Goal: Information Seeking & Learning: Understand process/instructions

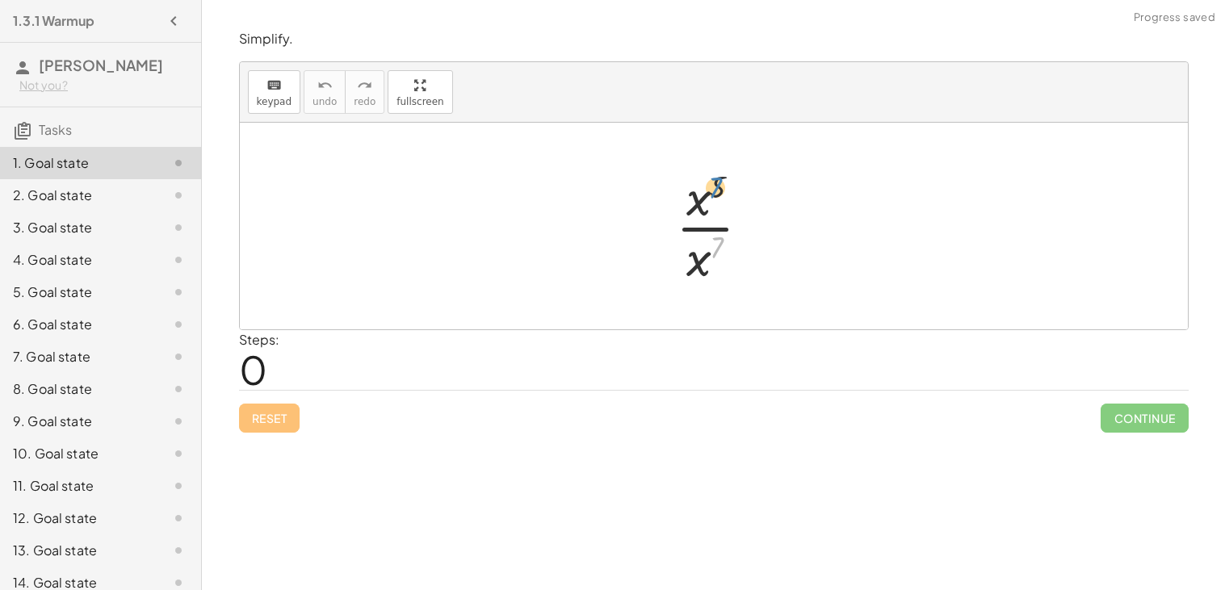
drag, startPoint x: 719, startPoint y: 249, endPoint x: 716, endPoint y: 189, distance: 59.8
click at [716, 189] on div at bounding box center [720, 226] width 104 height 124
click at [699, 216] on div at bounding box center [720, 226] width 104 height 124
click at [707, 223] on div at bounding box center [719, 227] width 109 height 80
click at [695, 236] on div at bounding box center [719, 227] width 109 height 80
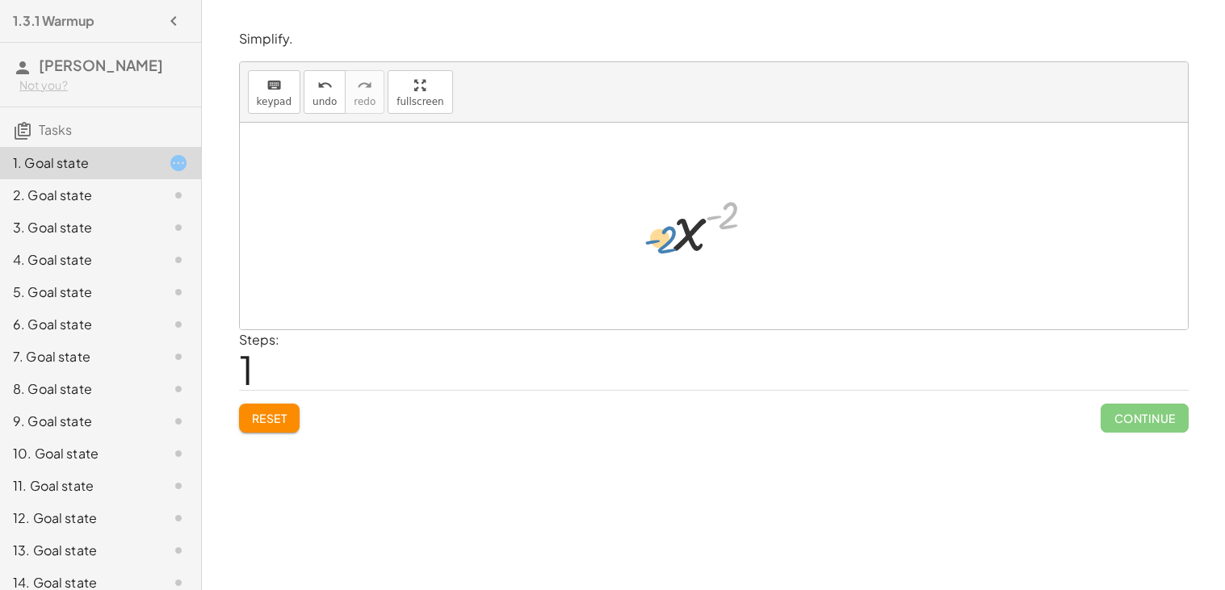
drag, startPoint x: 715, startPoint y: 221, endPoint x: 649, endPoint y: 244, distance: 70.0
drag, startPoint x: 695, startPoint y: 236, endPoint x: 768, endPoint y: 246, distance: 74.2
click at [768, 246] on div at bounding box center [719, 227] width 109 height 80
click at [703, 226] on div at bounding box center [719, 227] width 109 height 80
click at [124, 197] on div "2. Goal state" at bounding box center [78, 195] width 130 height 19
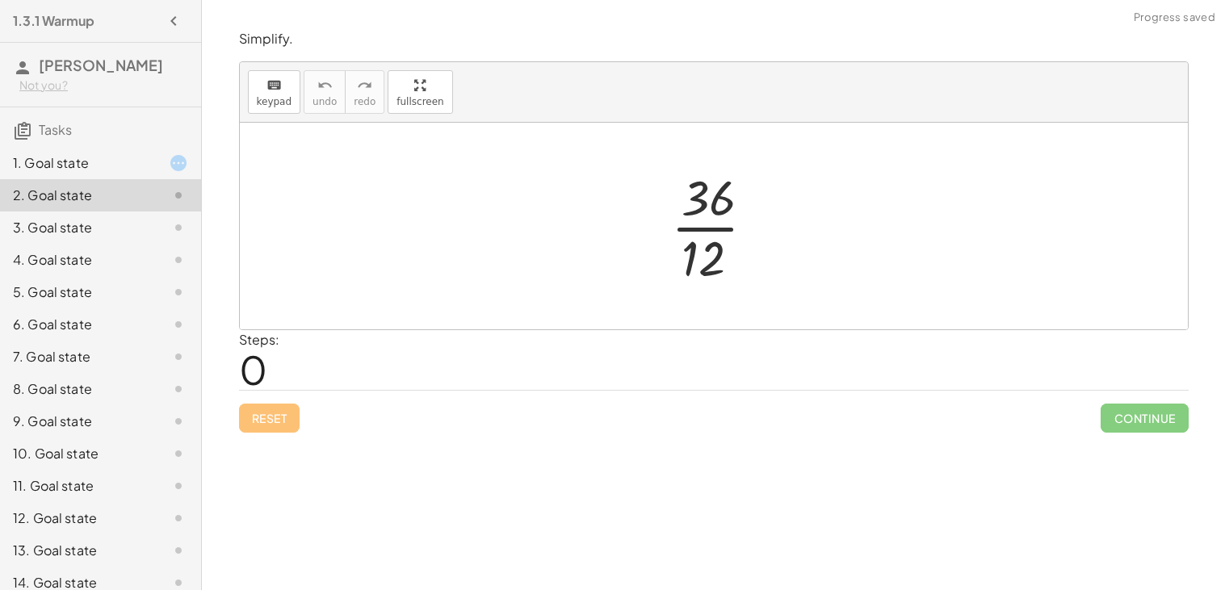
click at [691, 254] on div at bounding box center [720, 226] width 114 height 124
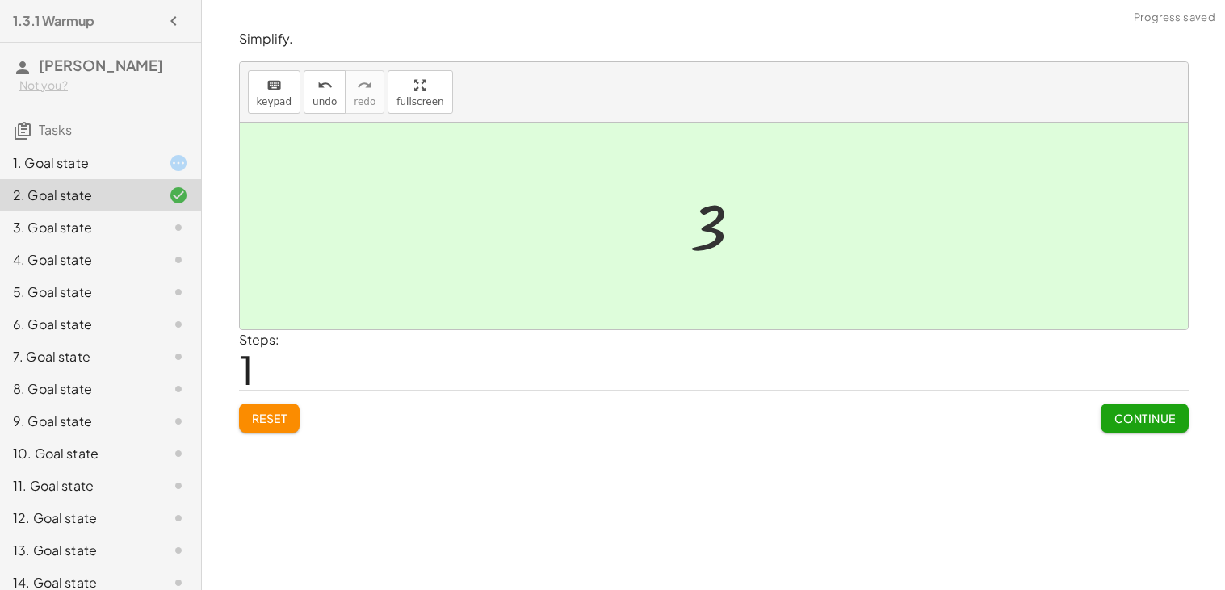
click at [1122, 435] on div "Simplify. keyboard keypad undo undo redo redo fullscreen · 36 · 12 3 × Steps: 1…" at bounding box center [713, 231] width 969 height 422
click at [1112, 427] on button "Continue" at bounding box center [1144, 418] width 87 height 29
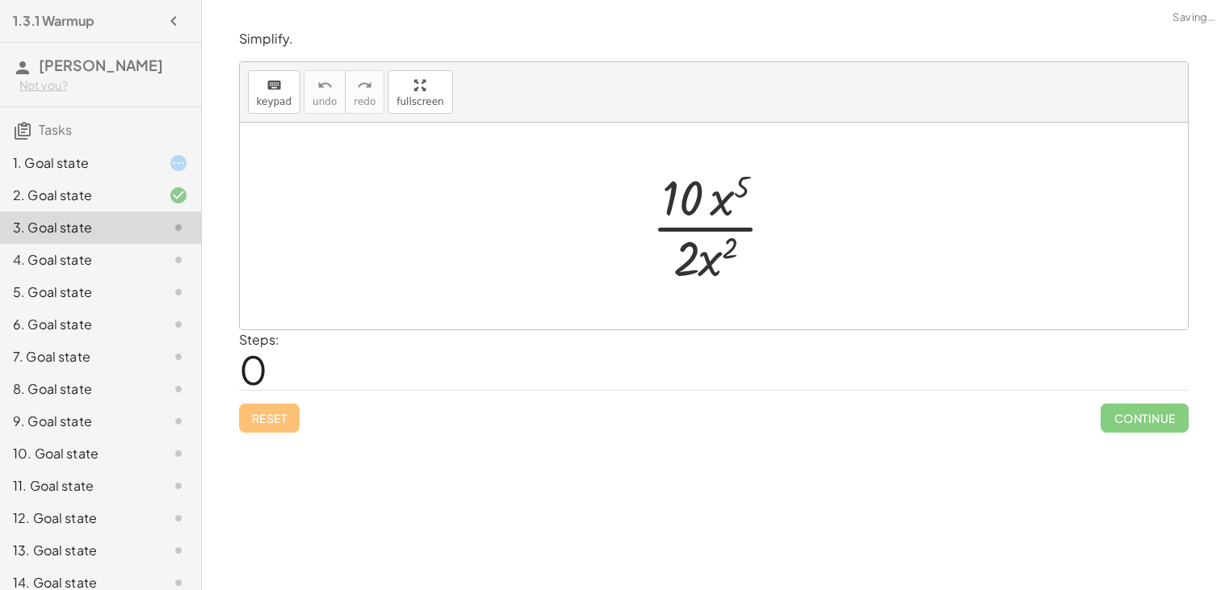
click at [706, 251] on div at bounding box center [720, 226] width 153 height 124
click at [699, 236] on div at bounding box center [720, 226] width 153 height 124
drag, startPoint x: 734, startPoint y: 235, endPoint x: 747, endPoint y: 175, distance: 61.1
click at [747, 175] on div at bounding box center [720, 226] width 153 height 124
drag, startPoint x: 691, startPoint y: 196, endPoint x: 690, endPoint y: 260, distance: 63.8
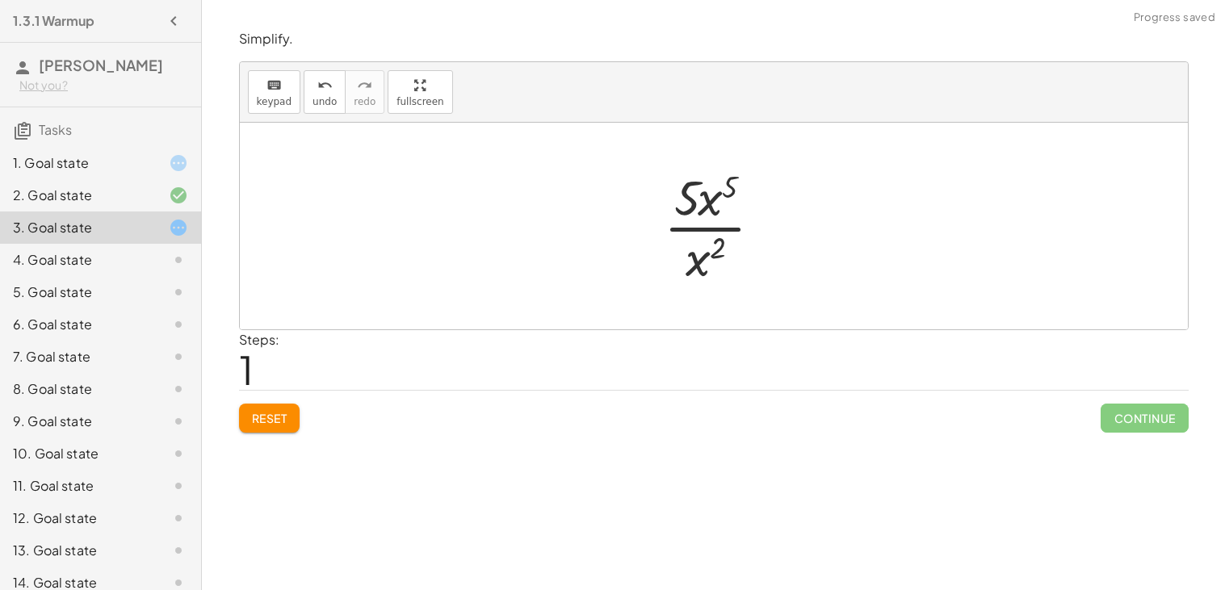
click at [702, 204] on div at bounding box center [720, 226] width 128 height 124
click at [703, 223] on div at bounding box center [720, 226] width 128 height 124
drag, startPoint x: 727, startPoint y: 192, endPoint x: 720, endPoint y: 248, distance: 56.1
click at [720, 248] on div at bounding box center [720, 226] width 128 height 124
drag, startPoint x: 707, startPoint y: 259, endPoint x: 700, endPoint y: 198, distance: 61.8
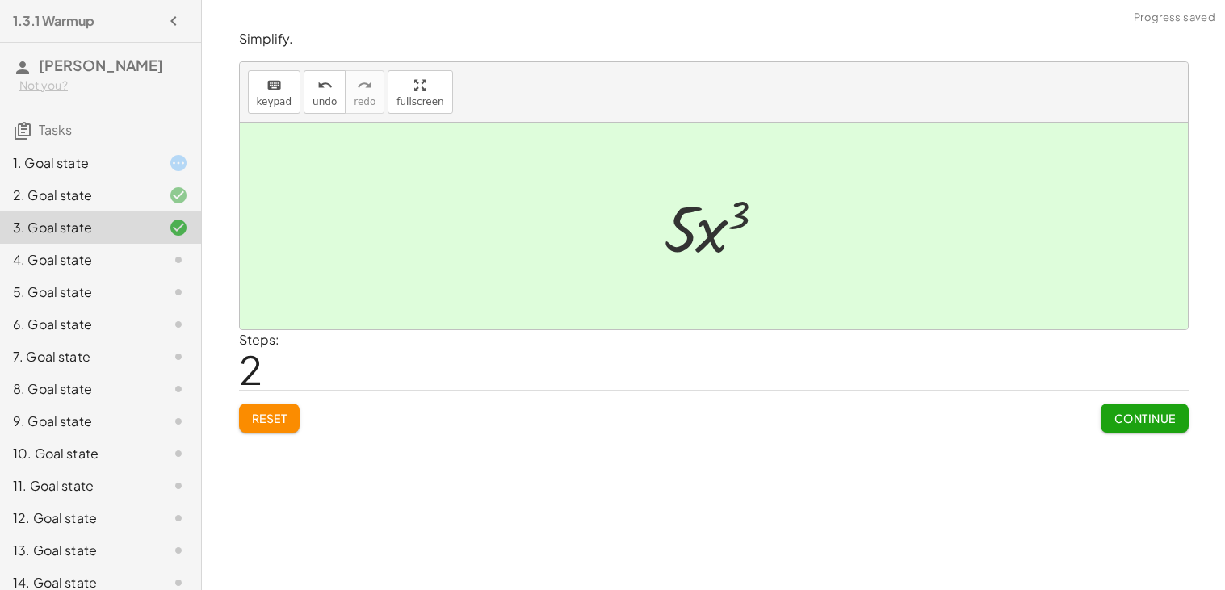
click at [1117, 422] on span "Continue" at bounding box center [1144, 418] width 61 height 15
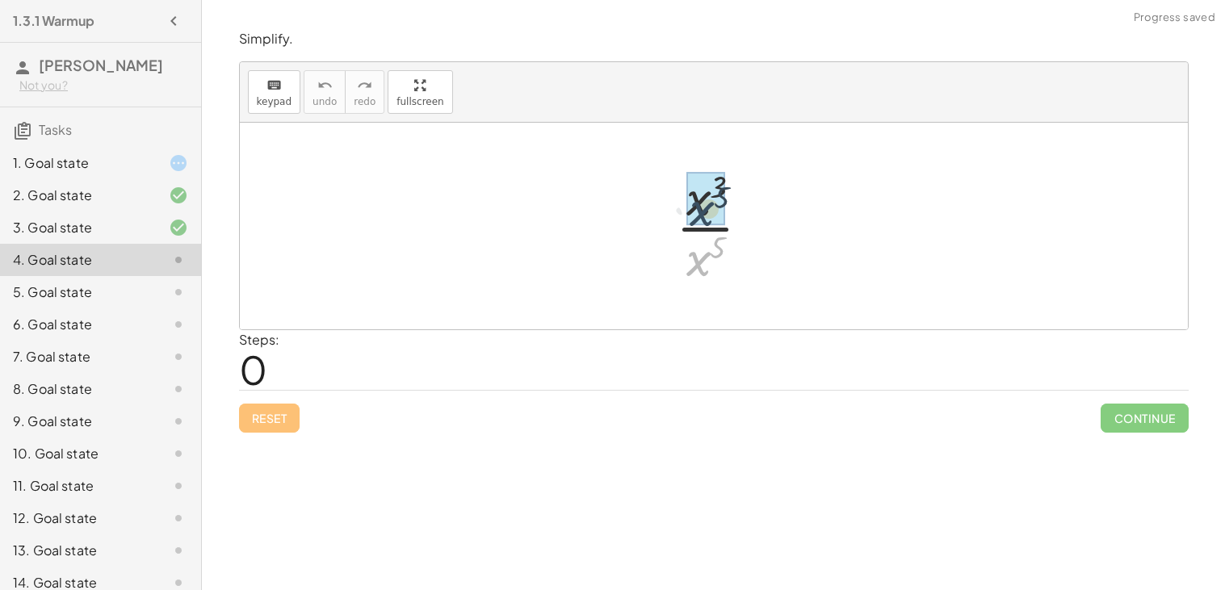
drag, startPoint x: 698, startPoint y: 265, endPoint x: 701, endPoint y: 209, distance: 55.8
click at [697, 229] on div at bounding box center [719, 227] width 109 height 80
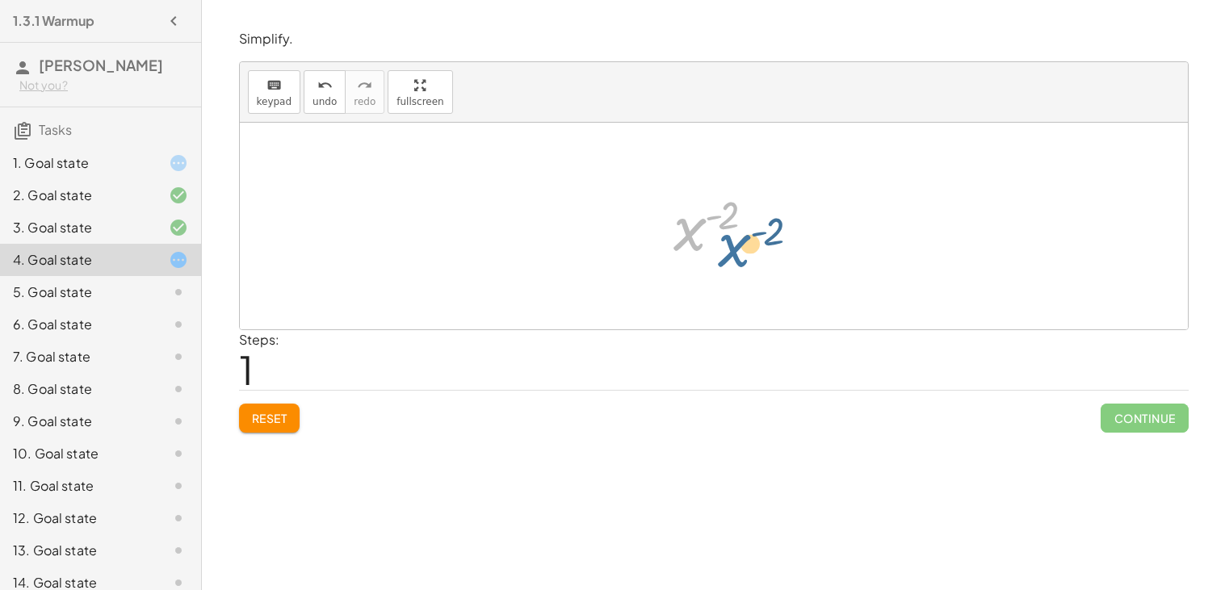
drag, startPoint x: 693, startPoint y: 234, endPoint x: 738, endPoint y: 245, distance: 46.6
click at [738, 245] on div at bounding box center [719, 227] width 109 height 80
click at [265, 417] on span "Reset" at bounding box center [270, 418] width 36 height 15
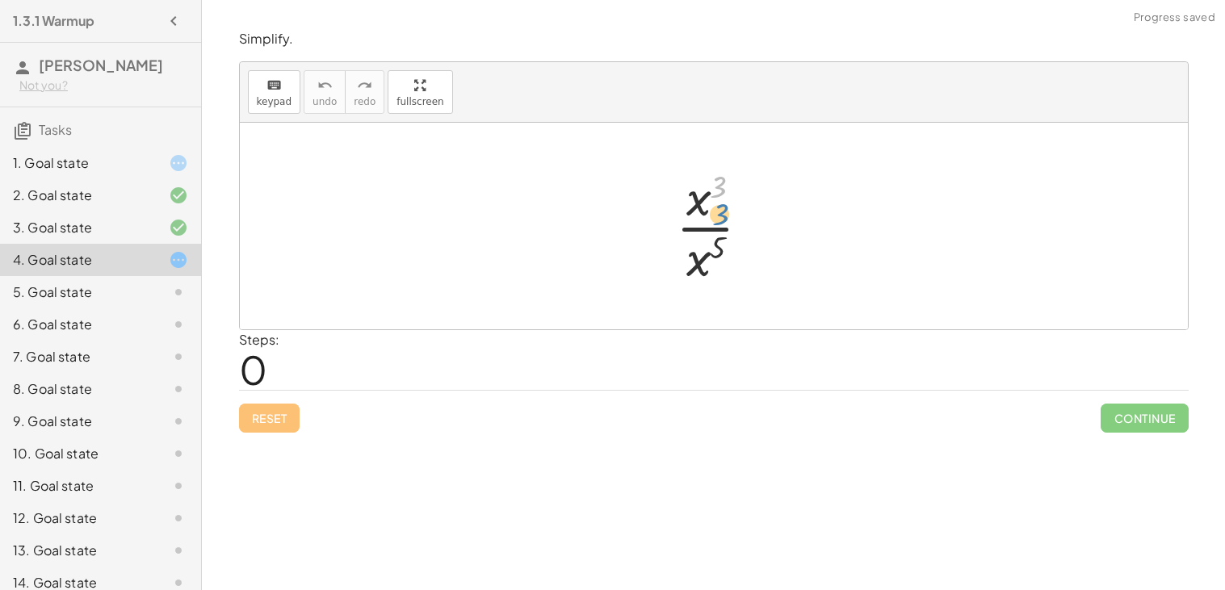
click at [721, 189] on div at bounding box center [720, 226] width 104 height 124
click at [704, 225] on div at bounding box center [720, 226] width 104 height 124
click at [704, 229] on div at bounding box center [719, 227] width 109 height 80
drag, startPoint x: 717, startPoint y: 217, endPoint x: 657, endPoint y: 240, distance: 63.9
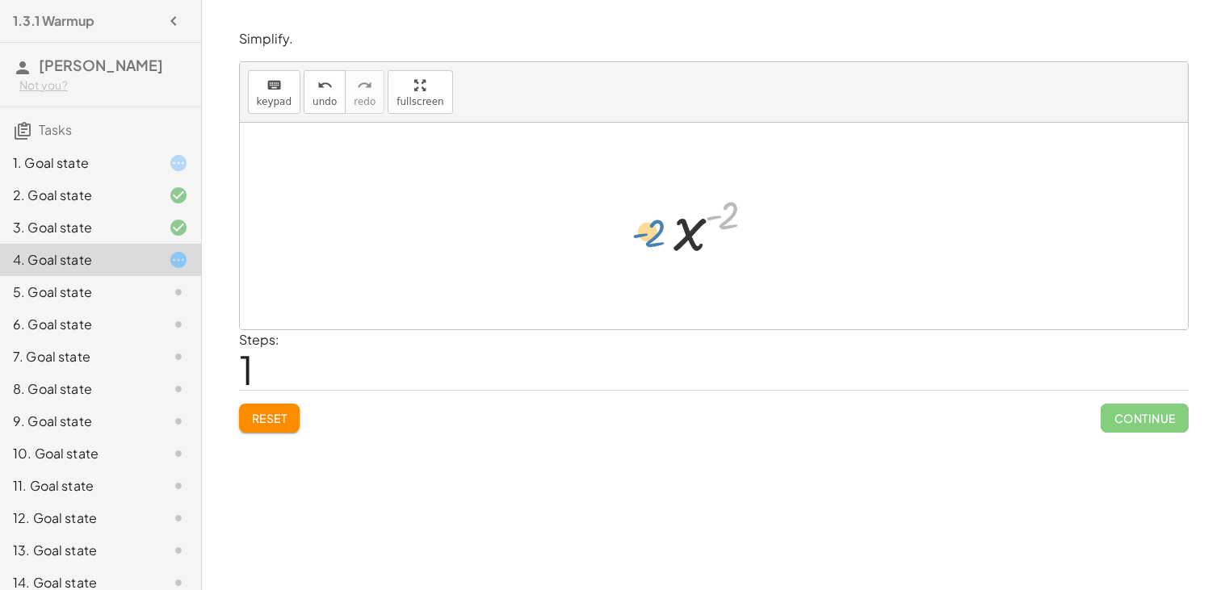
drag, startPoint x: 732, startPoint y: 223, endPoint x: 655, endPoint y: 241, distance: 78.7
click at [655, 241] on div "· x 3 · x 5 x ( + 3 − 5 ) ( - 2 ) x ( ) - 2" at bounding box center [713, 227] width 129 height 88
drag, startPoint x: 686, startPoint y: 236, endPoint x: 755, endPoint y: 220, distance: 71.3
click at [755, 220] on div at bounding box center [719, 227] width 109 height 80
drag, startPoint x: 734, startPoint y: 215, endPoint x: 635, endPoint y: 253, distance: 106.3
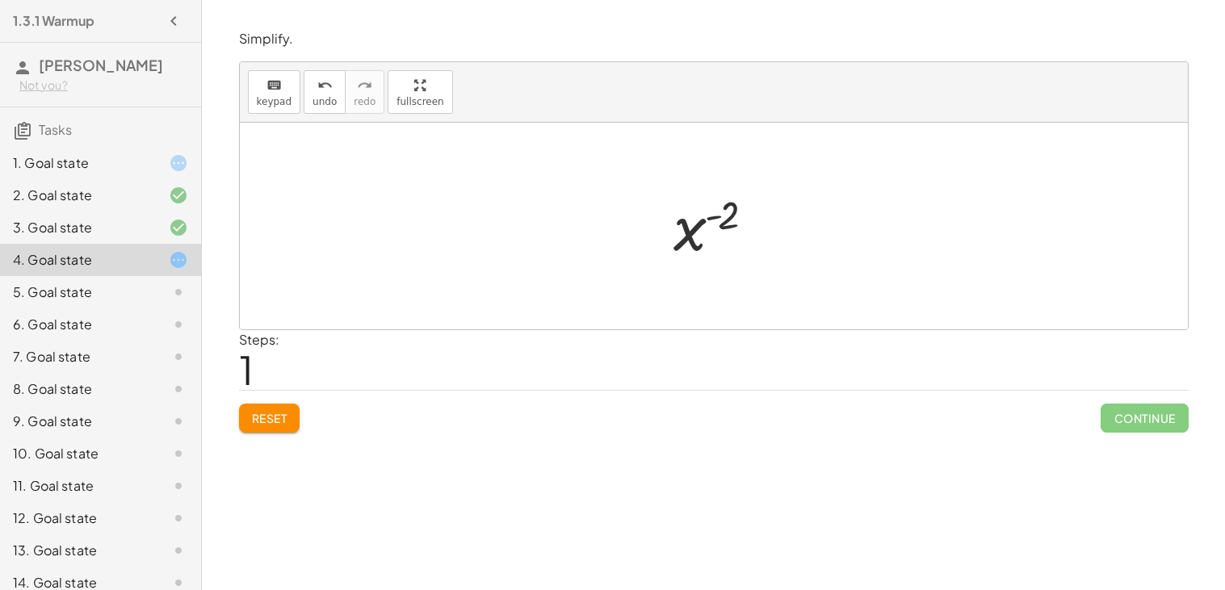
click at [696, 244] on div at bounding box center [719, 227] width 109 height 80
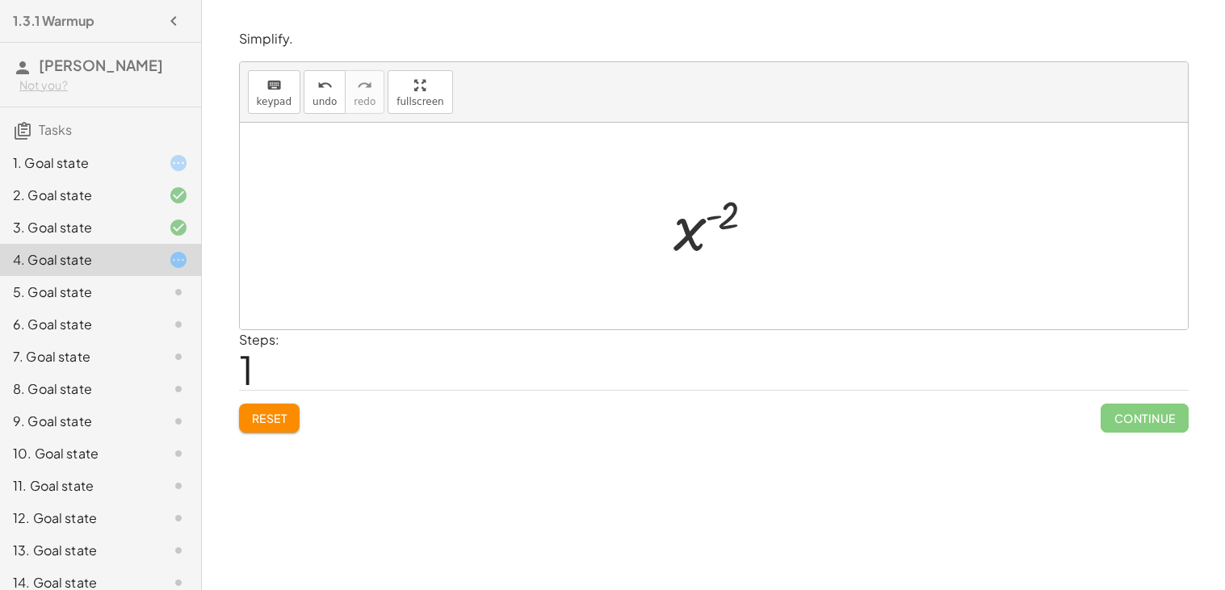
click at [696, 244] on div at bounding box center [719, 227] width 109 height 80
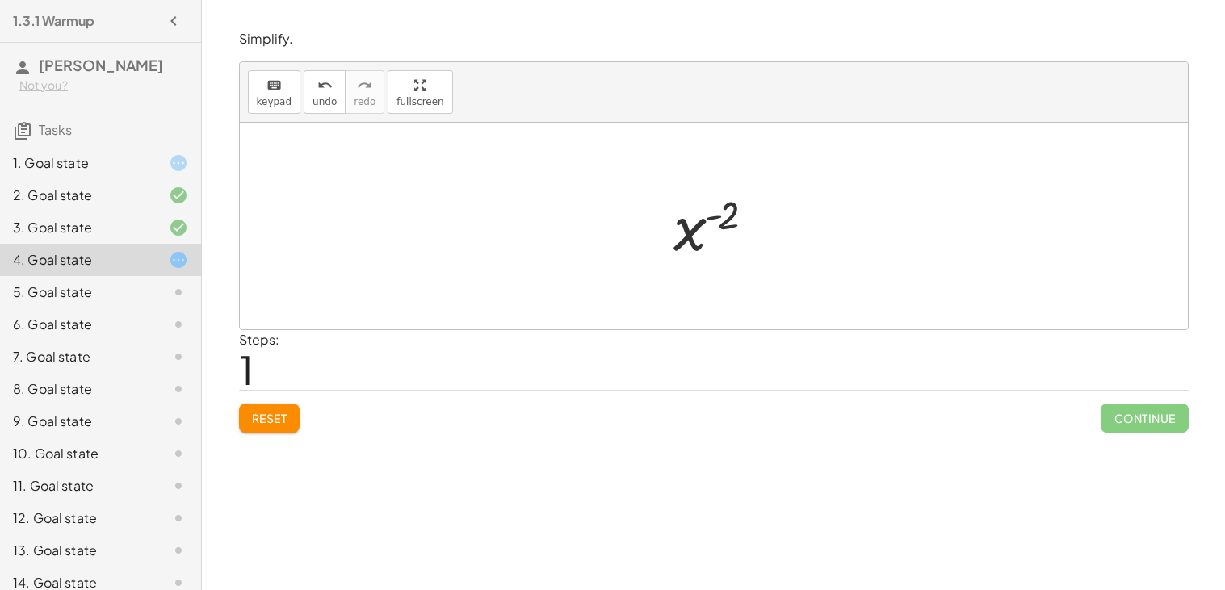
click at [696, 244] on div at bounding box center [719, 227] width 109 height 80
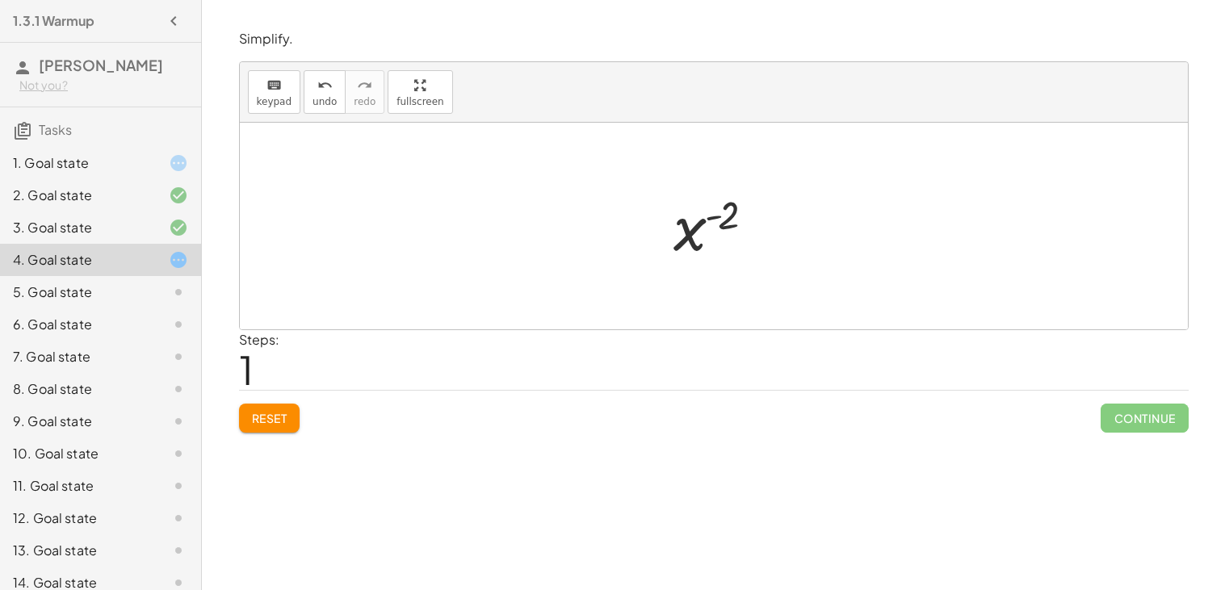
click at [696, 244] on div at bounding box center [719, 227] width 109 height 80
click at [286, 419] on span "Reset" at bounding box center [270, 418] width 36 height 15
click at [113, 166] on div "1. Goal state" at bounding box center [78, 162] width 130 height 19
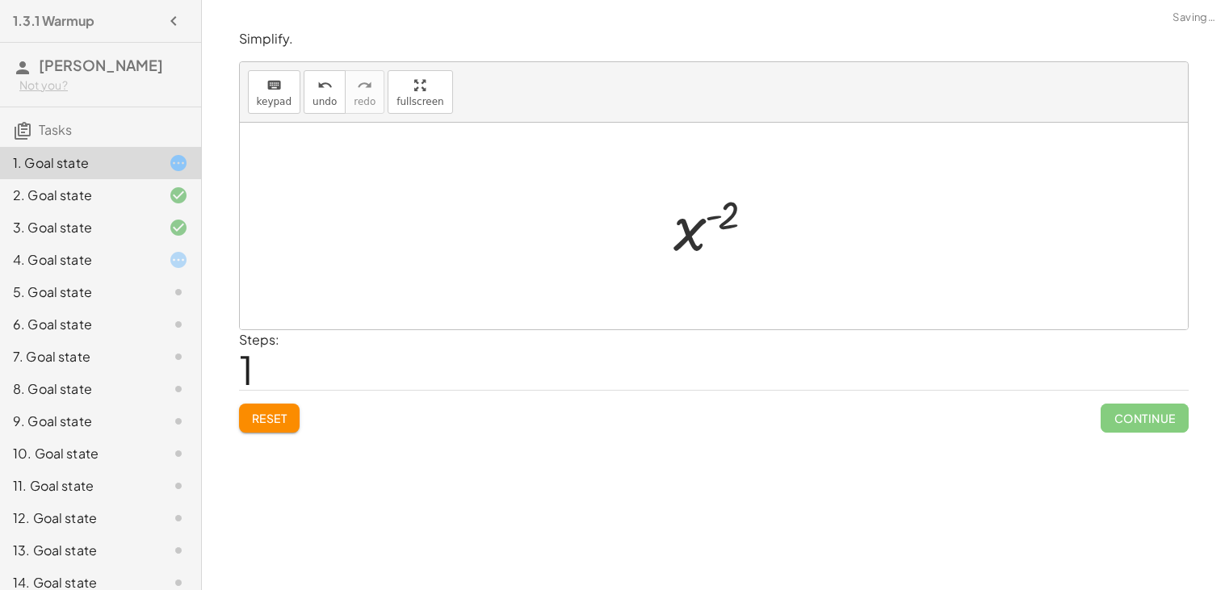
click at [264, 415] on span "Reset" at bounding box center [270, 418] width 36 height 15
click at [102, 293] on div "5. Goal state" at bounding box center [78, 292] width 130 height 19
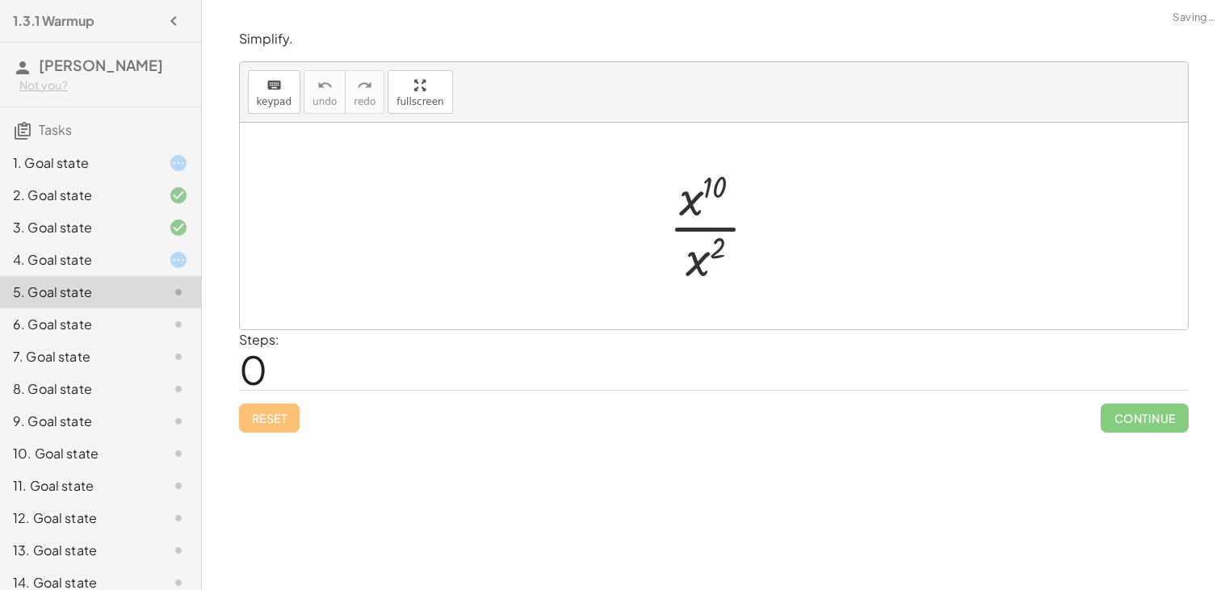
click at [714, 253] on div at bounding box center [720, 226] width 119 height 124
click at [703, 233] on div at bounding box center [720, 226] width 119 height 124
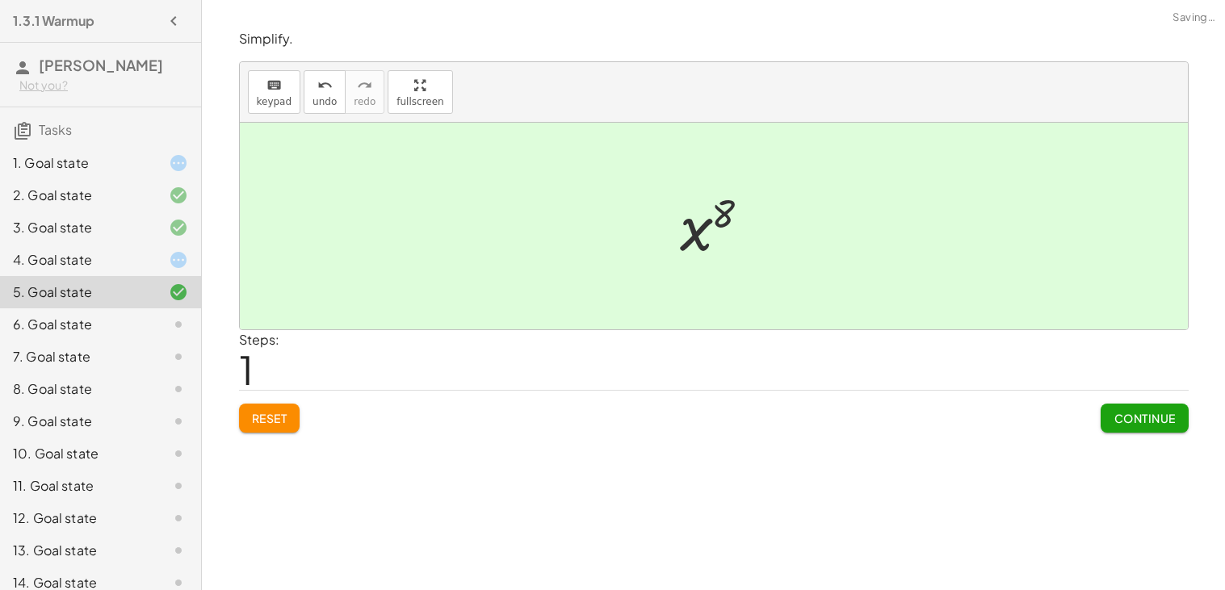
click at [1141, 426] on span "Continue" at bounding box center [1144, 418] width 61 height 15
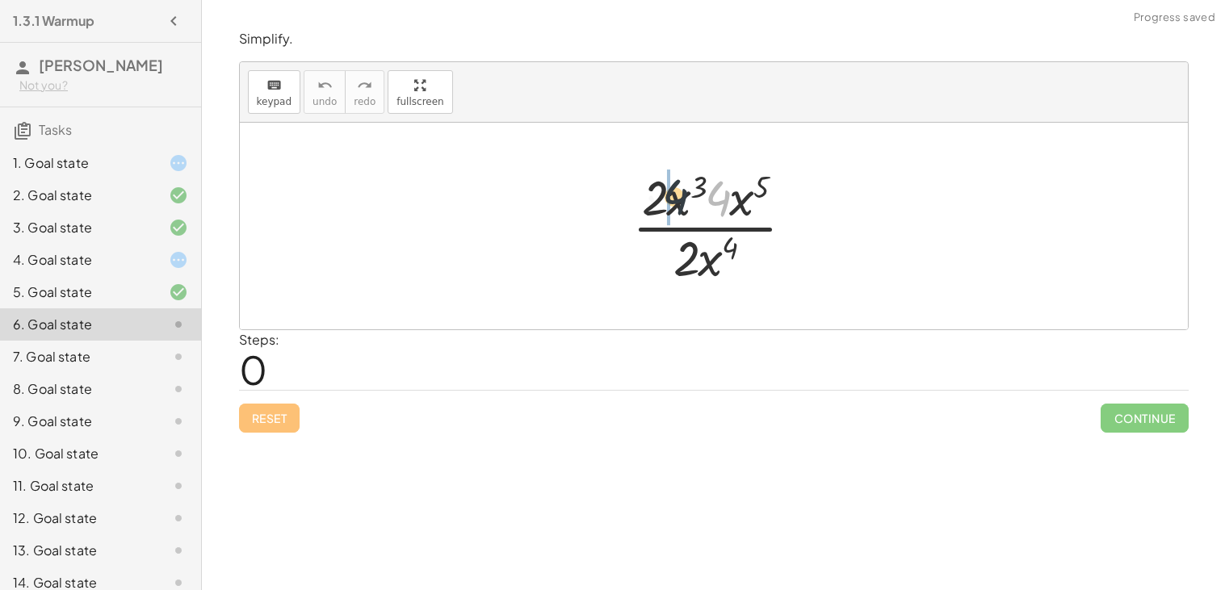
drag, startPoint x: 717, startPoint y: 203, endPoint x: 672, endPoint y: 201, distance: 45.3
click at [672, 201] on div at bounding box center [719, 226] width 191 height 124
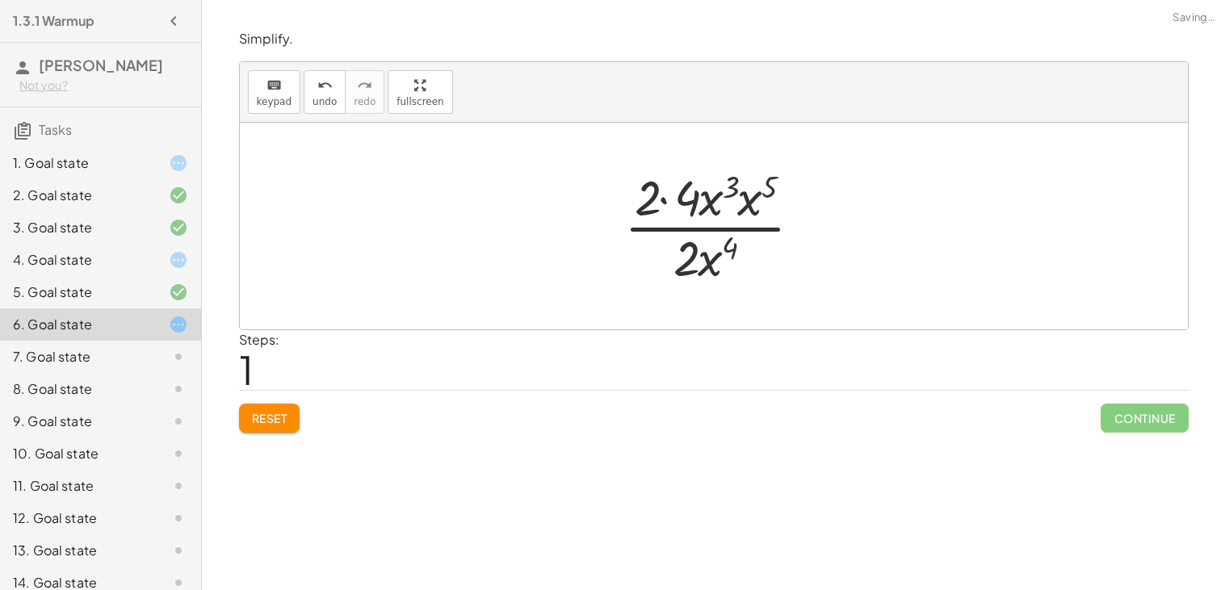
click at [673, 202] on div at bounding box center [720, 226] width 208 height 124
click at [686, 202] on div at bounding box center [719, 226] width 167 height 124
drag, startPoint x: 723, startPoint y: 206, endPoint x: 682, endPoint y: 205, distance: 41.2
click at [730, 196] on div at bounding box center [720, 226] width 169 height 124
click at [700, 201] on div at bounding box center [720, 226] width 128 height 124
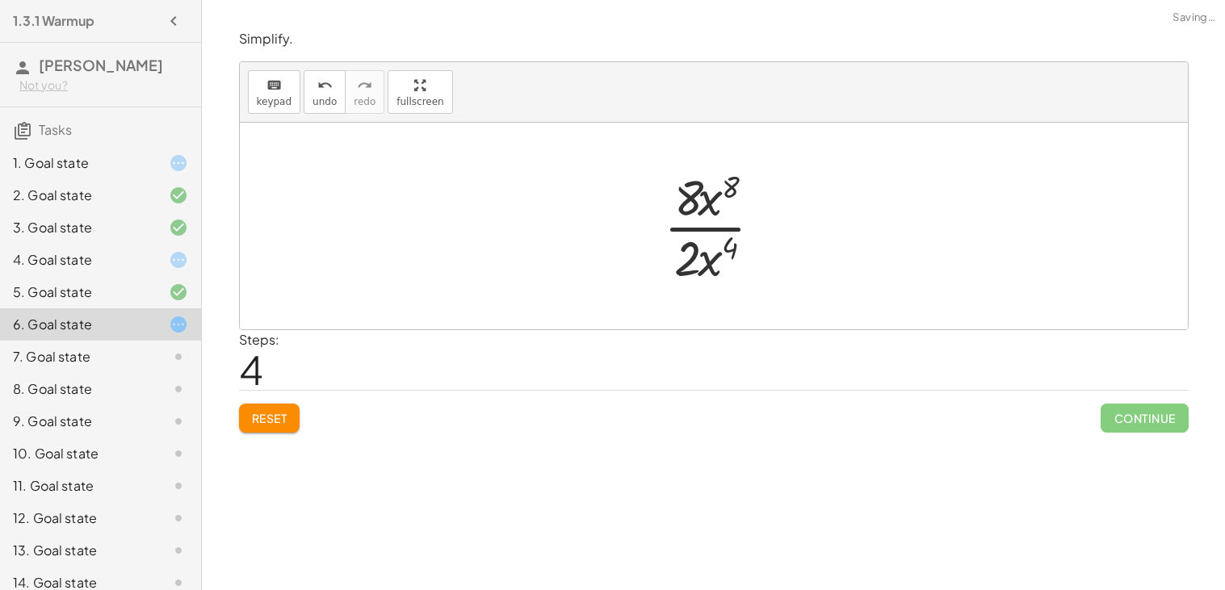
click at [704, 223] on div at bounding box center [720, 226] width 128 height 124
drag, startPoint x: 694, startPoint y: 259, endPoint x: 684, endPoint y: 194, distance: 66.1
click at [690, 204] on div at bounding box center [720, 226] width 128 height 124
click at [700, 234] on div at bounding box center [720, 226] width 128 height 124
drag, startPoint x: 709, startPoint y: 273, endPoint x: 710, endPoint y: 189, distance: 84.0
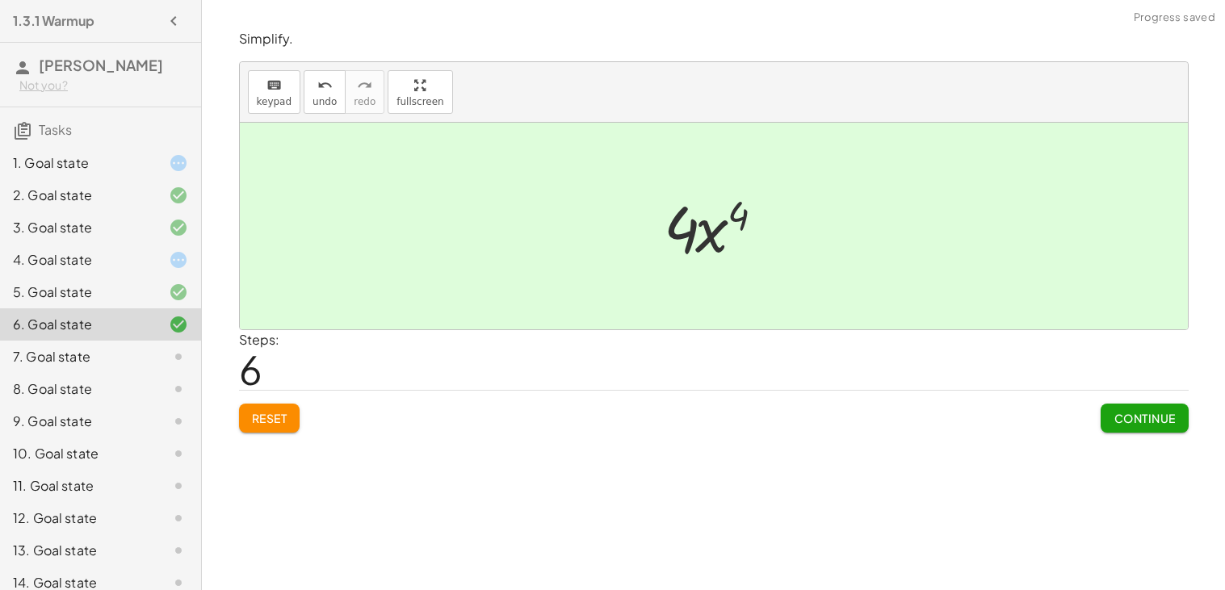
click at [1139, 410] on button "Continue" at bounding box center [1144, 418] width 87 height 29
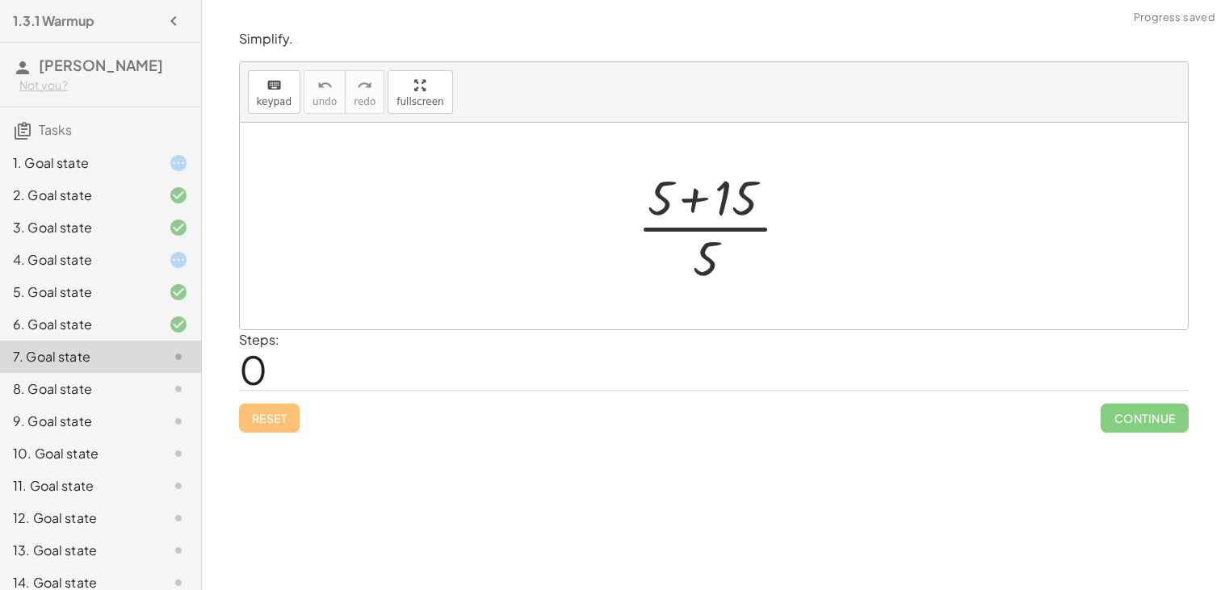
click at [727, 199] on div at bounding box center [720, 226] width 182 height 124
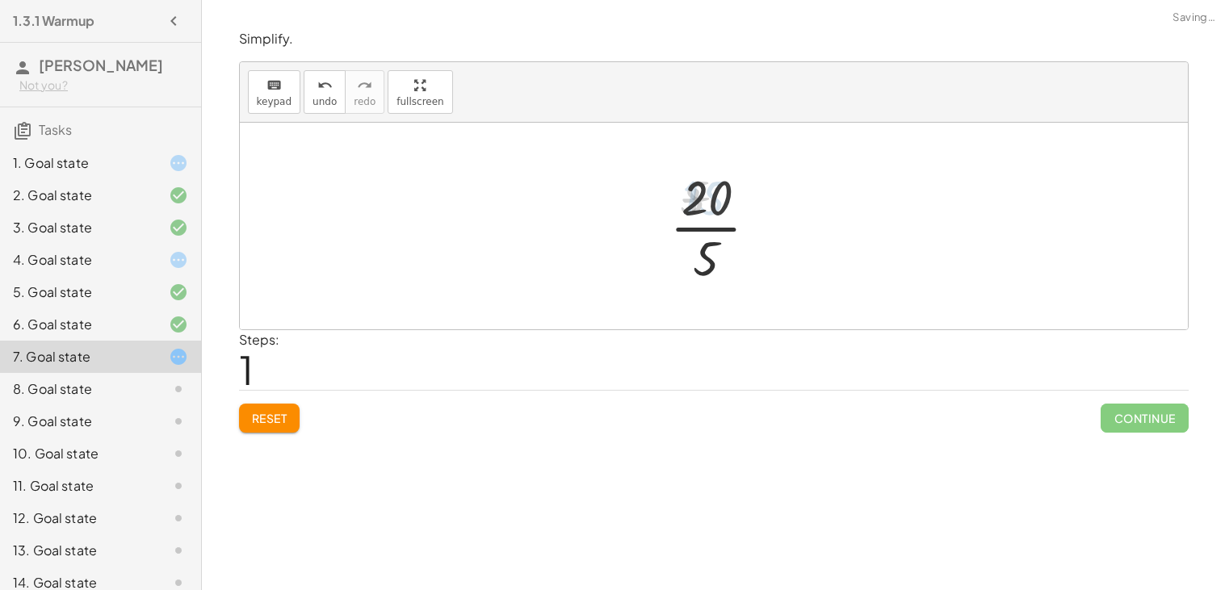
click at [711, 223] on div at bounding box center [720, 226] width 114 height 124
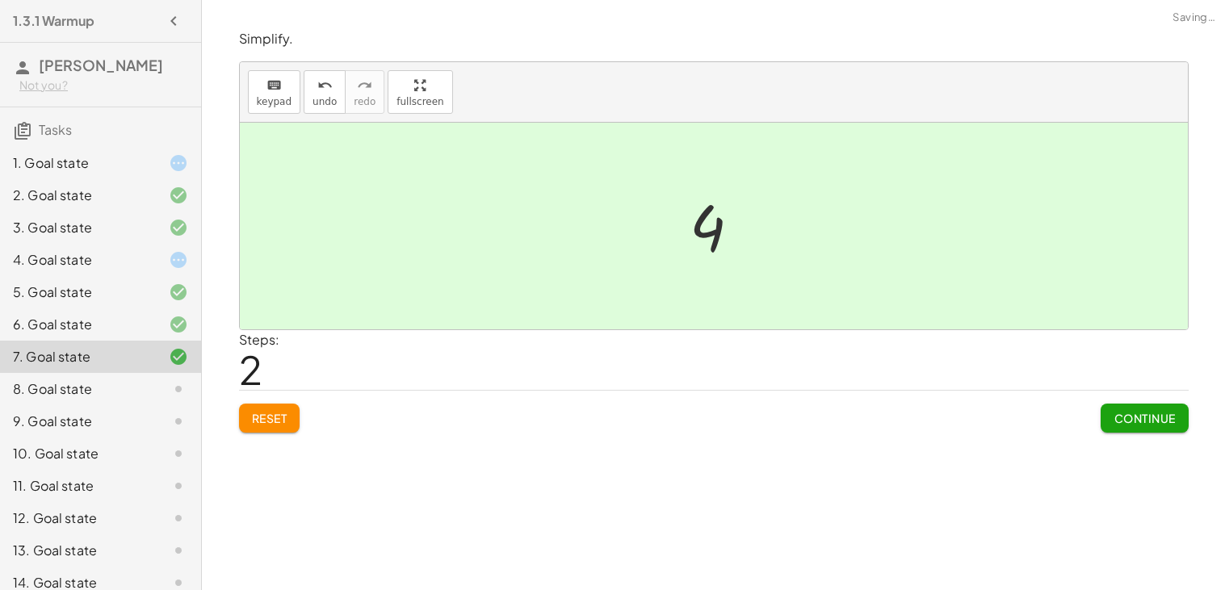
click at [1119, 418] on span "Continue" at bounding box center [1144, 418] width 61 height 15
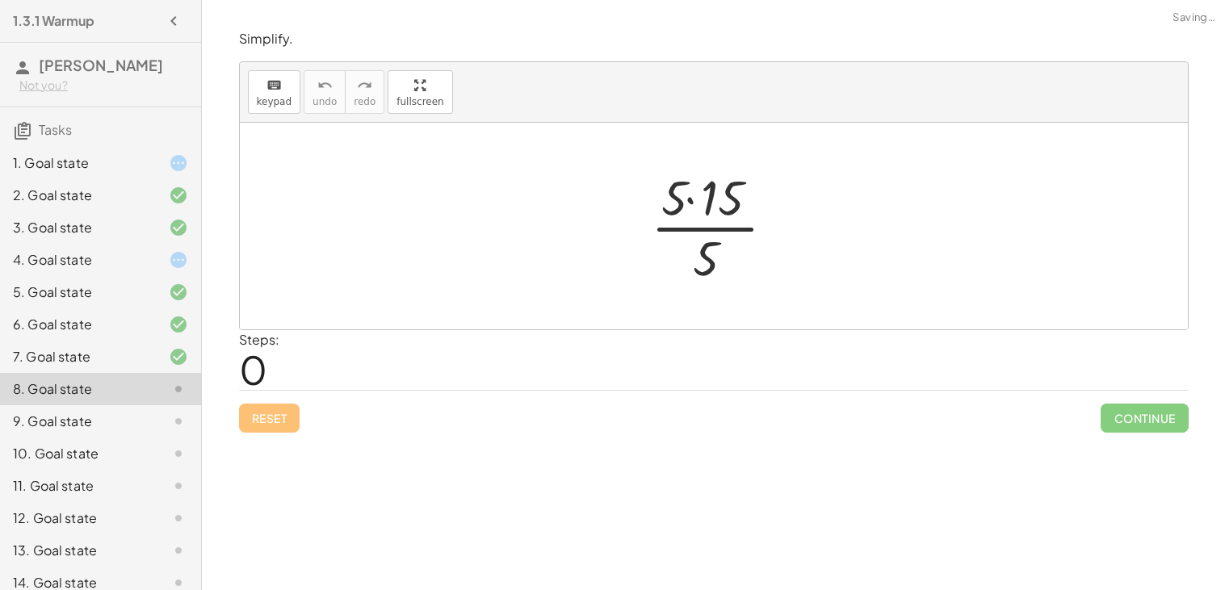
click at [704, 207] on div at bounding box center [720, 226] width 154 height 124
click at [705, 225] on div at bounding box center [720, 226] width 114 height 124
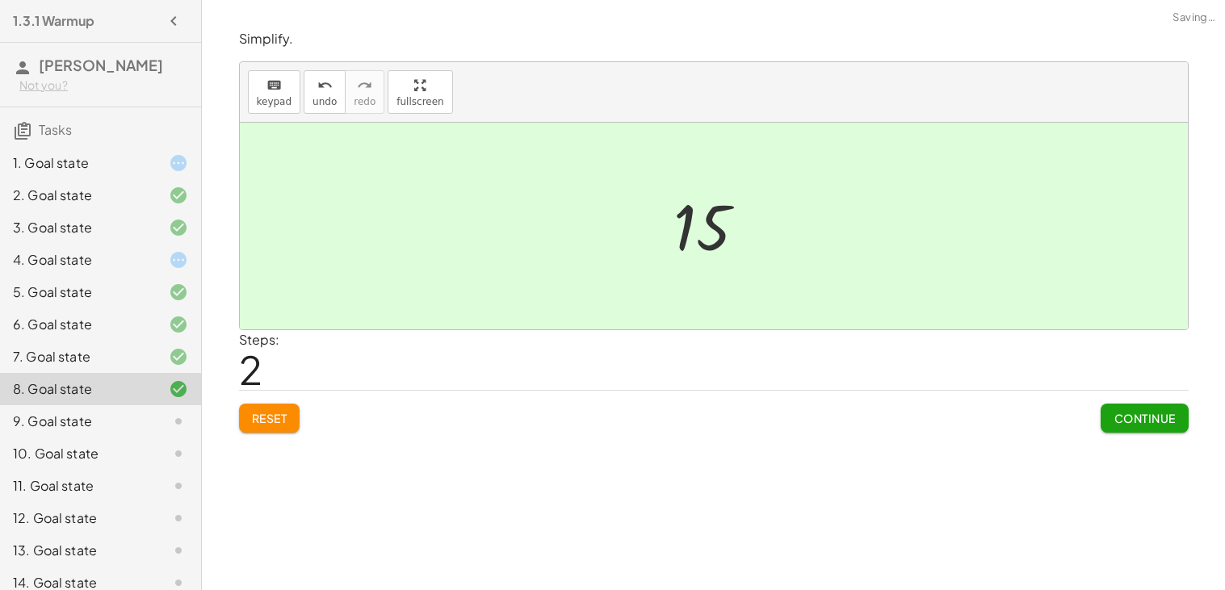
click at [1125, 419] on span "Continue" at bounding box center [1144, 418] width 61 height 15
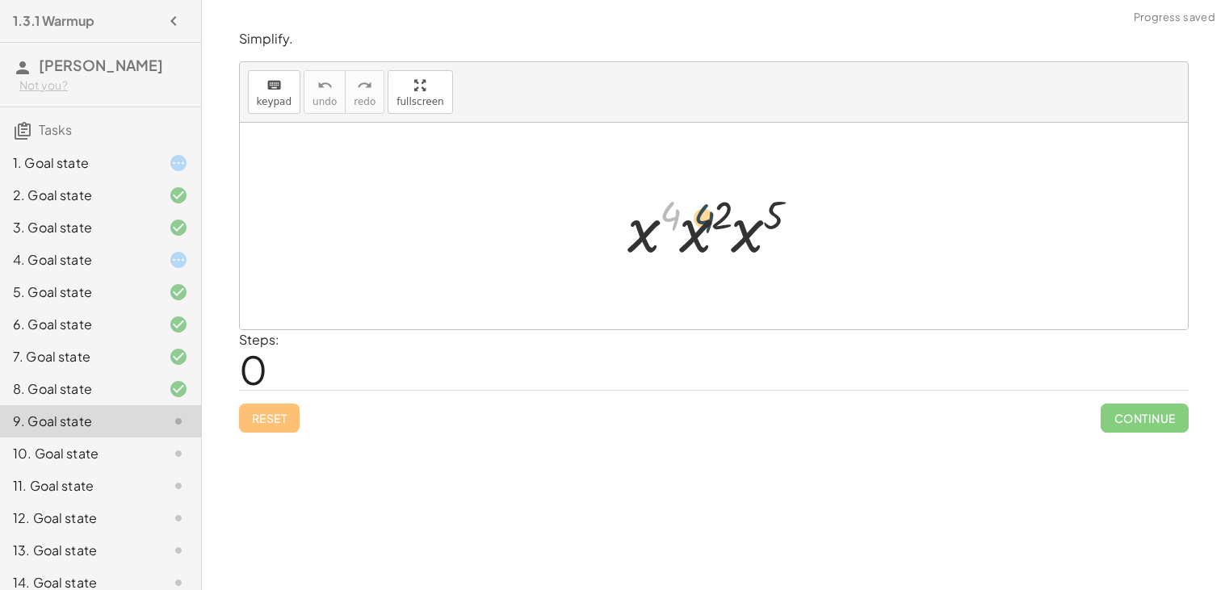
drag, startPoint x: 662, startPoint y: 235, endPoint x: 697, endPoint y: 238, distance: 34.9
click at [697, 238] on div at bounding box center [719, 226] width 199 height 83
drag, startPoint x: 632, startPoint y: 241, endPoint x: 693, endPoint y: 240, distance: 61.4
click at [651, 234] on div at bounding box center [720, 226] width 202 height 83
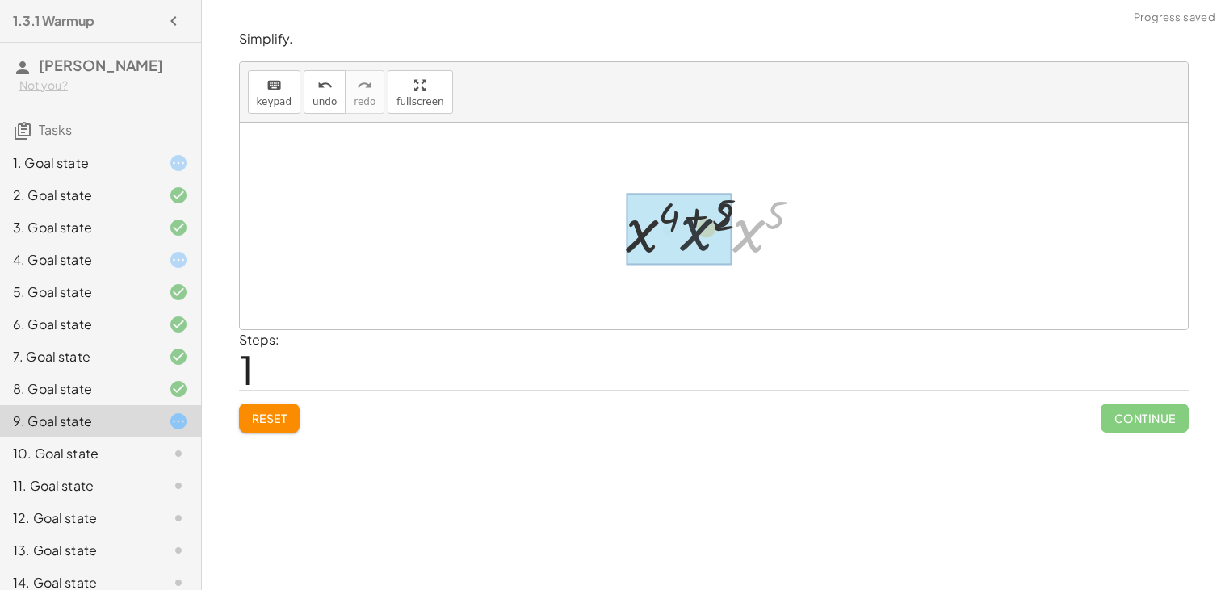
drag, startPoint x: 750, startPoint y: 237, endPoint x: 660, endPoint y: 233, distance: 90.5
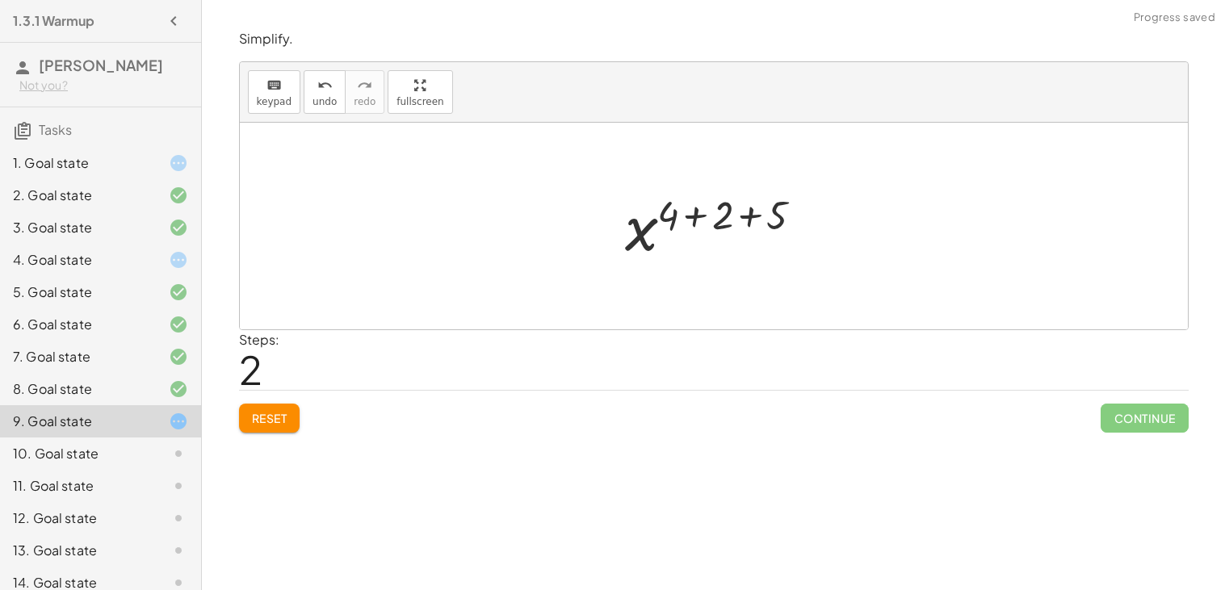
click at [700, 218] on div at bounding box center [720, 227] width 204 height 80
click at [700, 220] on div at bounding box center [719, 227] width 150 height 80
click at [737, 215] on div at bounding box center [719, 227] width 150 height 80
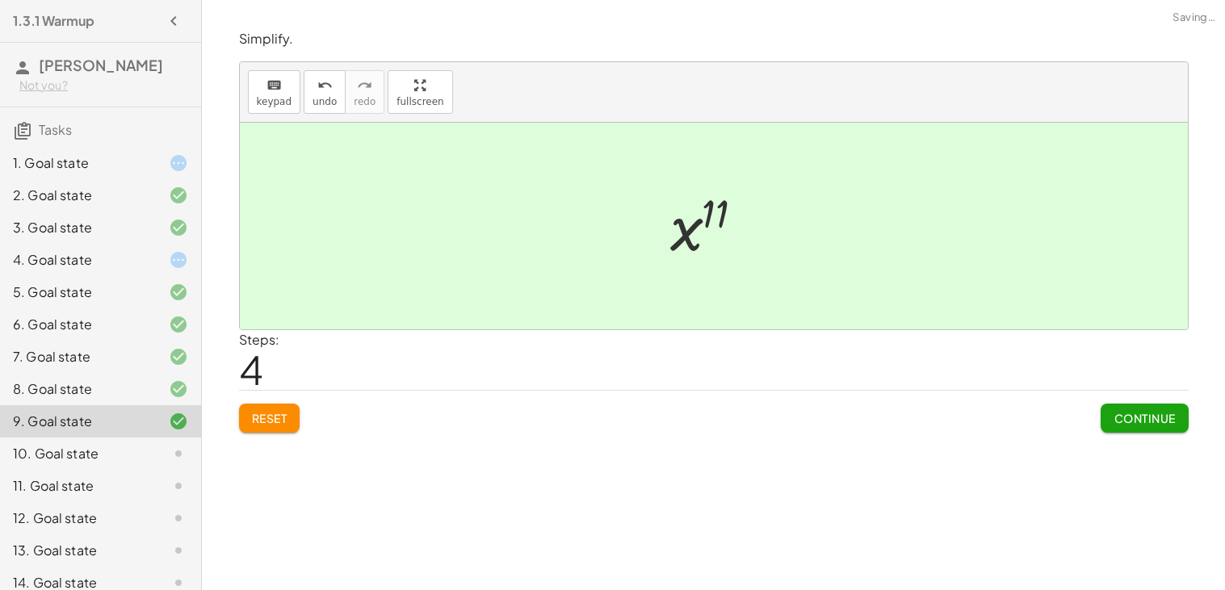
click at [1120, 422] on span "Continue" at bounding box center [1144, 418] width 61 height 15
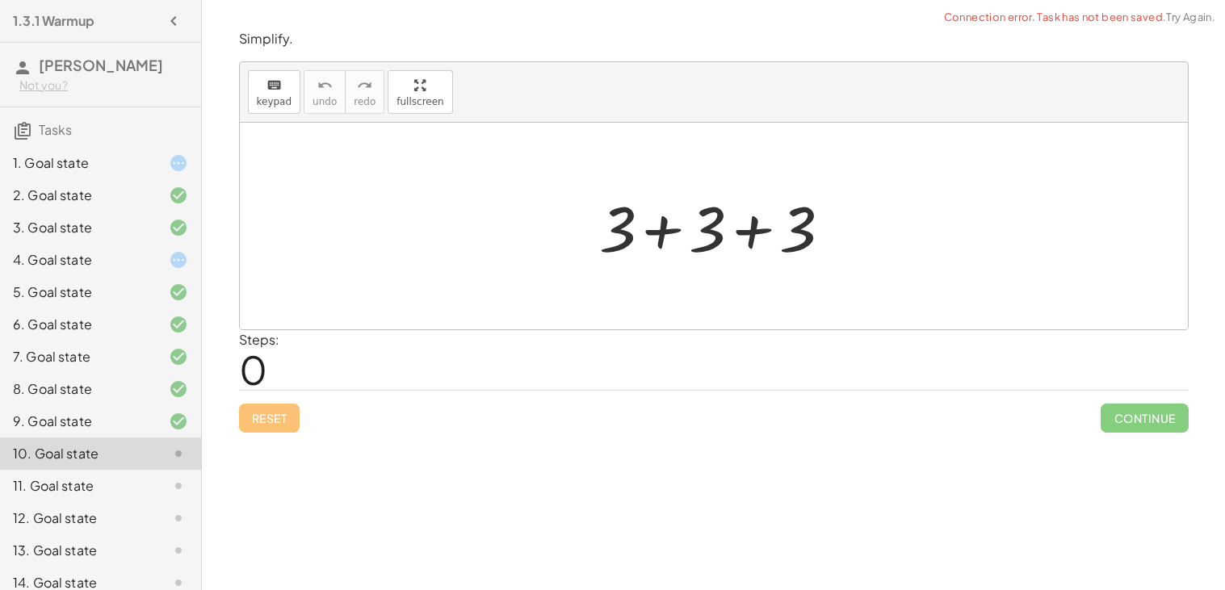
click at [665, 237] on div at bounding box center [720, 226] width 258 height 83
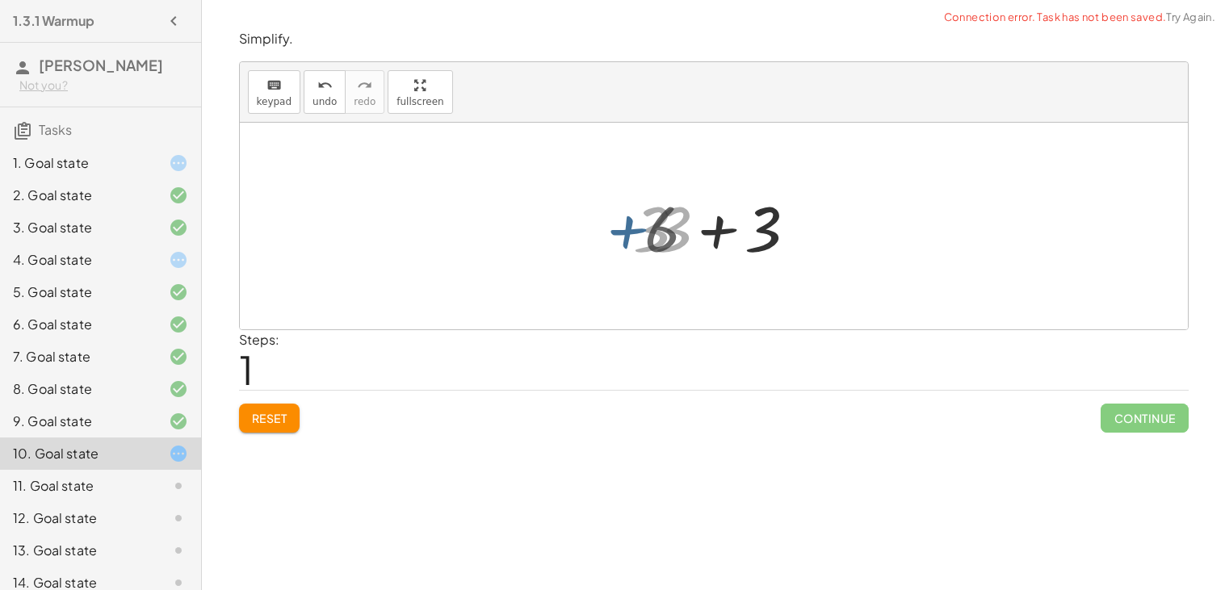
click at [724, 237] on div at bounding box center [719, 226] width 167 height 83
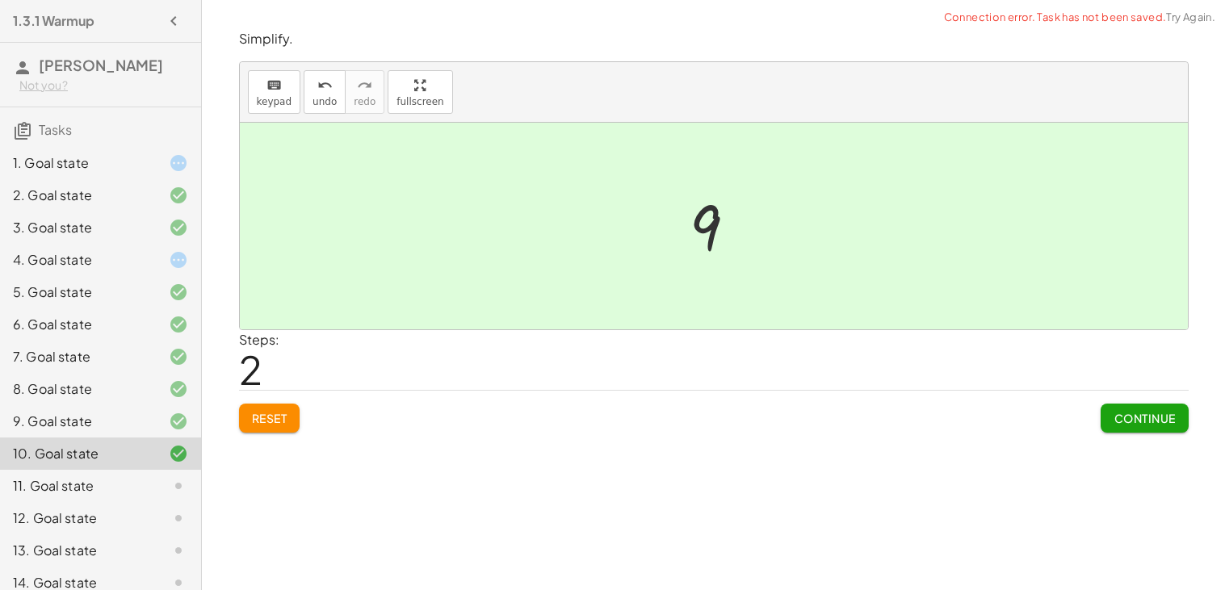
click at [1125, 430] on button "Continue" at bounding box center [1144, 418] width 87 height 29
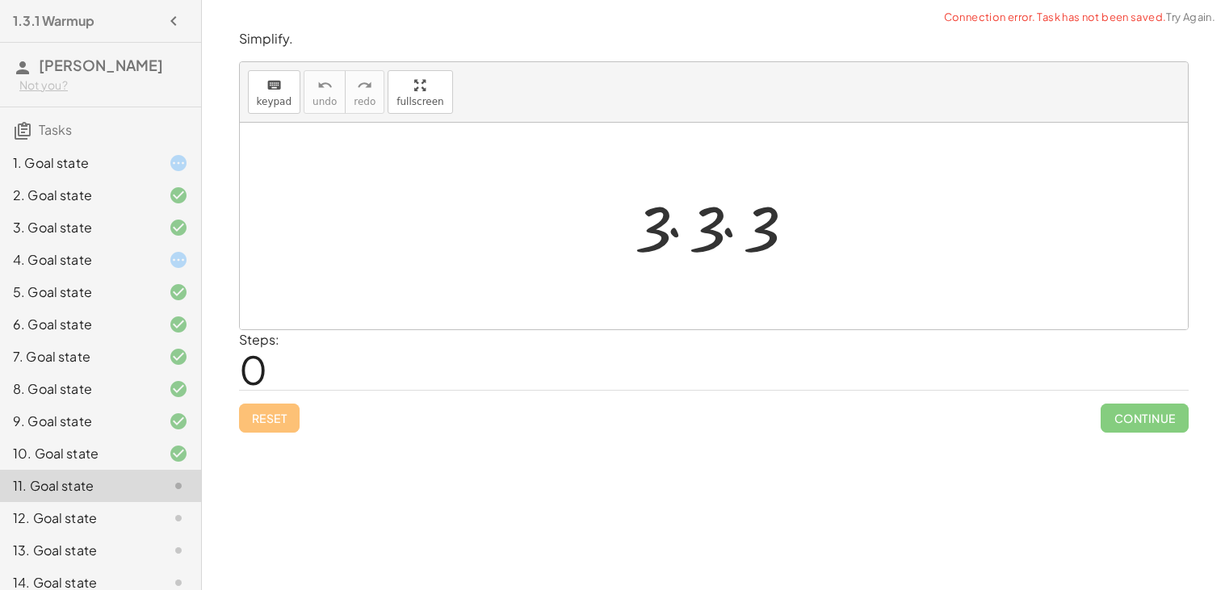
click at [733, 212] on div at bounding box center [719, 226] width 184 height 83
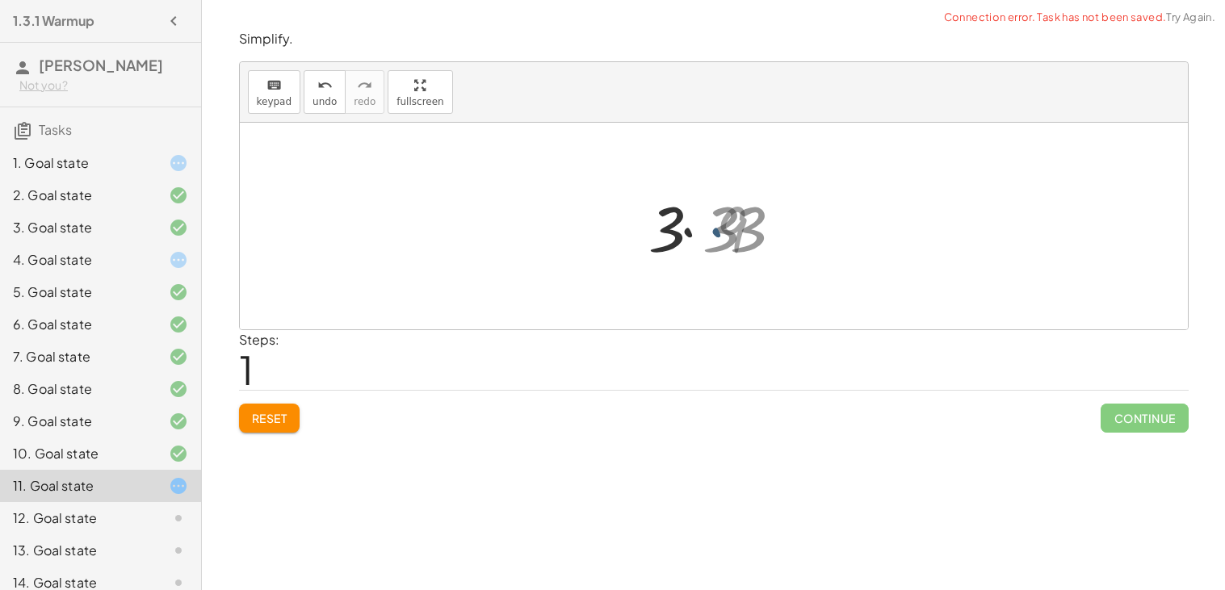
click at [686, 229] on div at bounding box center [720, 226] width 131 height 83
click at [700, 237] on div at bounding box center [720, 226] width 131 height 83
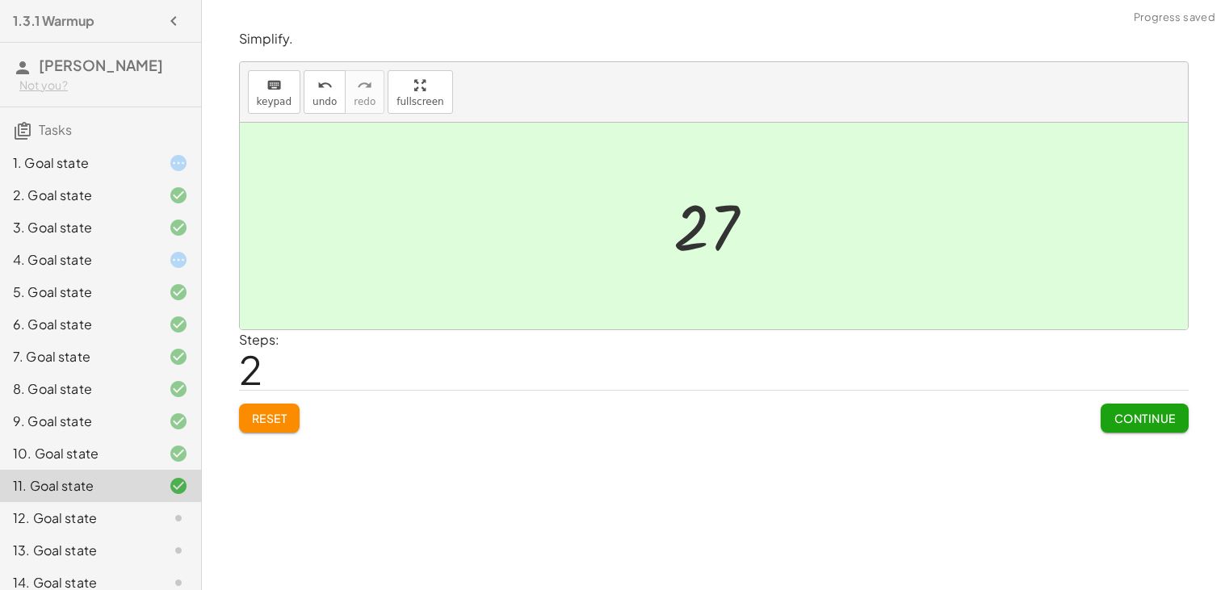
click at [1146, 426] on span "Continue" at bounding box center [1144, 418] width 61 height 15
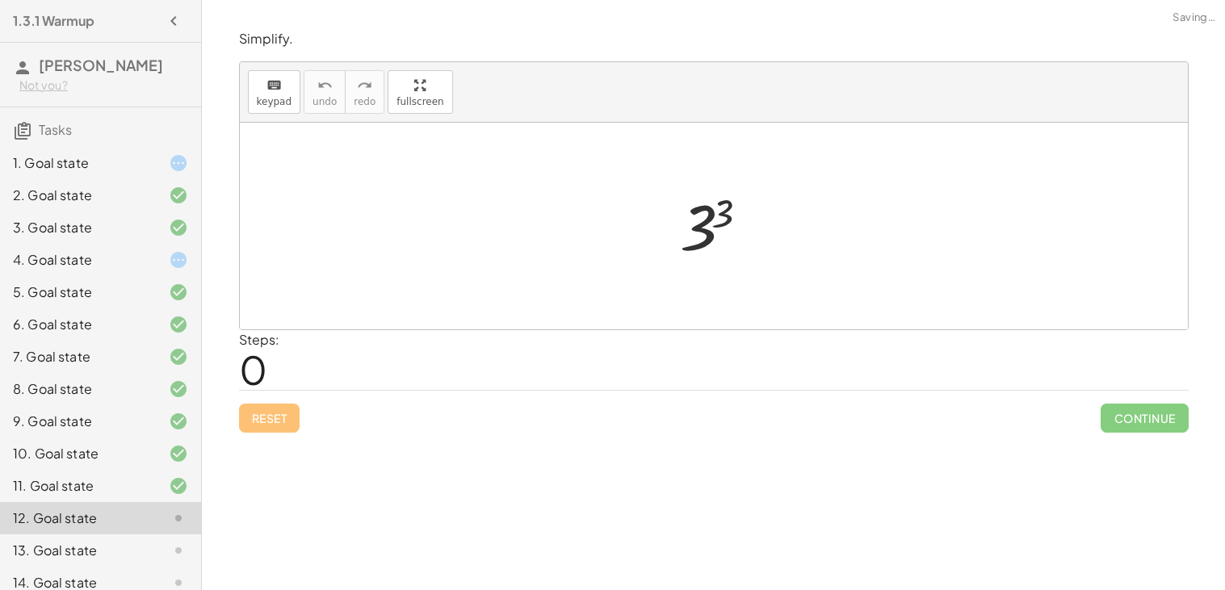
click at [711, 221] on div at bounding box center [720, 227] width 96 height 80
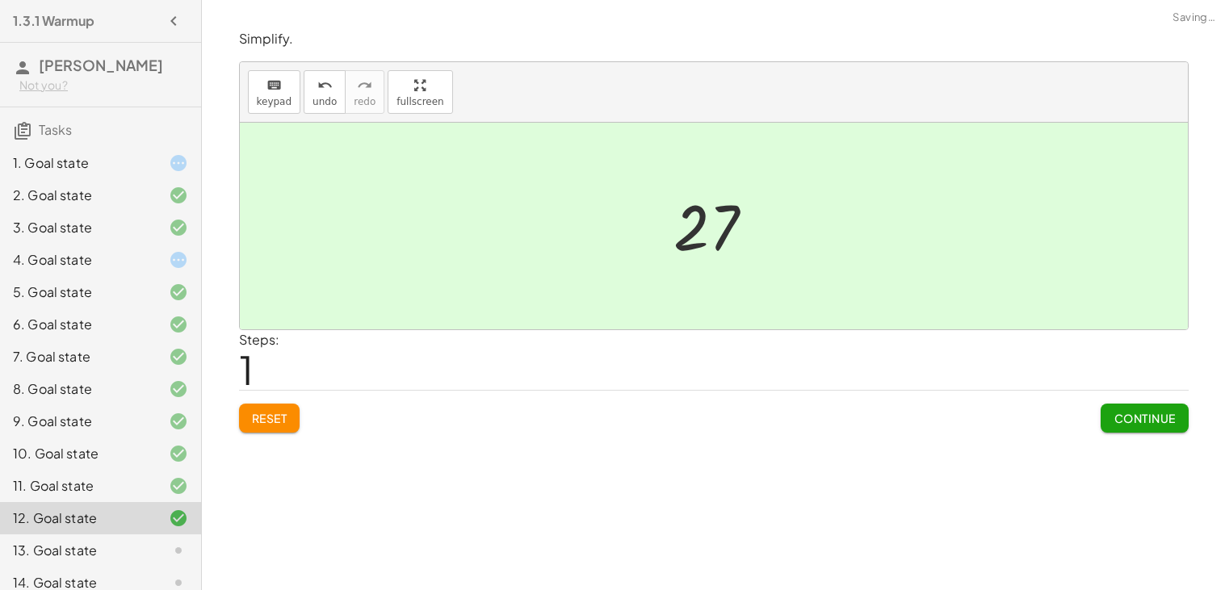
click at [1171, 430] on button "Continue" at bounding box center [1144, 418] width 87 height 29
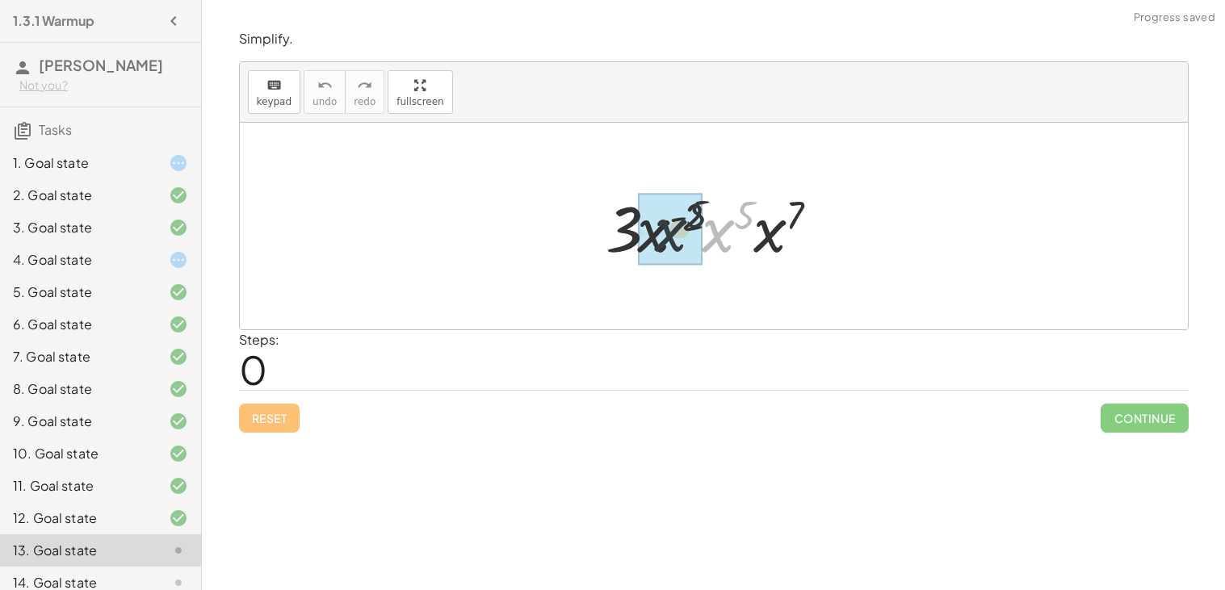
drag, startPoint x: 722, startPoint y: 230, endPoint x: 662, endPoint y: 229, distance: 59.8
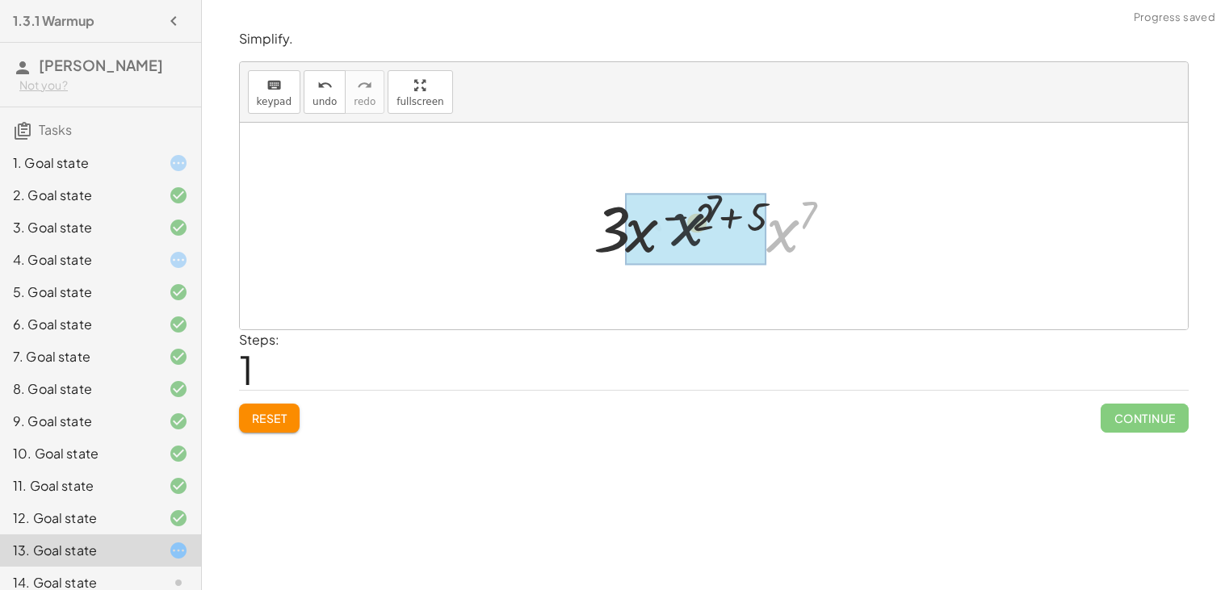
drag, startPoint x: 795, startPoint y: 238, endPoint x: 682, endPoint y: 232, distance: 113.2
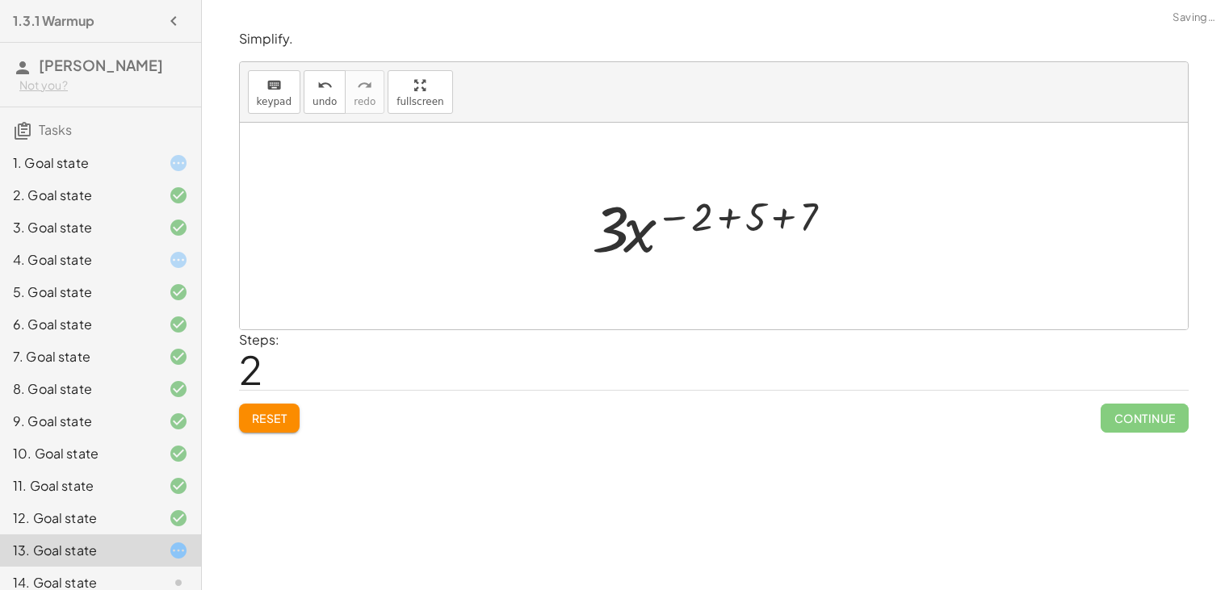
click at [735, 220] on div at bounding box center [719, 226] width 271 height 83
click at [726, 217] on div at bounding box center [719, 226] width 183 height 83
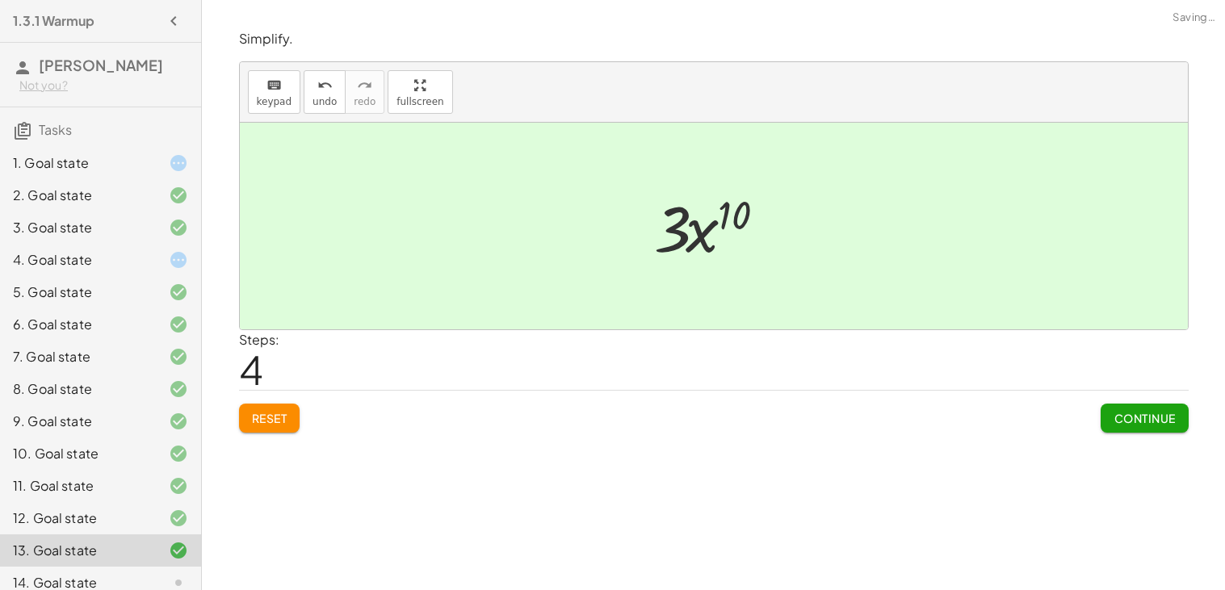
click at [709, 244] on div at bounding box center [720, 226] width 148 height 83
click at [1144, 430] on button "Continue" at bounding box center [1144, 418] width 87 height 29
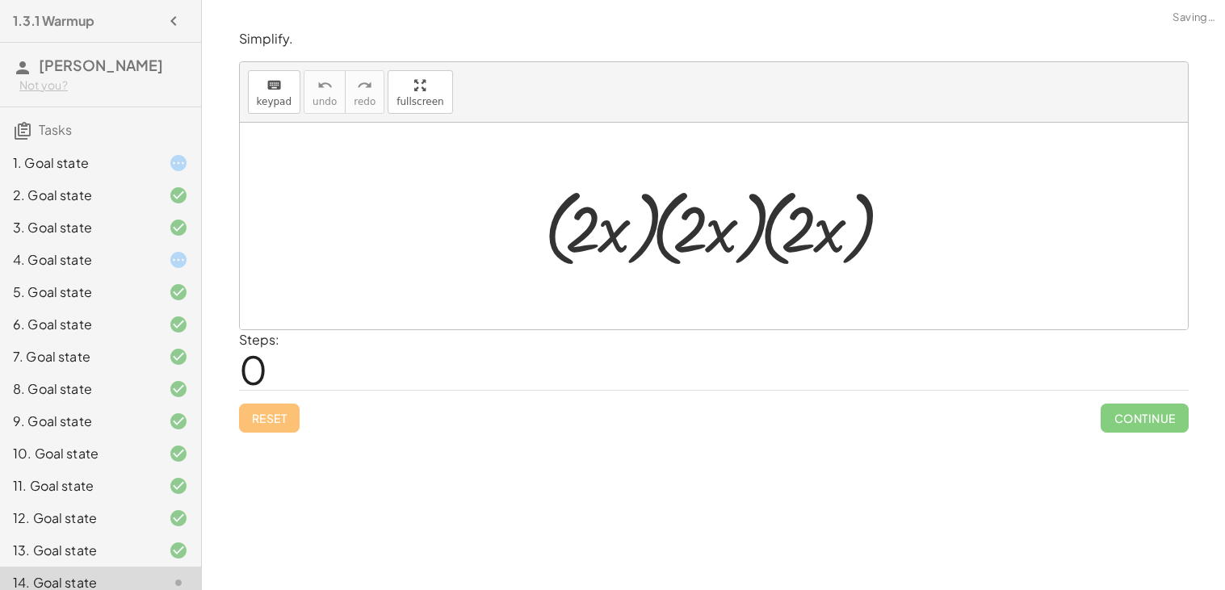
click at [679, 237] on div at bounding box center [719, 226] width 367 height 93
click at [653, 235] on div at bounding box center [719, 226] width 367 height 93
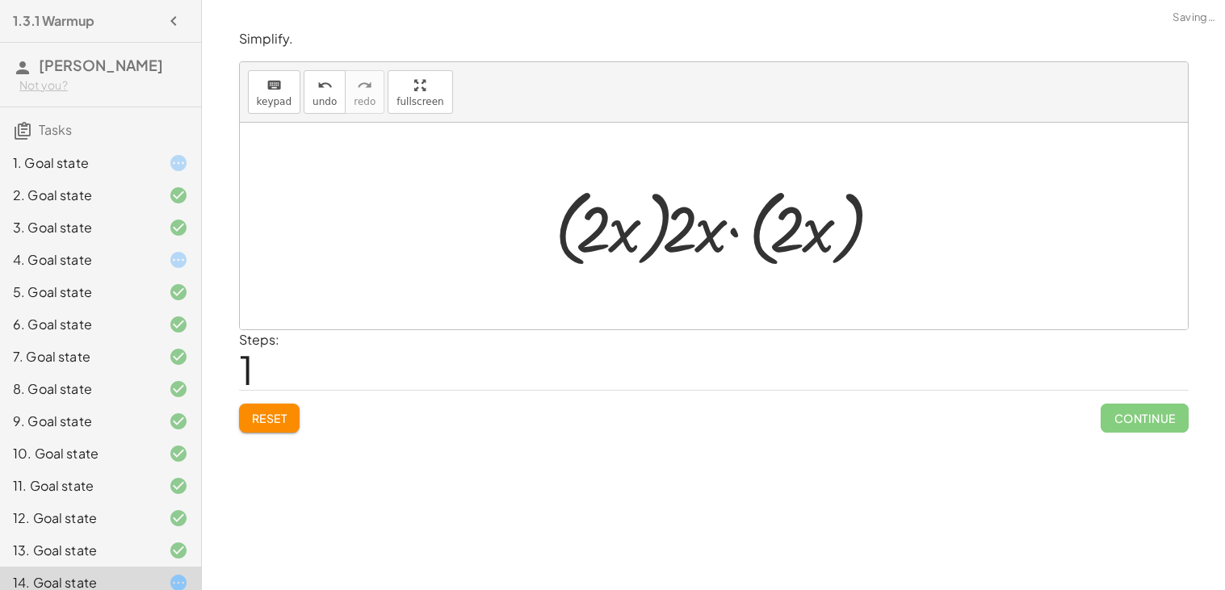
click at [673, 239] on div at bounding box center [720, 226] width 346 height 93
click at [814, 233] on div at bounding box center [720, 226] width 346 height 93
click at [762, 230] on div at bounding box center [720, 226] width 346 height 93
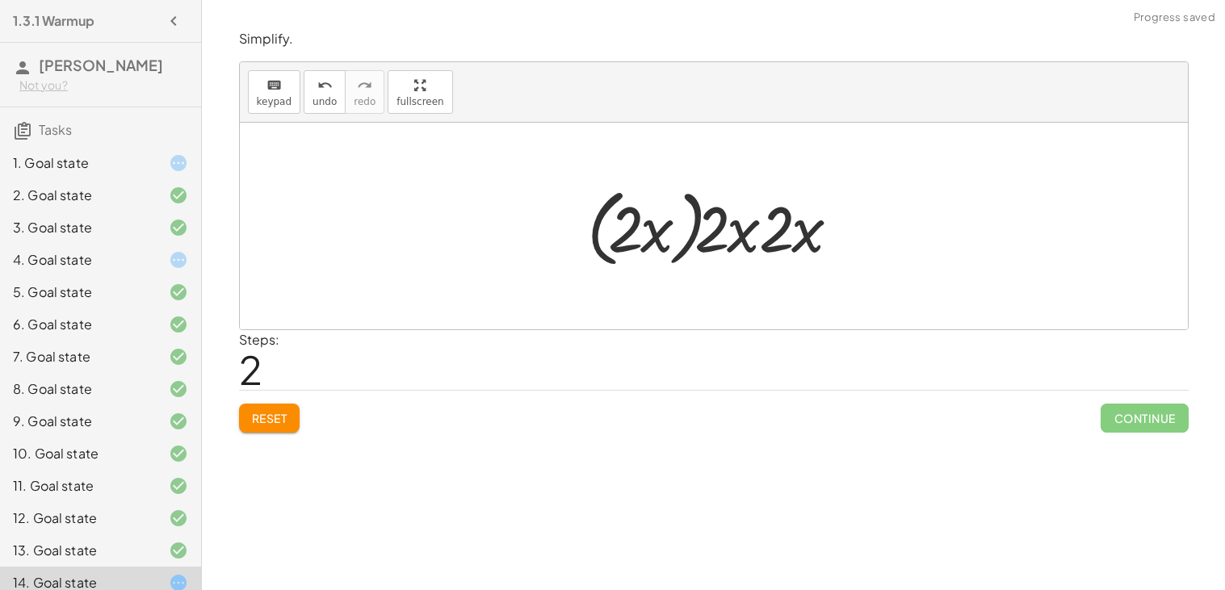
click at [675, 227] on div at bounding box center [719, 226] width 281 height 93
click at [699, 236] on div at bounding box center [720, 226] width 238 height 83
click at [669, 236] on div at bounding box center [720, 226] width 238 height 83
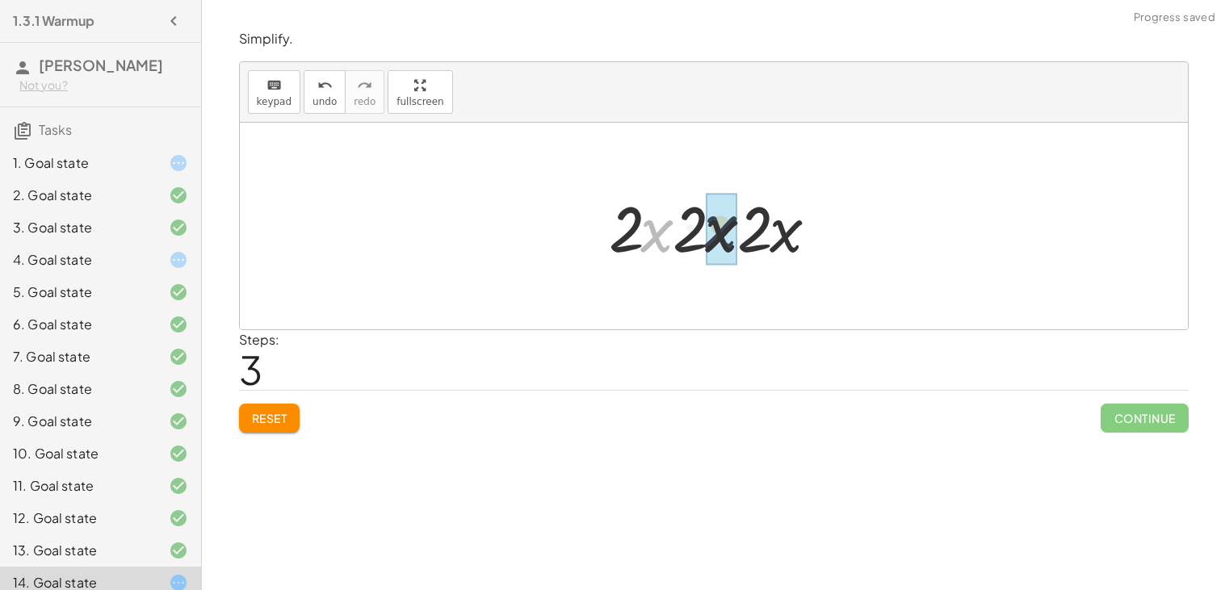
drag, startPoint x: 650, startPoint y: 231, endPoint x: 717, endPoint y: 227, distance: 67.1
click at [703, 228] on div at bounding box center [720, 226] width 247 height 83
click at [668, 227] on div at bounding box center [720, 226] width 247 height 83
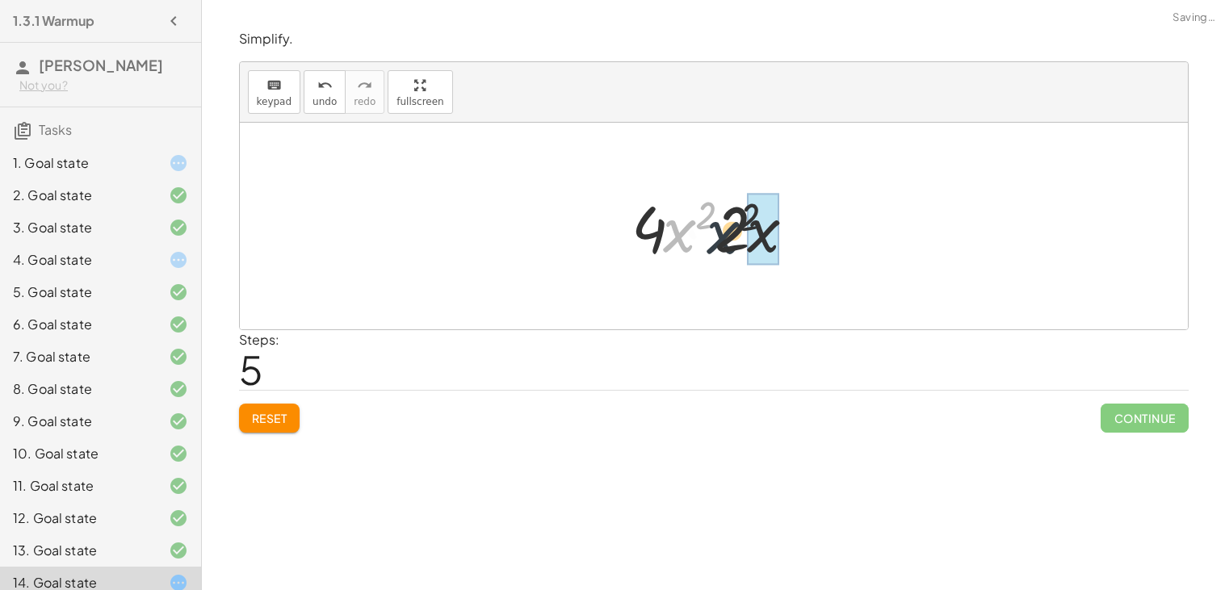
drag, startPoint x: 672, startPoint y: 230, endPoint x: 750, endPoint y: 233, distance: 78.4
click at [728, 229] on div at bounding box center [720, 226] width 183 height 83
click at [703, 232] on div at bounding box center [720, 226] width 183 height 83
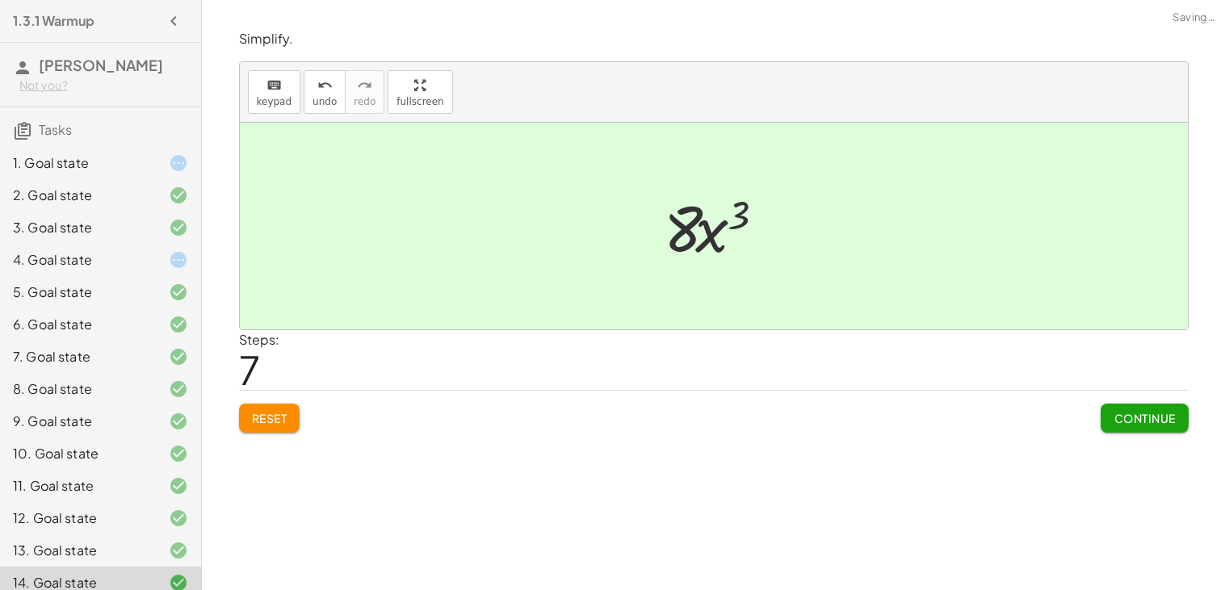
click at [1126, 414] on span "Continue" at bounding box center [1144, 418] width 61 height 15
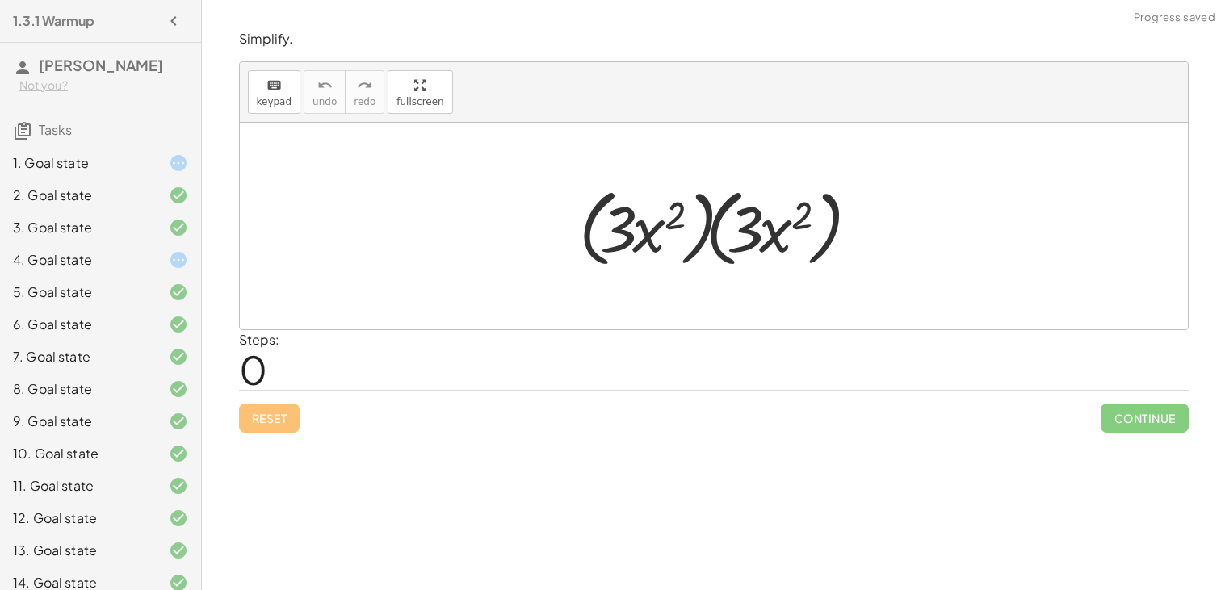
click at [728, 231] on div at bounding box center [720, 226] width 299 height 93
click at [707, 222] on div at bounding box center [720, 226] width 299 height 93
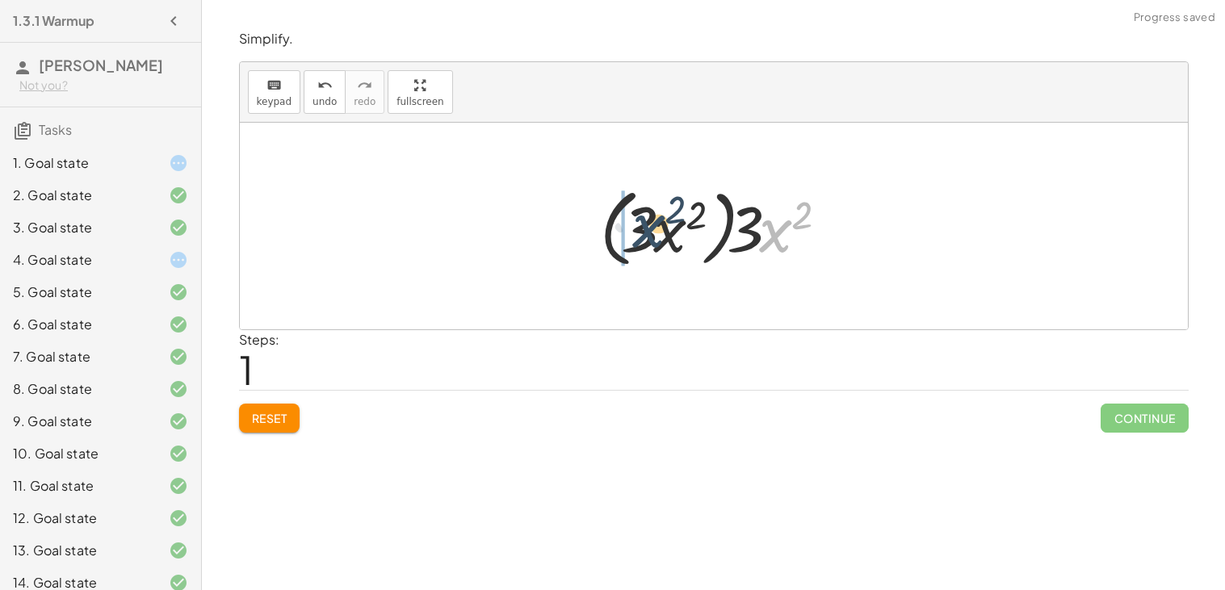
drag, startPoint x: 775, startPoint y: 230, endPoint x: 644, endPoint y: 225, distance: 131.8
click at [644, 225] on div at bounding box center [719, 226] width 255 height 93
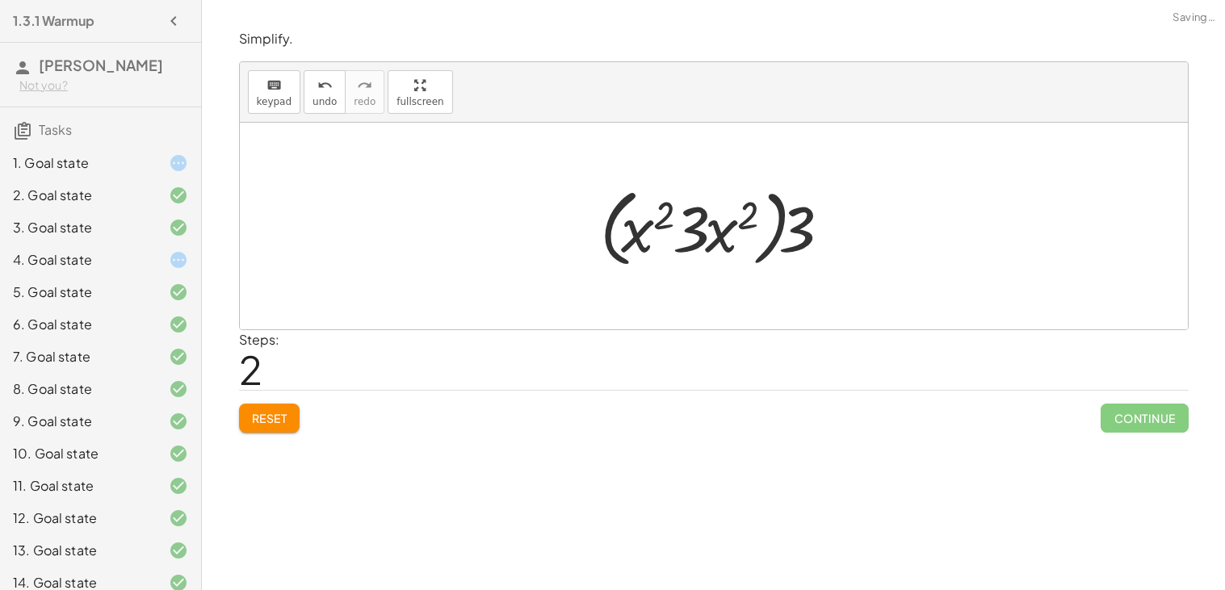
click at [644, 232] on div at bounding box center [719, 226] width 255 height 93
drag, startPoint x: 721, startPoint y: 233, endPoint x: 649, endPoint y: 237, distance: 72.0
click at [641, 234] on div at bounding box center [720, 226] width 258 height 93
click at [674, 222] on div at bounding box center [720, 226] width 258 height 93
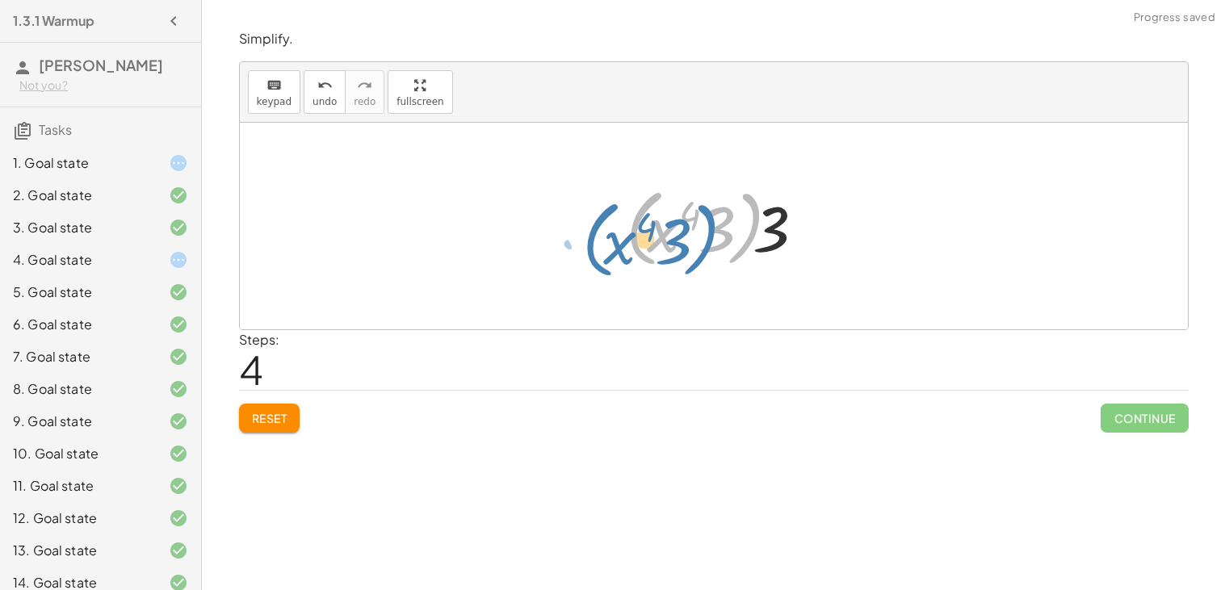
drag, startPoint x: 734, startPoint y: 223, endPoint x: 707, endPoint y: 236, distance: 29.6
click at [707, 236] on div at bounding box center [720, 226] width 204 height 93
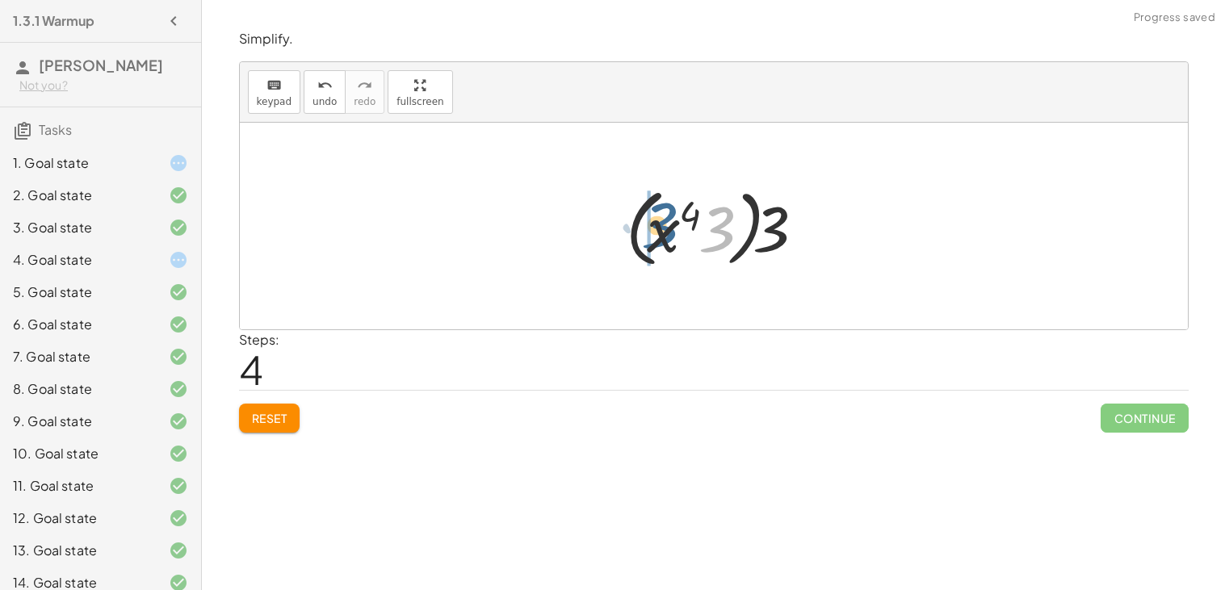
drag, startPoint x: 713, startPoint y: 236, endPoint x: 654, endPoint y: 232, distance: 59.1
click at [654, 232] on div at bounding box center [720, 226] width 204 height 93
drag, startPoint x: 780, startPoint y: 228, endPoint x: 665, endPoint y: 229, distance: 114.7
click at [665, 229] on div at bounding box center [720, 226] width 204 height 93
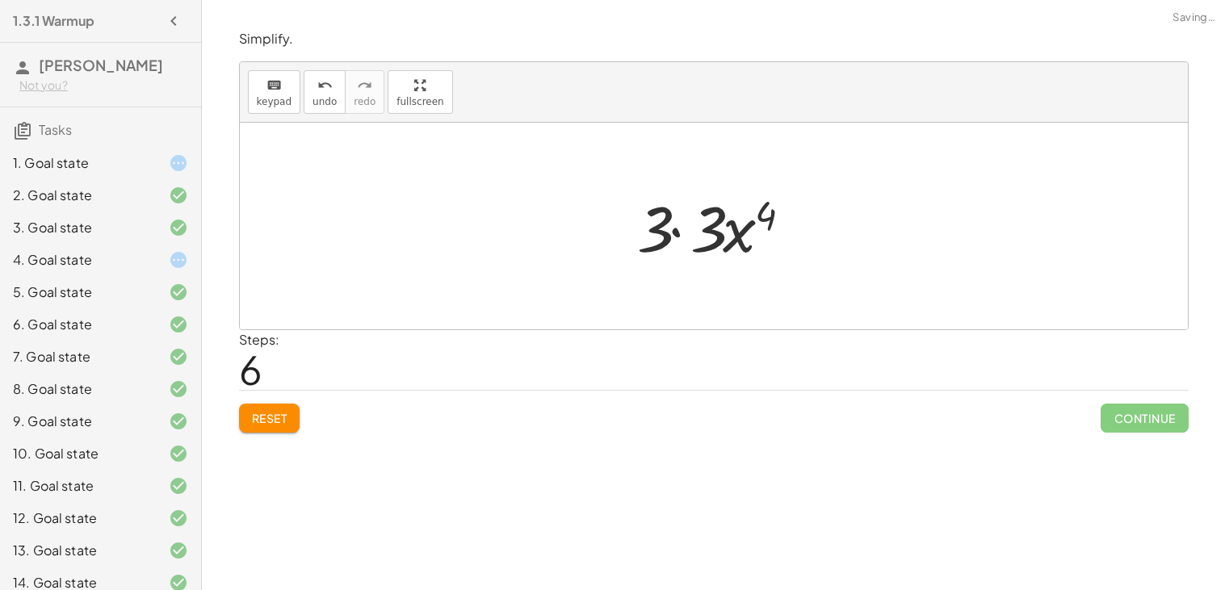
click at [675, 231] on div at bounding box center [720, 226] width 183 height 83
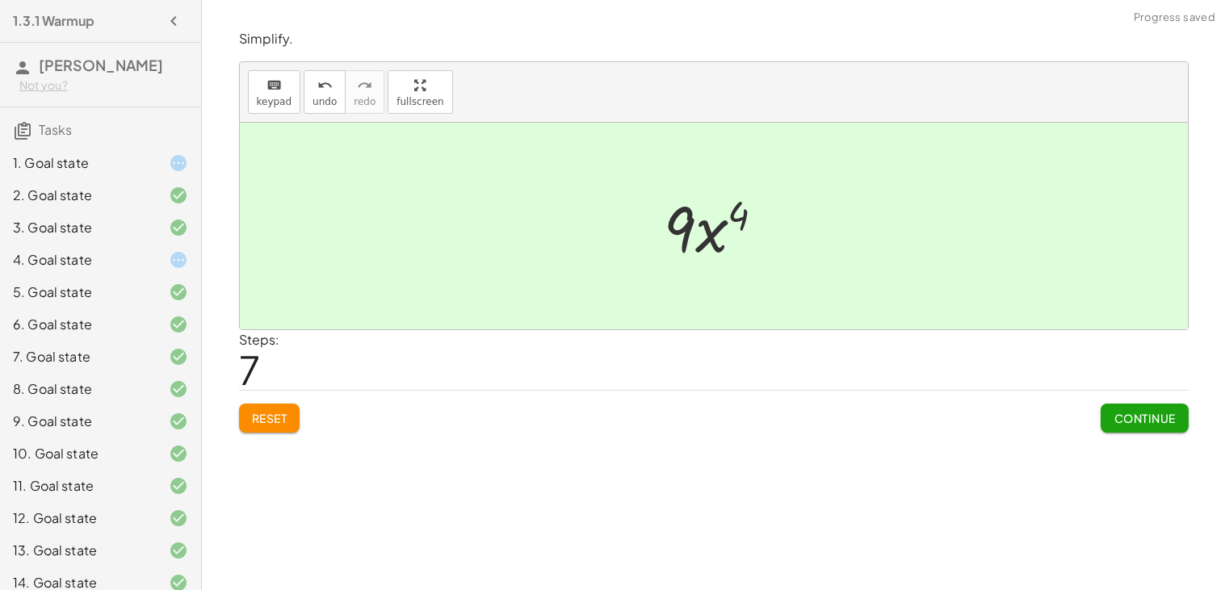
click at [1127, 421] on span "Continue" at bounding box center [1144, 418] width 61 height 15
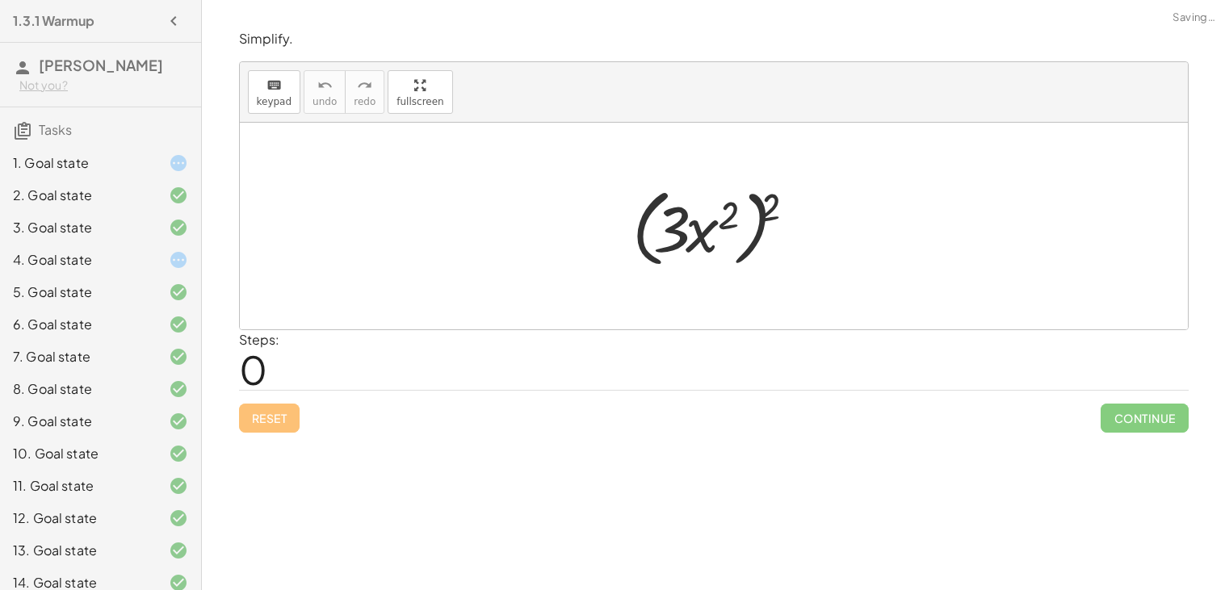
click at [683, 231] on div at bounding box center [719, 226] width 191 height 93
drag, startPoint x: 766, startPoint y: 209, endPoint x: 730, endPoint y: 215, distance: 36.0
click at [730, 215] on div at bounding box center [719, 226] width 191 height 93
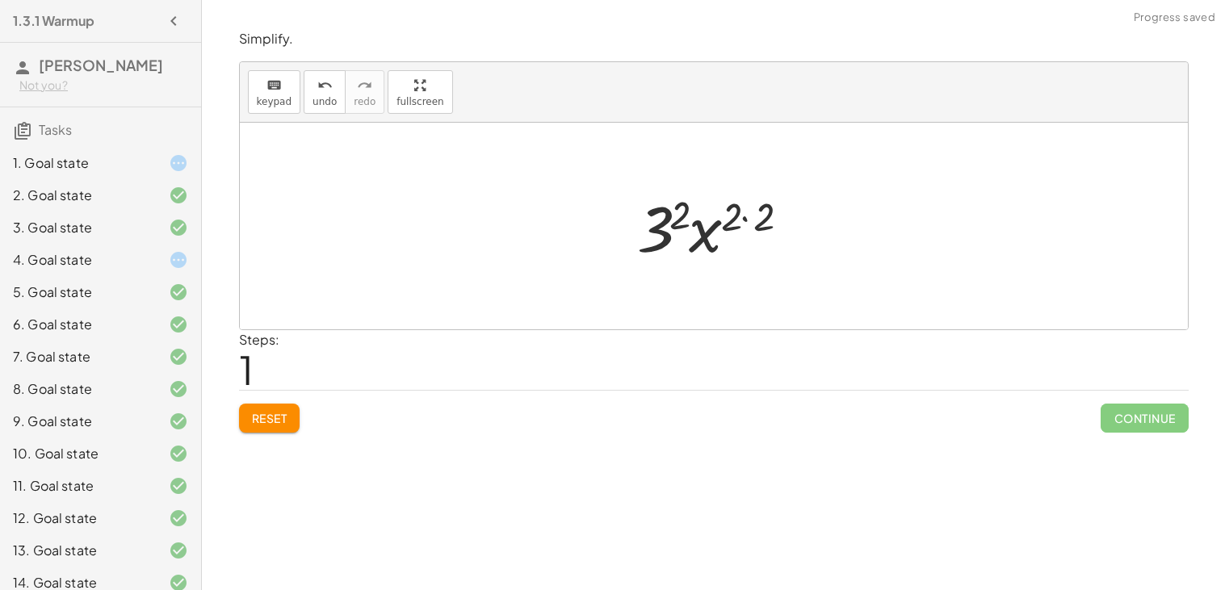
click at [731, 216] on div at bounding box center [720, 226] width 180 height 83
click at [739, 218] on div at bounding box center [720, 226] width 180 height 83
click at [743, 216] on div at bounding box center [720, 226] width 180 height 83
drag, startPoint x: 718, startPoint y: 231, endPoint x: 679, endPoint y: 229, distance: 38.8
click at [679, 229] on div at bounding box center [720, 226] width 148 height 83
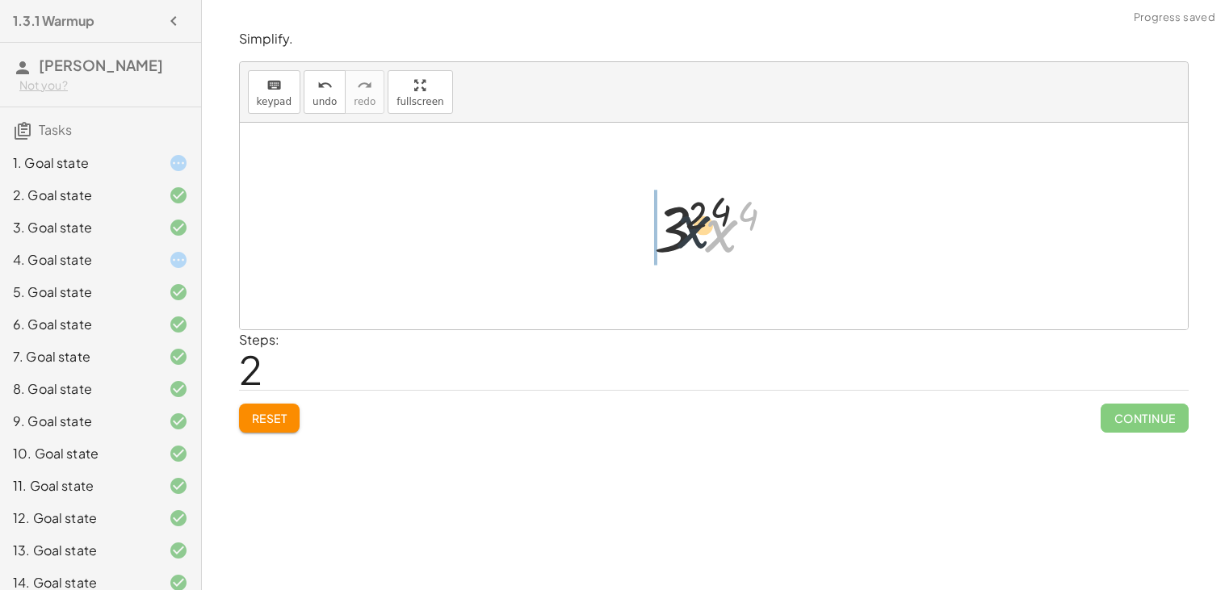
drag, startPoint x: 741, startPoint y: 241, endPoint x: 666, endPoint y: 232, distance: 74.8
click at [666, 232] on div at bounding box center [720, 226] width 148 height 83
click at [683, 231] on div at bounding box center [720, 226] width 148 height 83
click at [716, 231] on div at bounding box center [720, 226] width 148 height 83
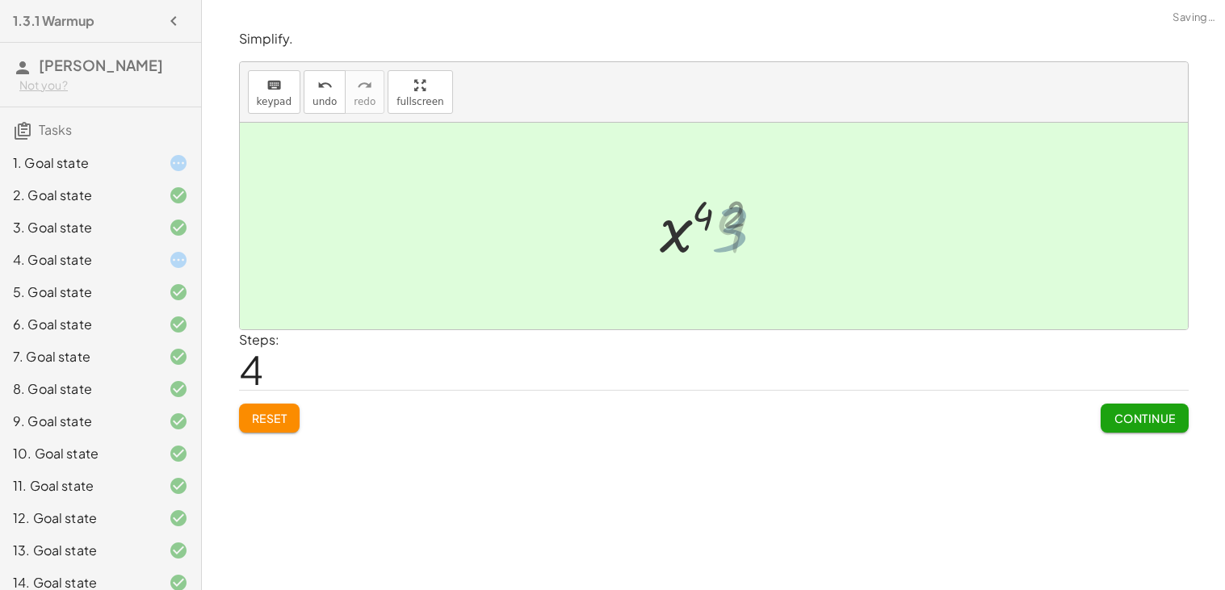
click at [711, 230] on div at bounding box center [720, 226] width 128 height 83
click at [1123, 413] on span "Continue" at bounding box center [1144, 418] width 61 height 15
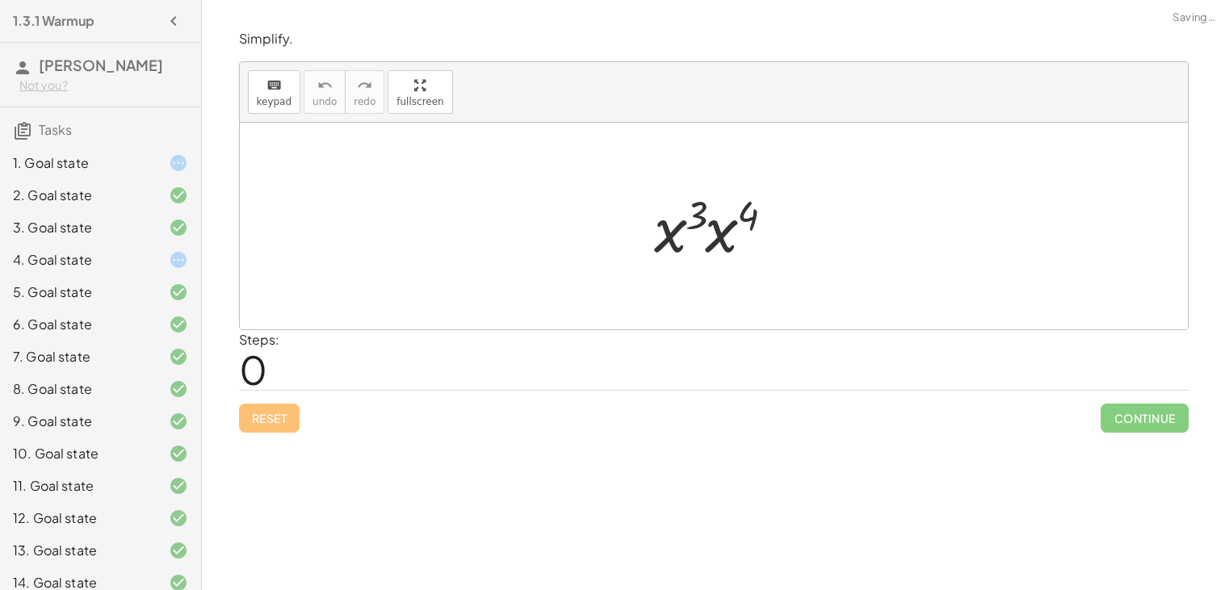
click at [722, 230] on div at bounding box center [720, 226] width 148 height 83
click at [720, 218] on div at bounding box center [719, 227] width 150 height 80
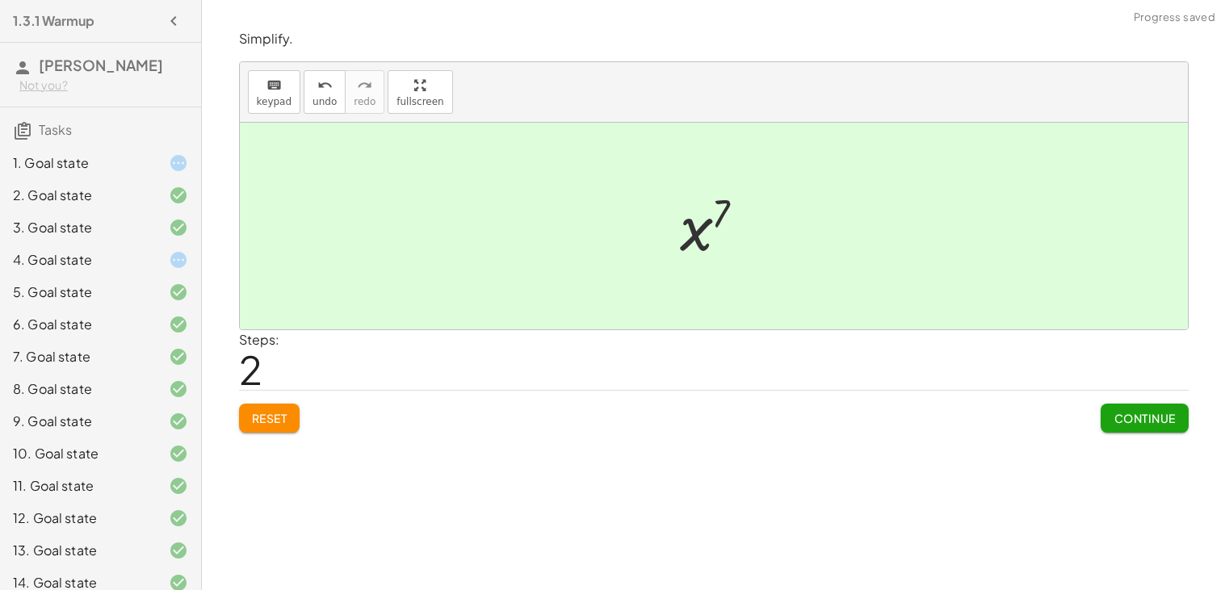
click at [1135, 426] on span "Continue" at bounding box center [1144, 418] width 61 height 15
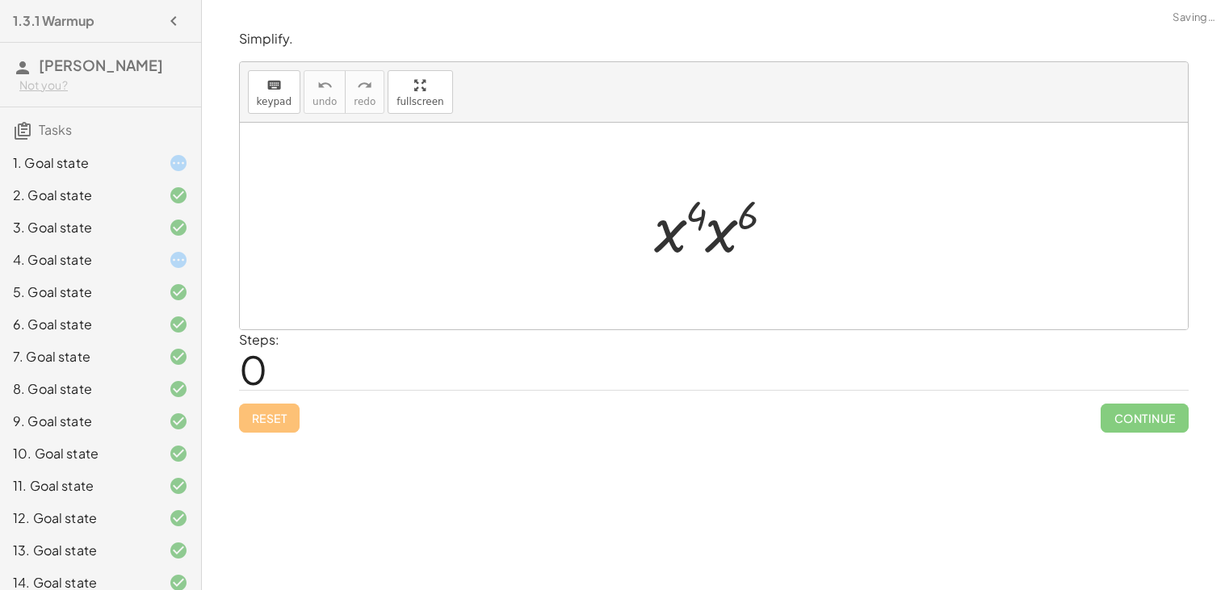
click at [741, 221] on div at bounding box center [720, 226] width 148 height 83
click at [712, 220] on div at bounding box center [719, 227] width 150 height 80
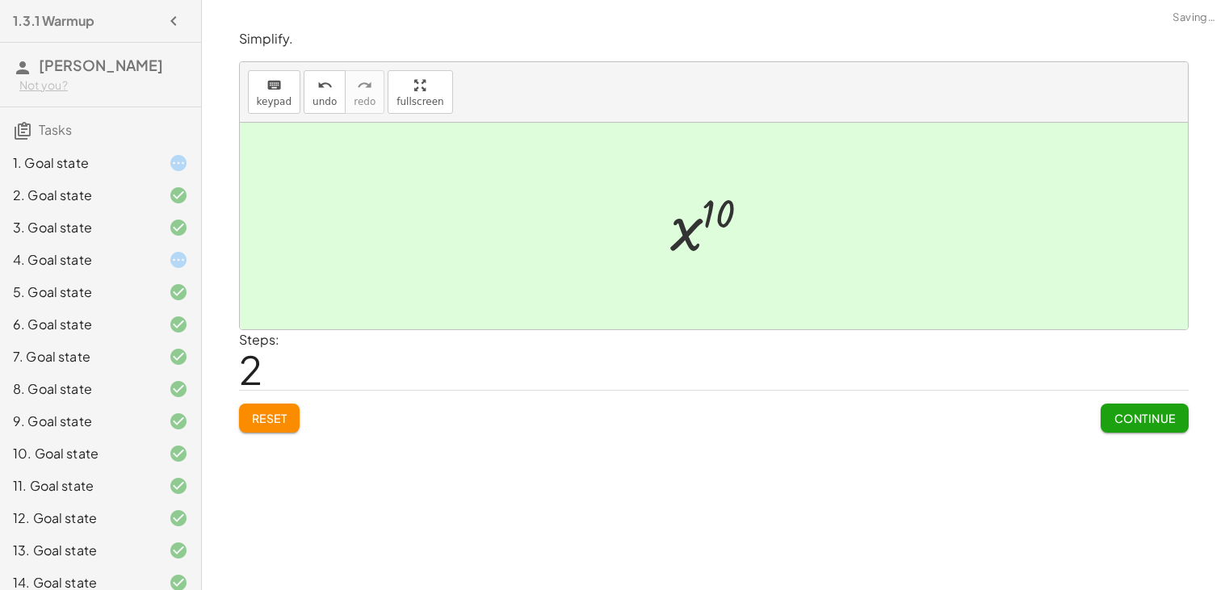
click at [1106, 418] on button "Continue" at bounding box center [1144, 418] width 87 height 29
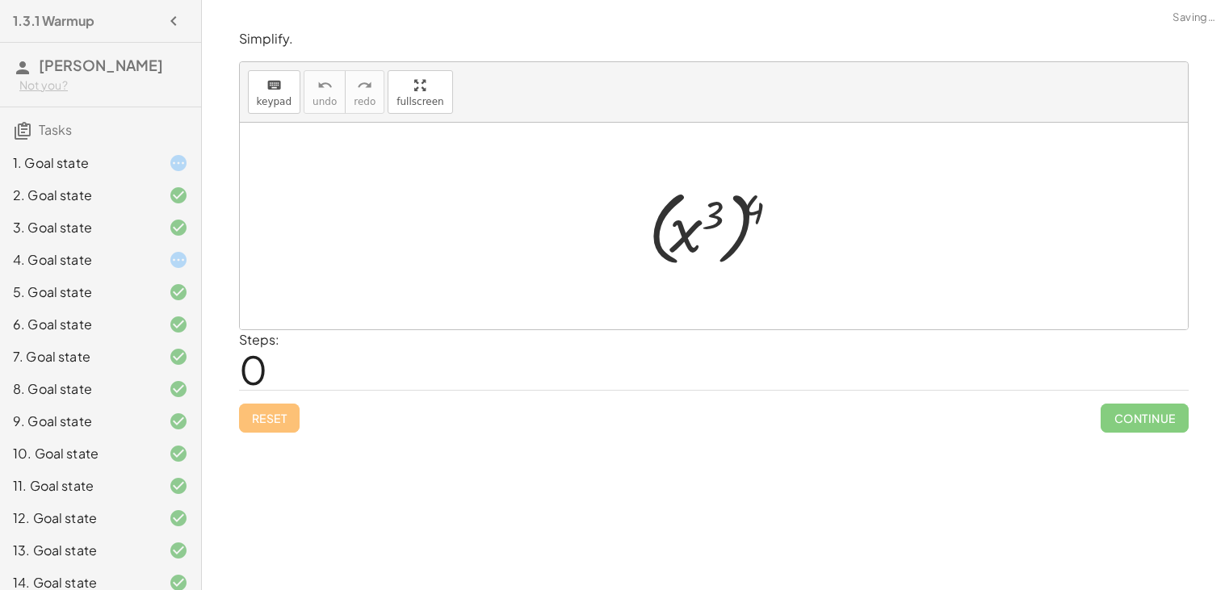
click at [710, 236] on div at bounding box center [719, 227] width 158 height 90
click at [716, 217] on div at bounding box center [719, 227] width 158 height 90
drag, startPoint x: 748, startPoint y: 206, endPoint x: 708, endPoint y: 212, distance: 40.0
click at [708, 212] on div at bounding box center [719, 227] width 158 height 90
click at [710, 214] on div at bounding box center [720, 227] width 128 height 80
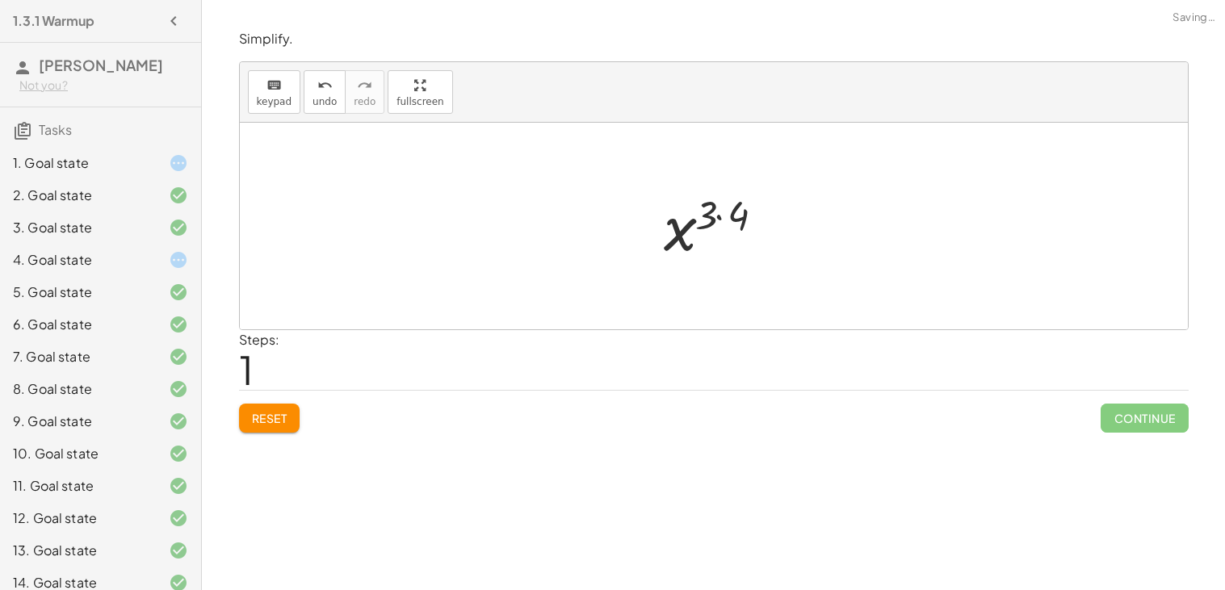
click at [711, 218] on div at bounding box center [720, 227] width 128 height 80
click at [720, 209] on div at bounding box center [720, 227] width 128 height 80
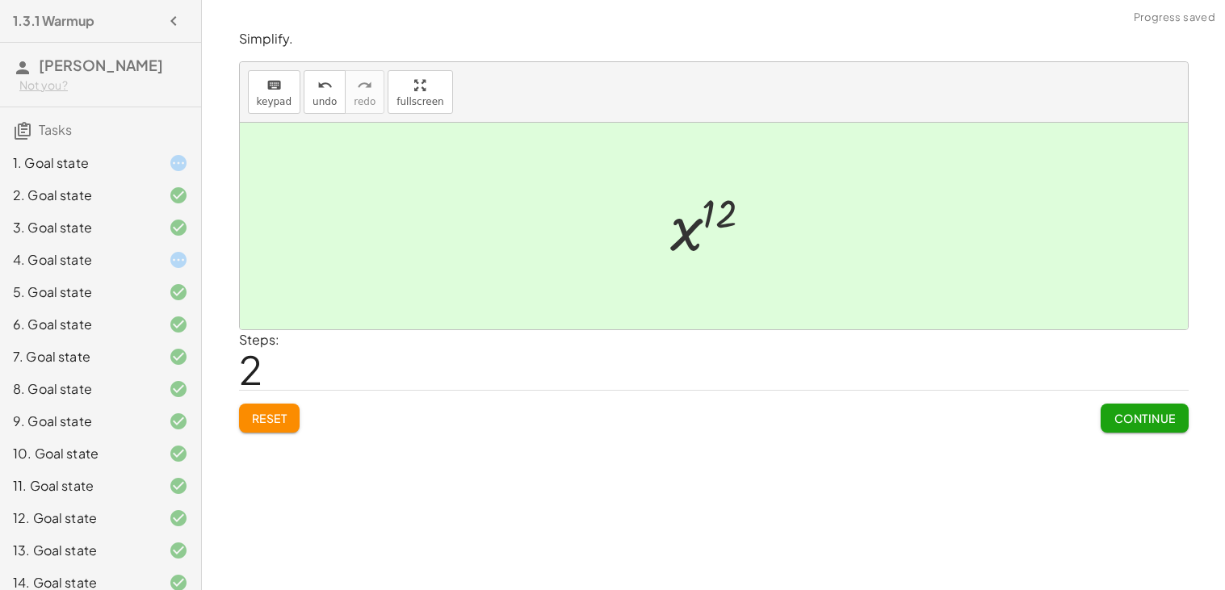
click at [1148, 428] on button "Continue" at bounding box center [1144, 418] width 87 height 29
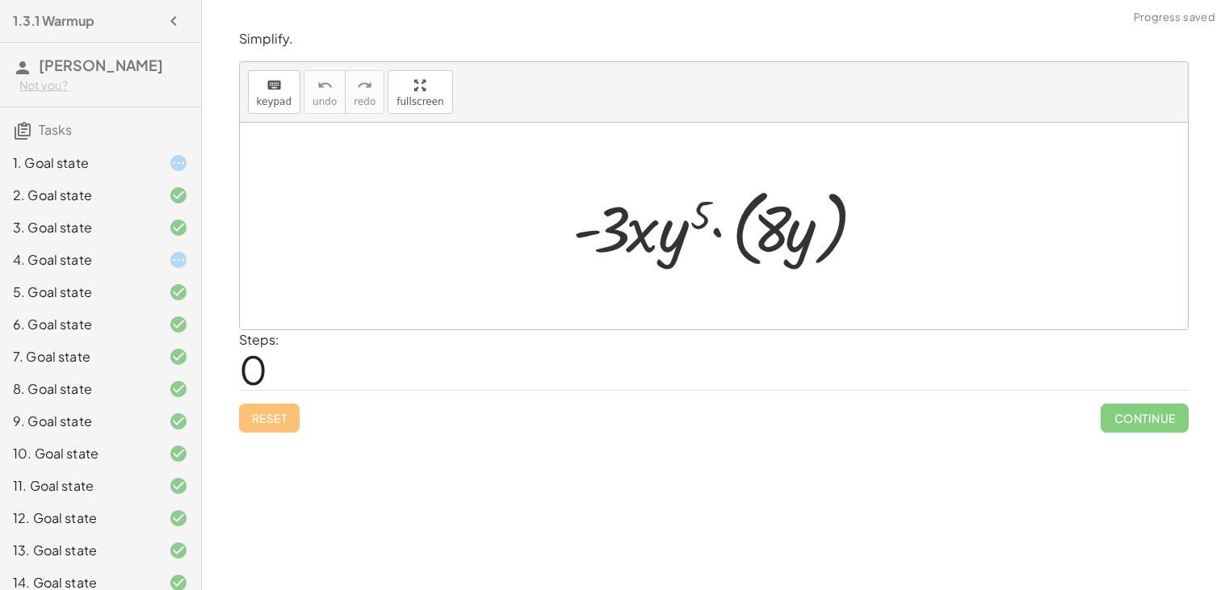
click at [726, 237] on div at bounding box center [720, 226] width 312 height 93
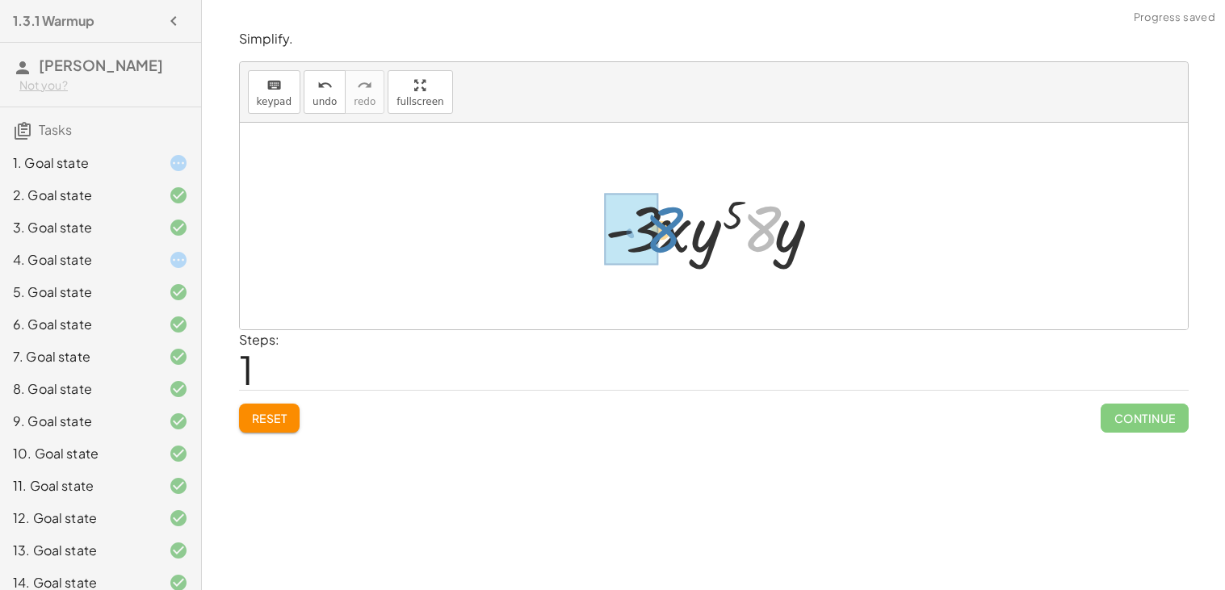
drag, startPoint x: 766, startPoint y: 237, endPoint x: 646, endPoint y: 233, distance: 120.4
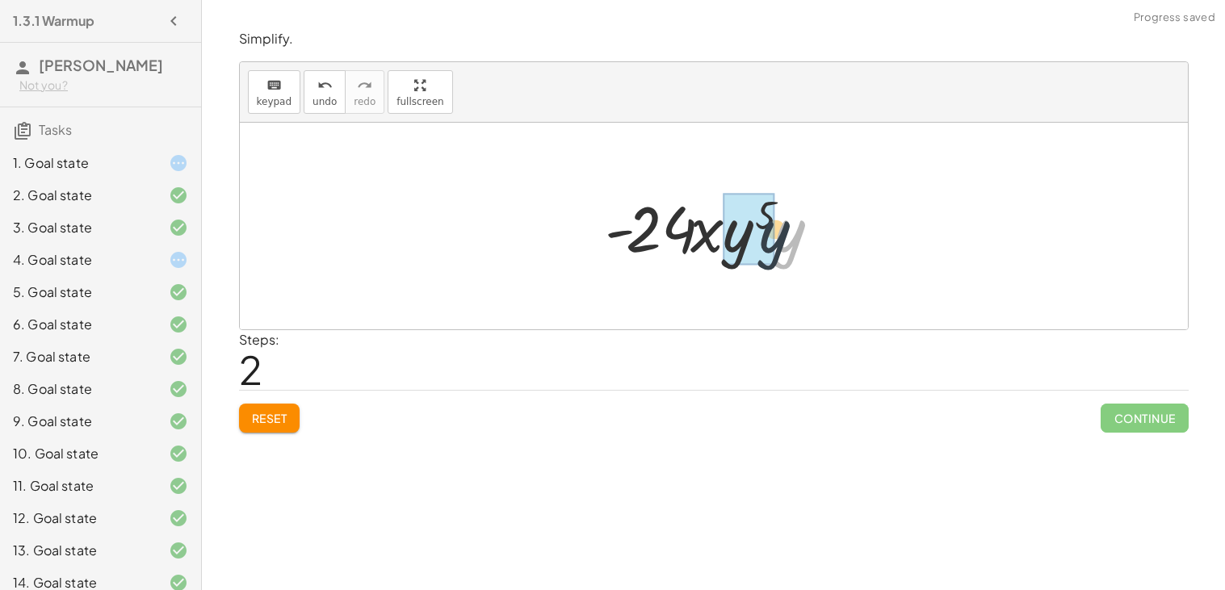
drag, startPoint x: 775, startPoint y: 238, endPoint x: 736, endPoint y: 234, distance: 39.0
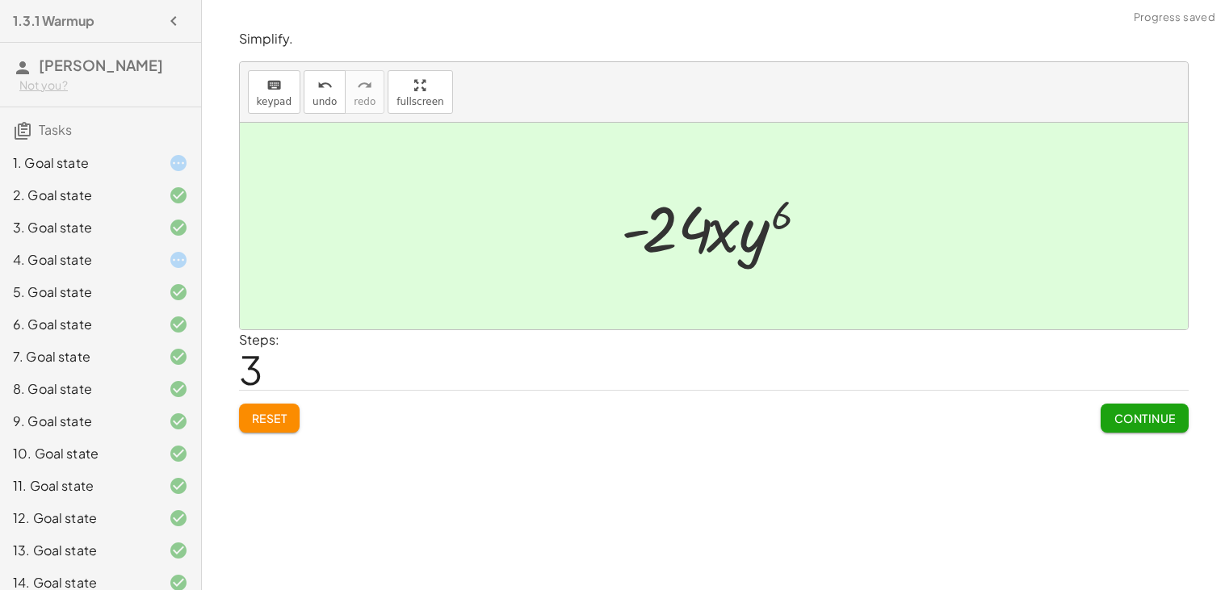
click at [1126, 418] on span "Continue" at bounding box center [1144, 418] width 61 height 15
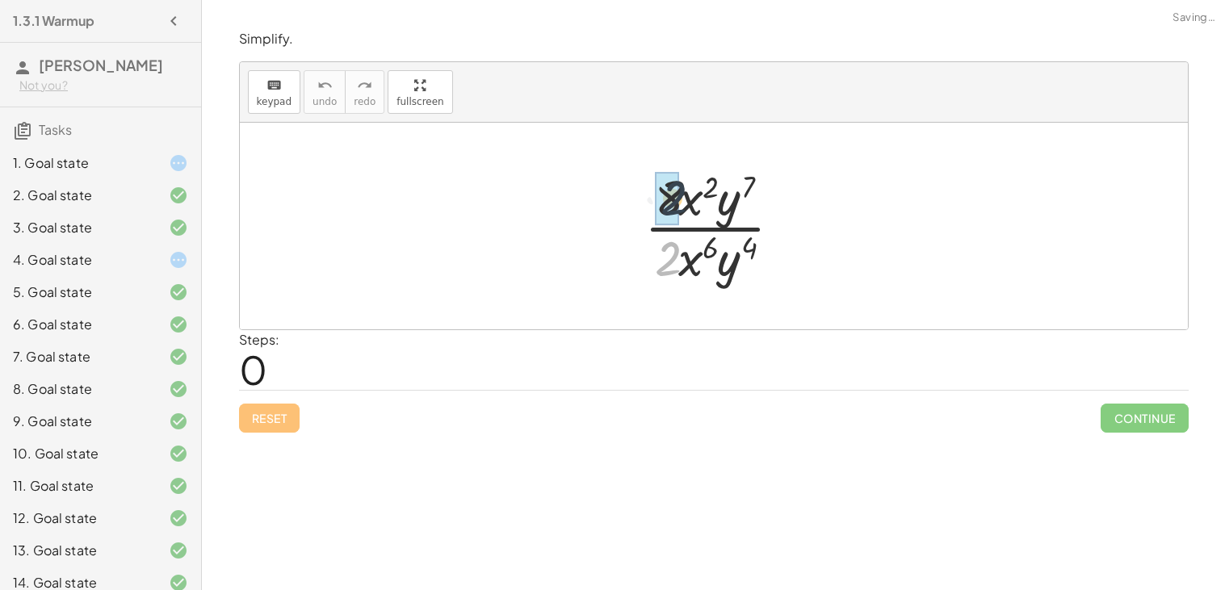
drag, startPoint x: 678, startPoint y: 255, endPoint x: 685, endPoint y: 191, distance: 64.9
click at [685, 191] on div at bounding box center [719, 226] width 167 height 124
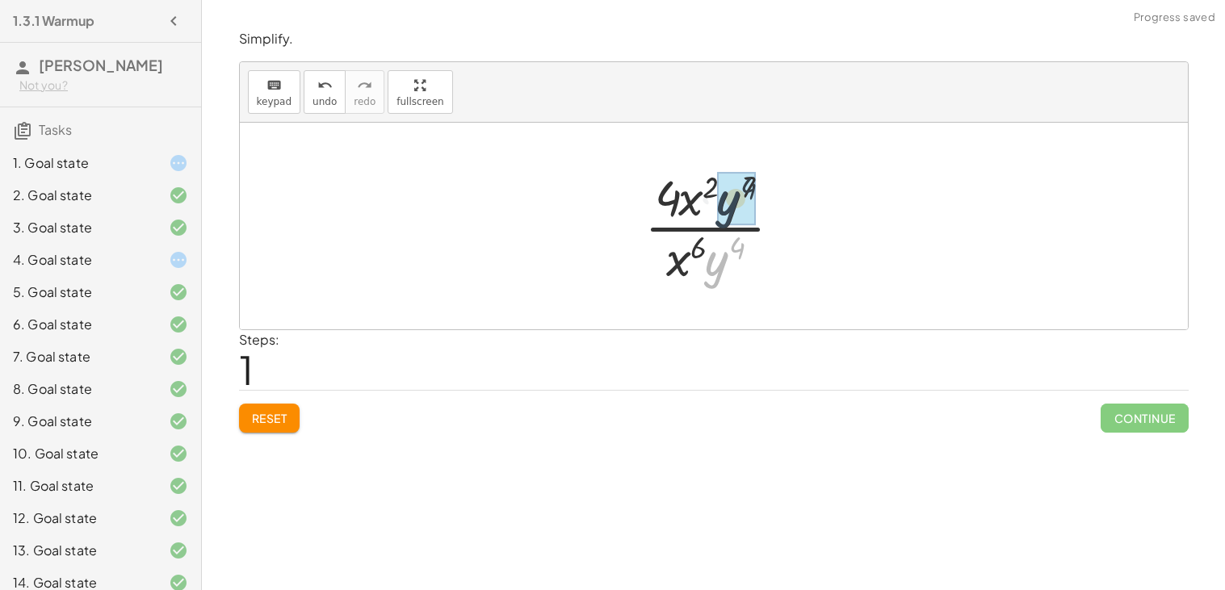
drag, startPoint x: 718, startPoint y: 271, endPoint x: 728, endPoint y: 210, distance: 61.5
drag, startPoint x: 695, startPoint y: 257, endPoint x: 680, endPoint y: 206, distance: 52.9
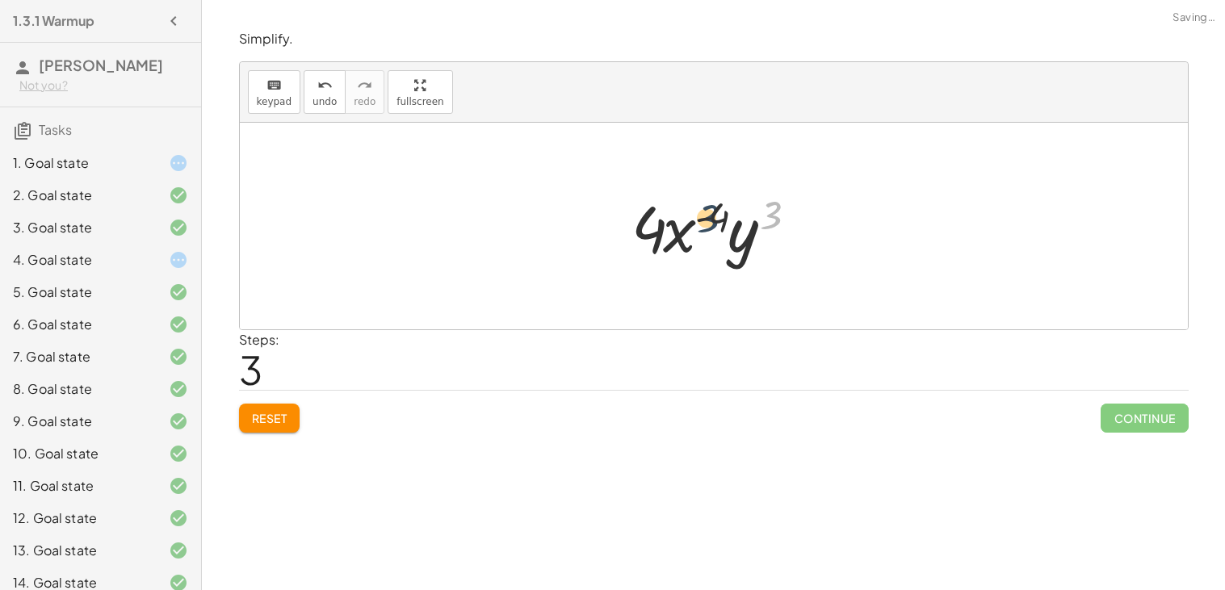
drag, startPoint x: 765, startPoint y: 214, endPoint x: 701, endPoint y: 217, distance: 63.9
click at [701, 217] on div at bounding box center [719, 226] width 193 height 83
click at [734, 238] on div at bounding box center [719, 226] width 193 height 83
click at [695, 237] on div at bounding box center [719, 226] width 193 height 83
click at [685, 234] on div at bounding box center [719, 226] width 193 height 83
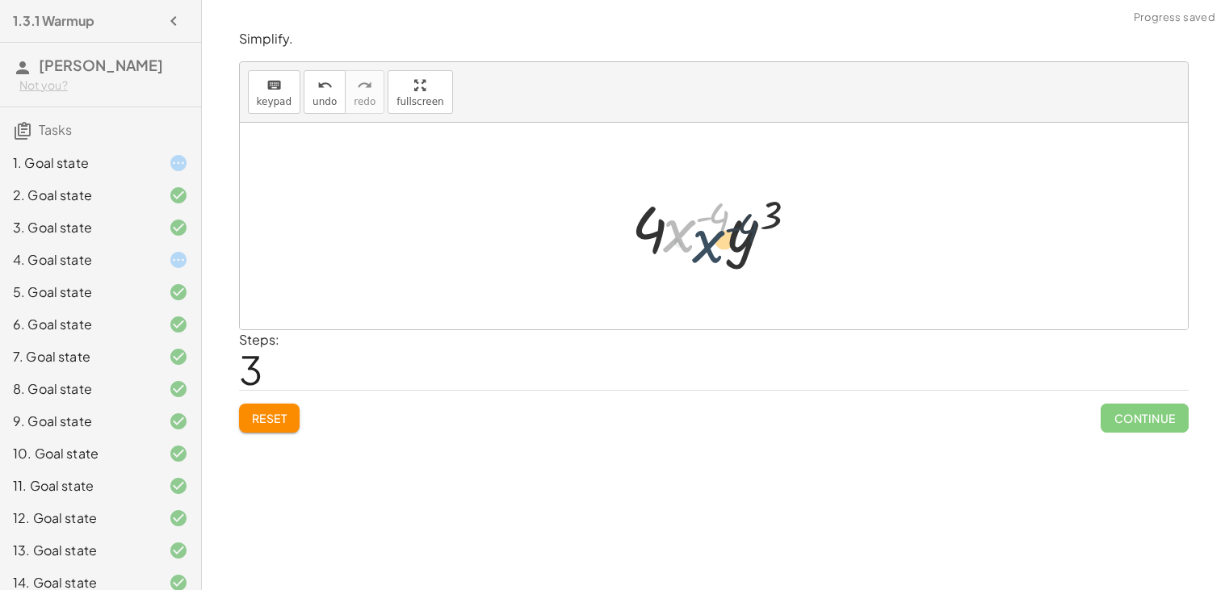
drag, startPoint x: 684, startPoint y: 233, endPoint x: 716, endPoint y: 243, distance: 34.0
click at [716, 243] on div at bounding box center [719, 226] width 193 height 83
drag, startPoint x: 674, startPoint y: 233, endPoint x: 779, endPoint y: 235, distance: 105.0
click at [779, 235] on div at bounding box center [719, 226] width 193 height 83
click at [702, 212] on div at bounding box center [719, 226] width 193 height 83
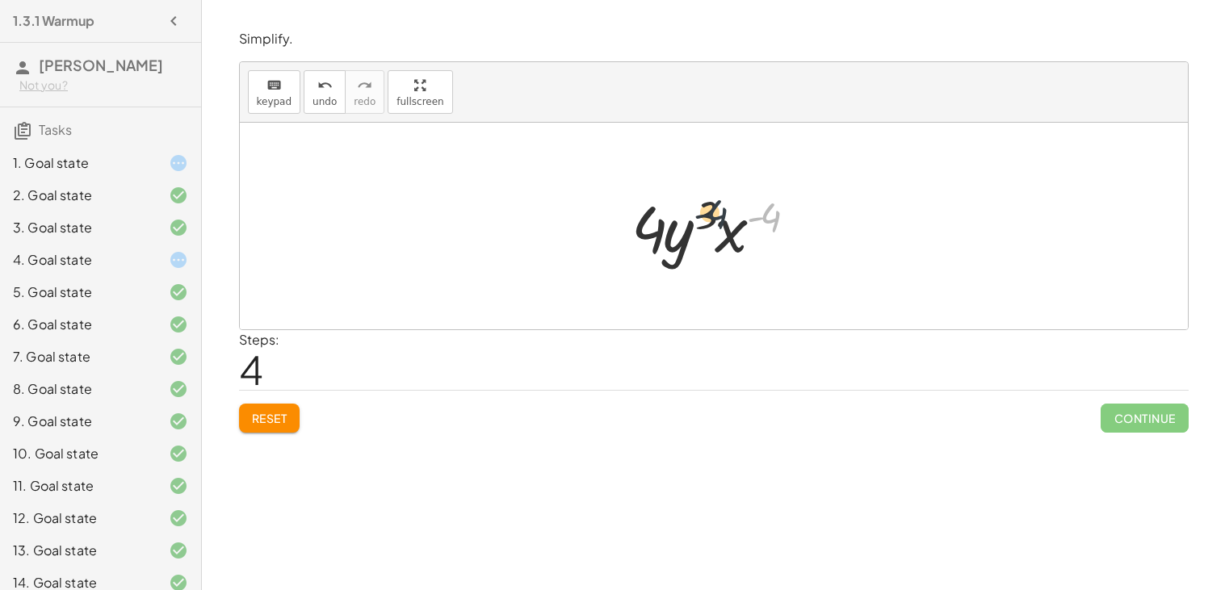
drag, startPoint x: 767, startPoint y: 215, endPoint x: 703, endPoint y: 211, distance: 63.9
click at [703, 211] on div at bounding box center [719, 226] width 193 height 83
drag, startPoint x: 674, startPoint y: 241, endPoint x: 671, endPoint y: 233, distance: 8.7
click at [671, 233] on div at bounding box center [719, 226] width 193 height 83
drag, startPoint x: 648, startPoint y: 229, endPoint x: 730, endPoint y: 225, distance: 82.4
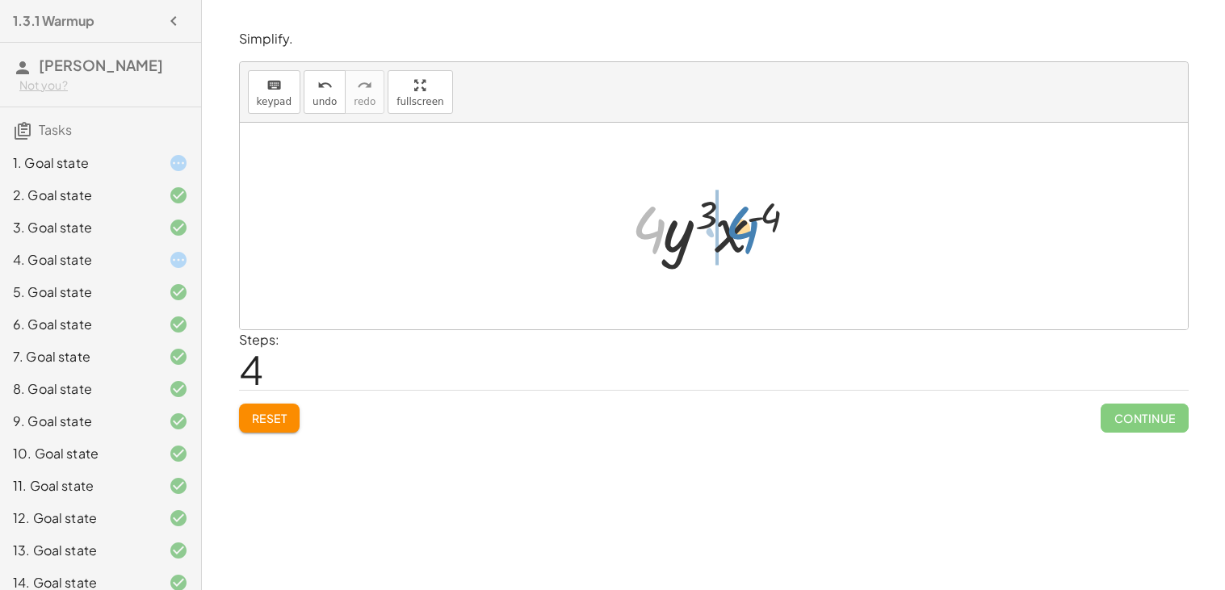
click at [730, 225] on div at bounding box center [719, 226] width 193 height 83
drag, startPoint x: 706, startPoint y: 225, endPoint x: 598, endPoint y: 225, distance: 108.2
drag, startPoint x: 746, startPoint y: 233, endPoint x: 678, endPoint y: 230, distance: 68.7
click at [678, 230] on div at bounding box center [719, 226] width 193 height 83
drag, startPoint x: 775, startPoint y: 212, endPoint x: 714, endPoint y: 219, distance: 61.7
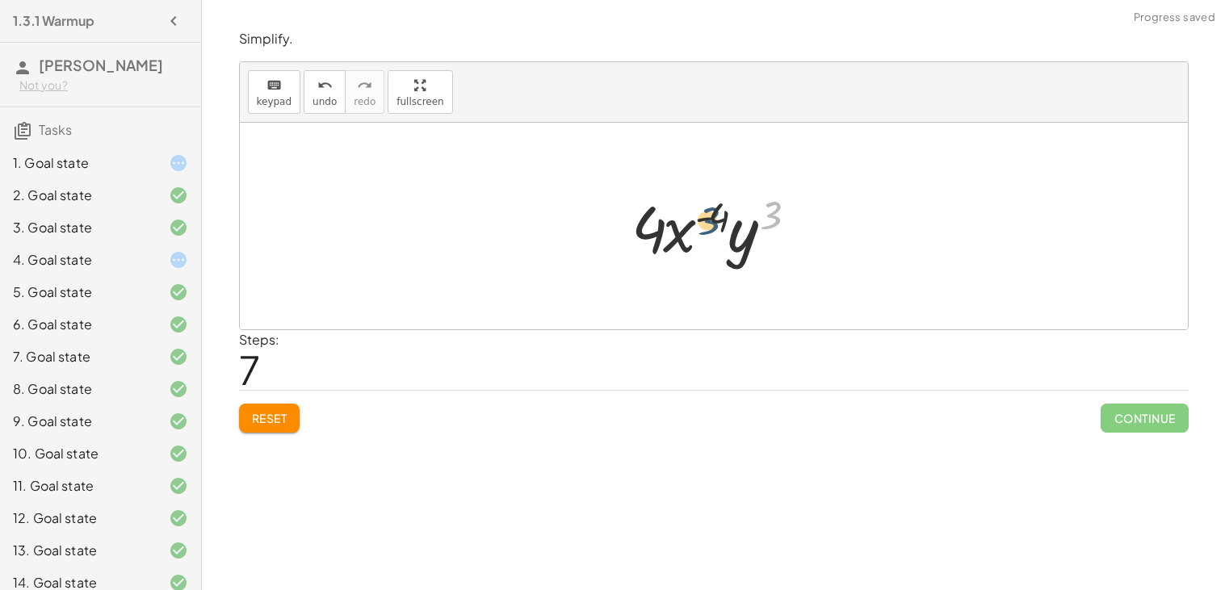
click at [714, 219] on div at bounding box center [719, 226] width 193 height 83
drag, startPoint x: 714, startPoint y: 219, endPoint x: 716, endPoint y: 228, distance: 9.2
click at [716, 228] on div at bounding box center [719, 226] width 193 height 83
drag, startPoint x: 771, startPoint y: 204, endPoint x: 702, endPoint y: 199, distance: 69.6
click at [702, 199] on div at bounding box center [719, 226] width 193 height 83
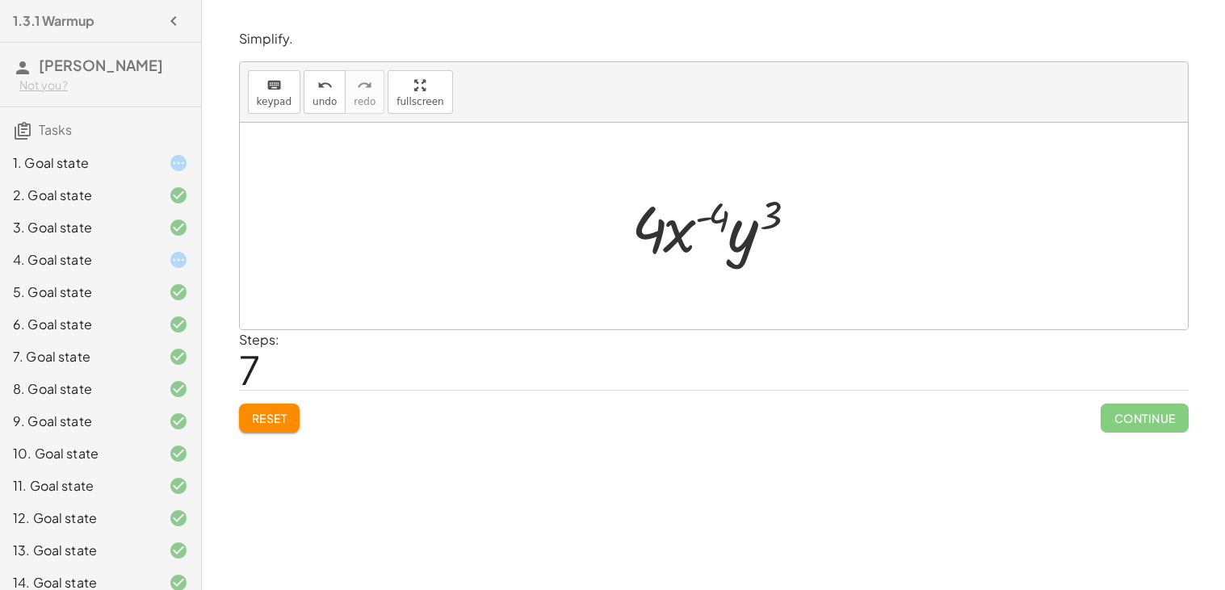
scroll to position [241, 0]
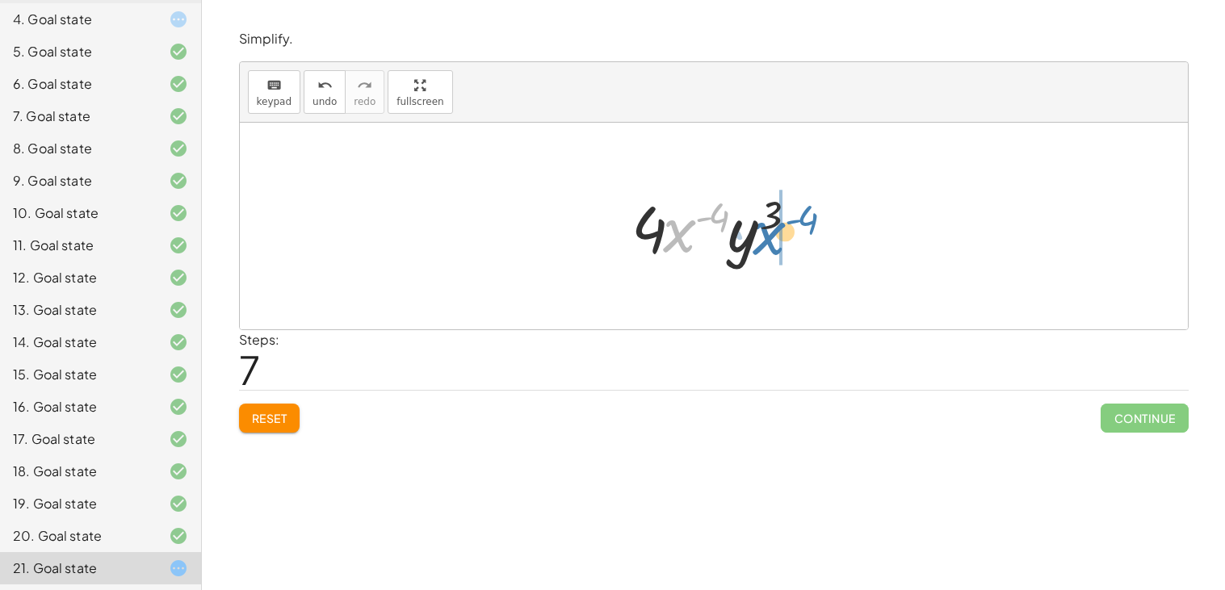
drag, startPoint x: 670, startPoint y: 222, endPoint x: 759, endPoint y: 225, distance: 88.9
click at [759, 225] on div at bounding box center [719, 226] width 193 height 83
click at [716, 229] on div at bounding box center [719, 226] width 193 height 83
click at [713, 229] on div at bounding box center [719, 226] width 193 height 83
click at [703, 236] on div at bounding box center [719, 226] width 193 height 83
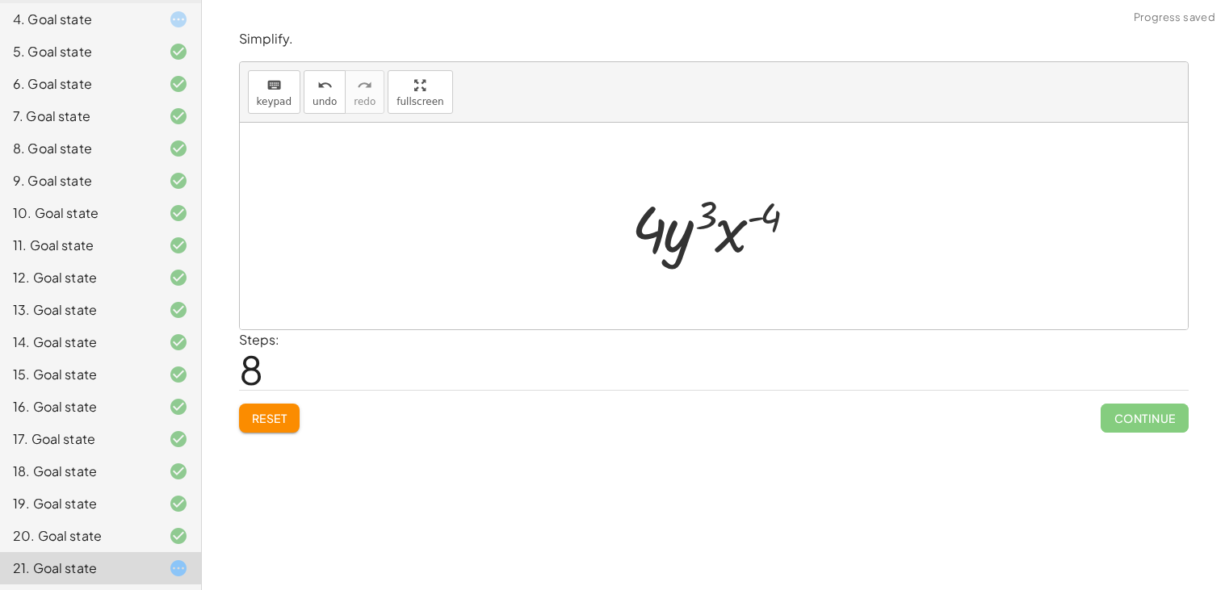
click at [707, 212] on div at bounding box center [719, 226] width 193 height 83
drag, startPoint x: 707, startPoint y: 212, endPoint x: 760, endPoint y: 217, distance: 53.5
click at [760, 217] on div at bounding box center [719, 226] width 193 height 83
drag, startPoint x: 766, startPoint y: 212, endPoint x: 553, endPoint y: 142, distance: 224.5
click at [553, 142] on div "· 8 · x 2 · y 7 · 2 · x 6 · y 4 · 4 · x 2 · y 7 · x 6 · y 4 · 4 · x 2 · y ( + 7…" at bounding box center [714, 226] width 948 height 207
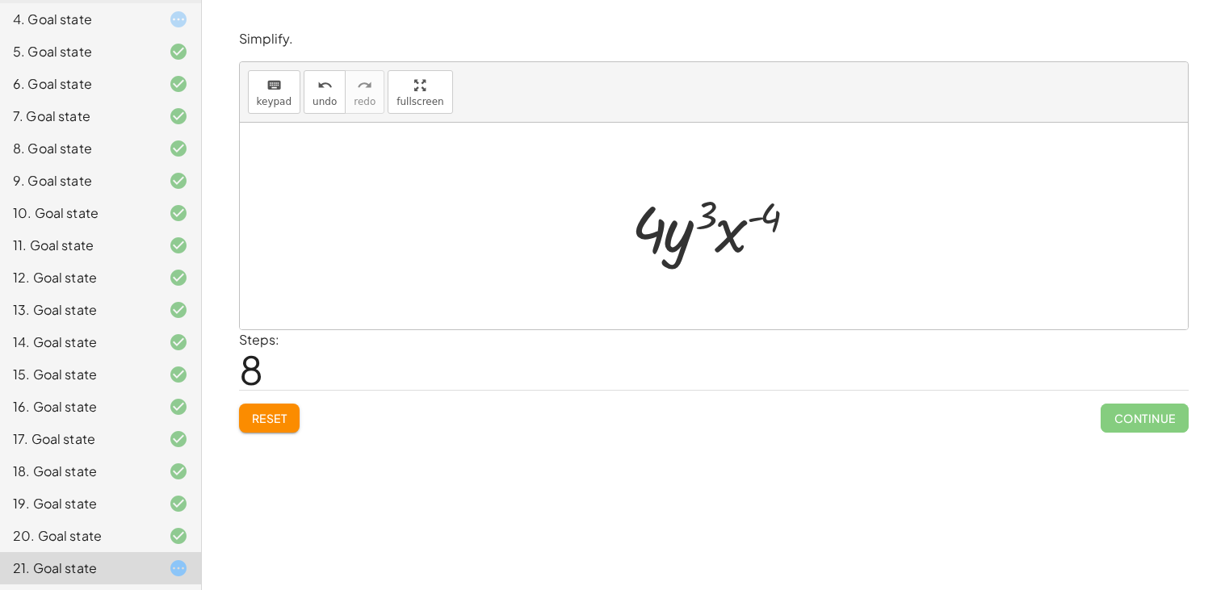
click at [755, 205] on div at bounding box center [719, 226] width 193 height 83
click at [757, 216] on div at bounding box center [719, 226] width 193 height 83
click at [264, 413] on span "Reset" at bounding box center [270, 418] width 36 height 15
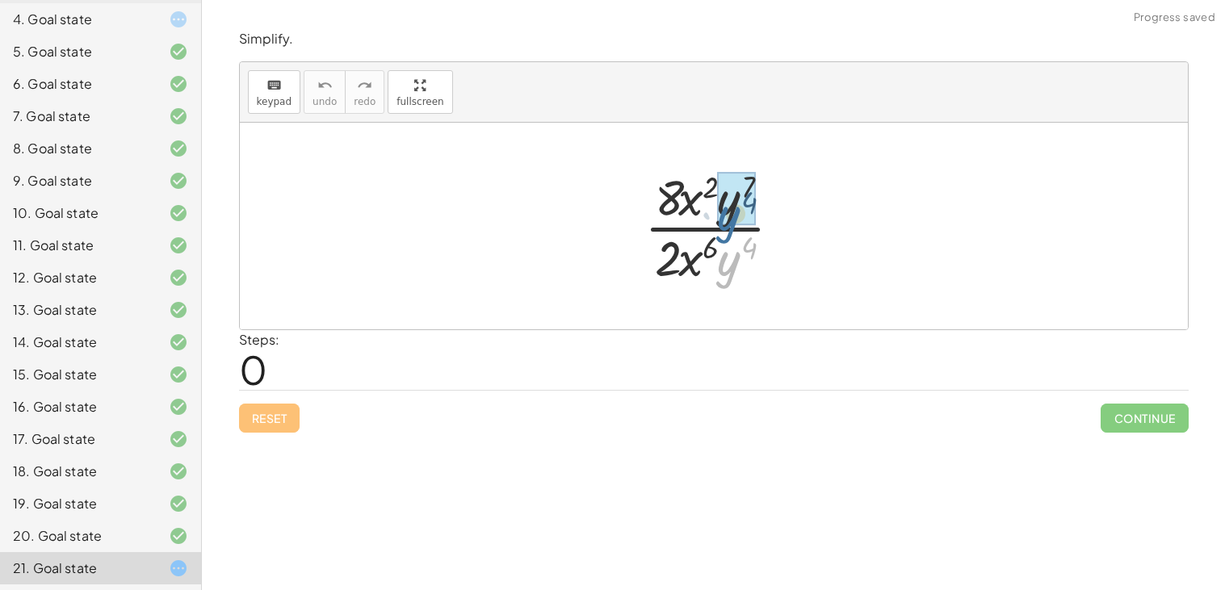
drag, startPoint x: 732, startPoint y: 256, endPoint x: 728, endPoint y: 206, distance: 50.3
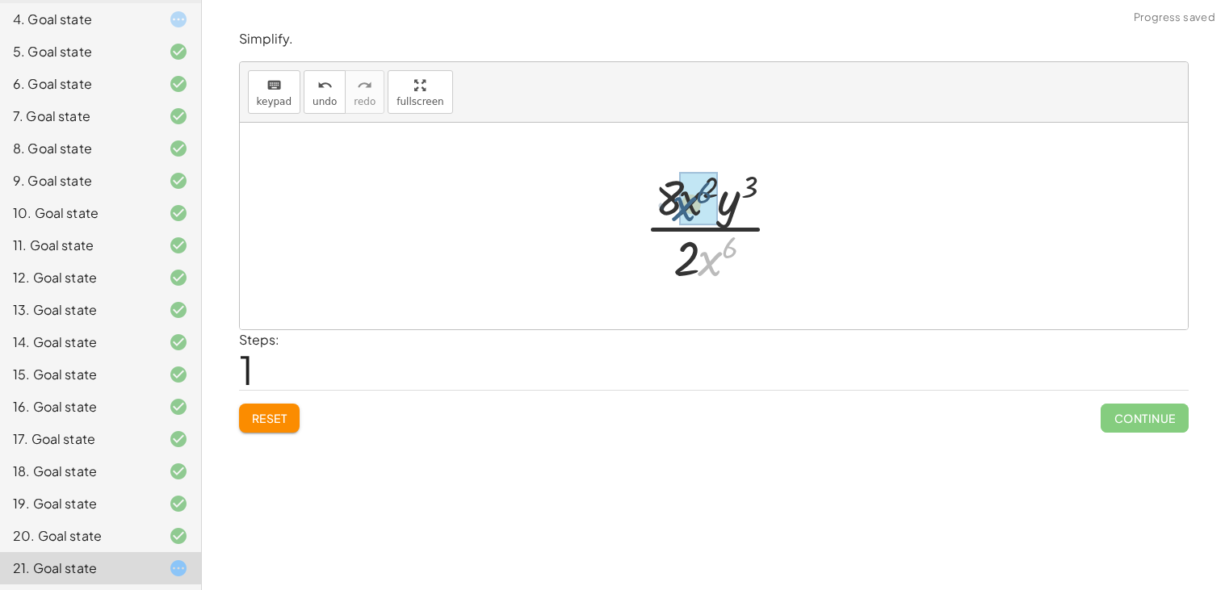
drag, startPoint x: 705, startPoint y: 262, endPoint x: 673, endPoint y: 202, distance: 68.6
click at [673, 202] on div at bounding box center [719, 226] width 167 height 124
drag, startPoint x: 704, startPoint y: 266, endPoint x: 653, endPoint y: 202, distance: 81.6
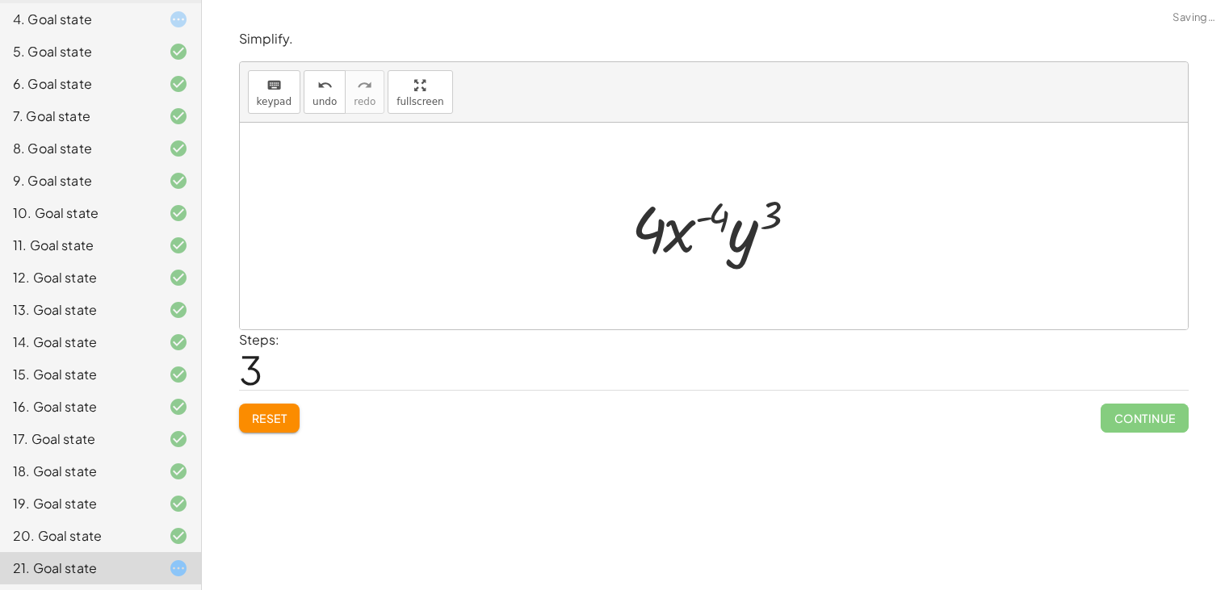
click at [719, 225] on div at bounding box center [719, 226] width 193 height 83
drag, startPoint x: 715, startPoint y: 223, endPoint x: 789, endPoint y: 218, distance: 73.6
click at [789, 218] on div at bounding box center [719, 226] width 193 height 83
drag, startPoint x: 749, startPoint y: 237, endPoint x: 667, endPoint y: 233, distance: 81.7
click at [667, 233] on div at bounding box center [719, 226] width 193 height 83
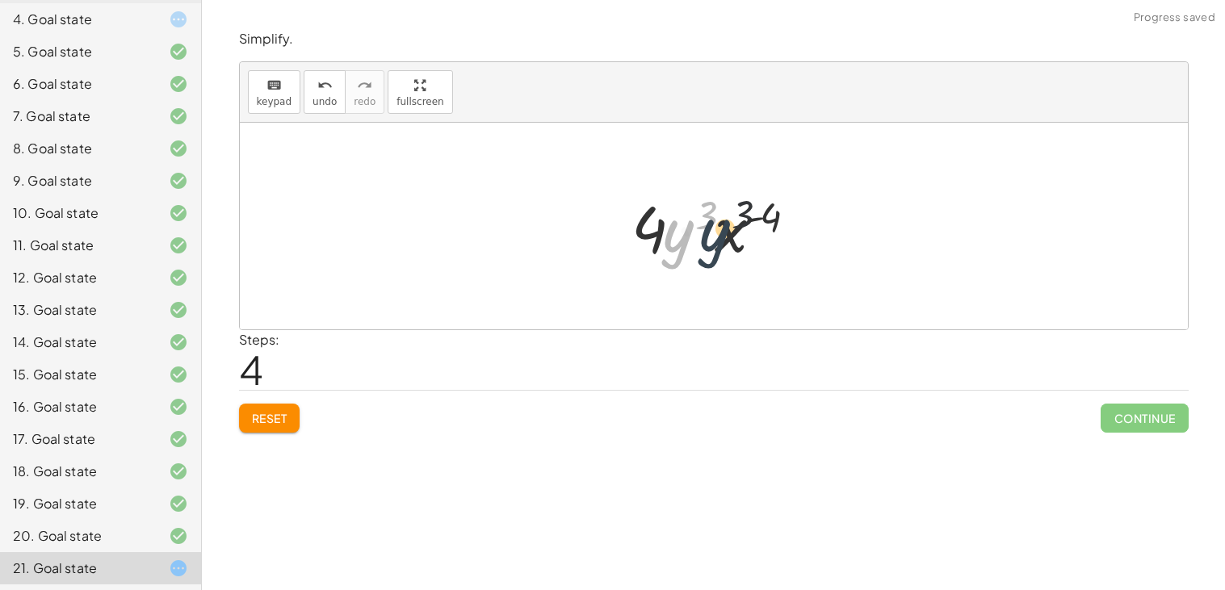
drag, startPoint x: 673, startPoint y: 239, endPoint x: 727, endPoint y: 237, distance: 54.1
click at [727, 237] on div at bounding box center [719, 226] width 193 height 83
drag, startPoint x: 668, startPoint y: 240, endPoint x: 745, endPoint y: 241, distance: 77.5
click at [745, 241] on div at bounding box center [719, 226] width 193 height 83
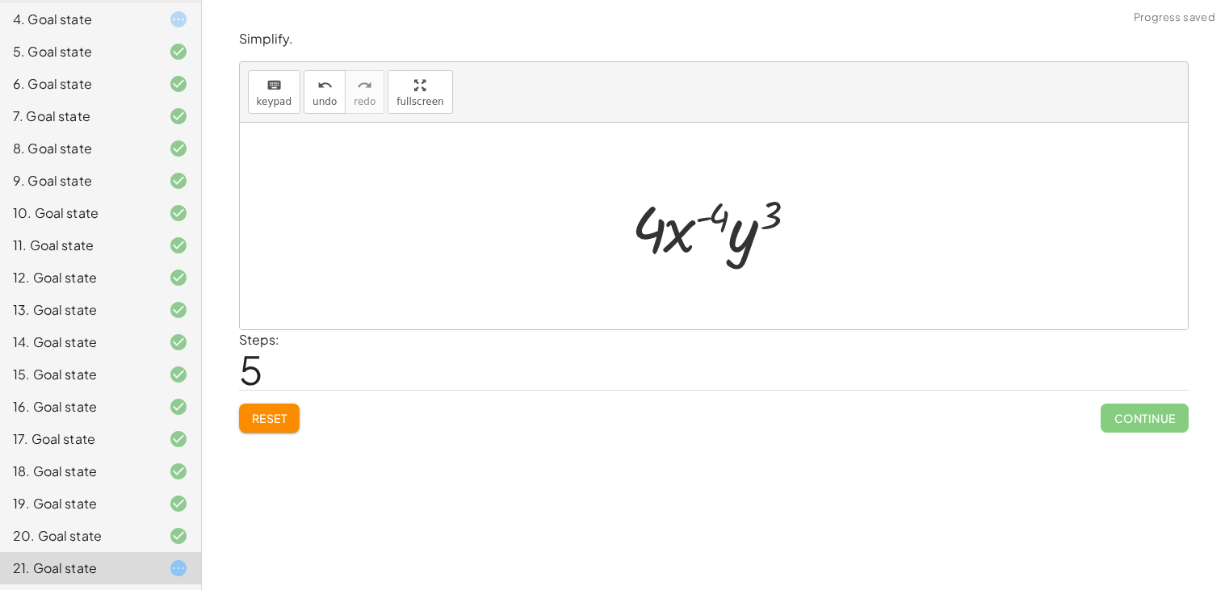
click at [745, 241] on div at bounding box center [719, 226] width 193 height 83
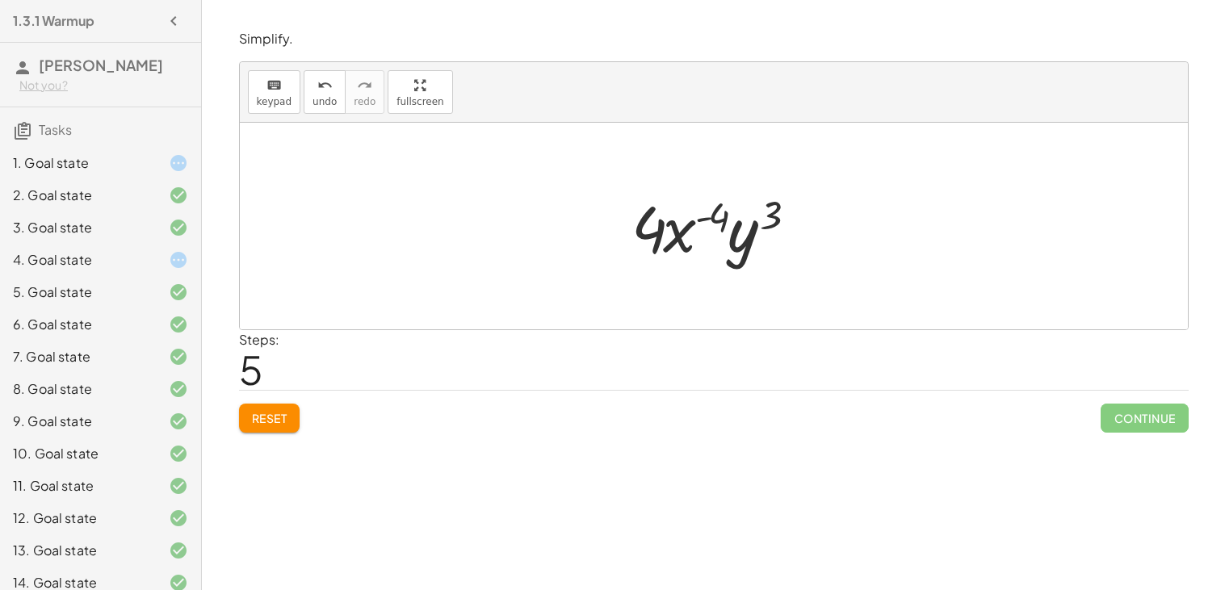
click at [99, 262] on div "4. Goal state" at bounding box center [78, 259] width 130 height 19
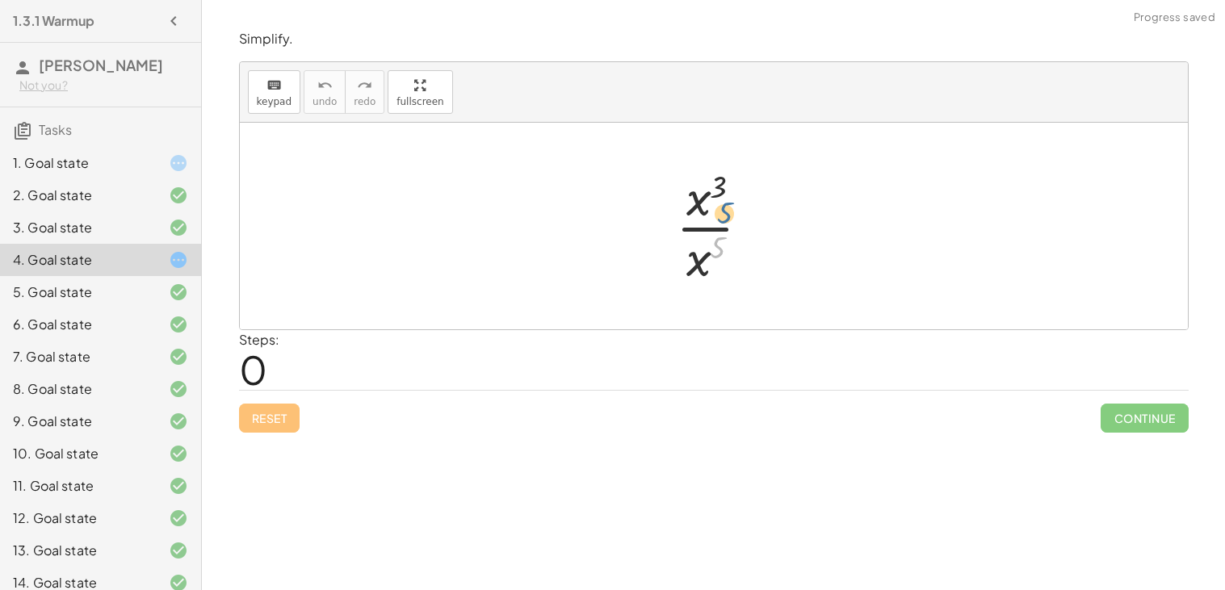
drag, startPoint x: 712, startPoint y: 245, endPoint x: 709, endPoint y: 181, distance: 64.7
click at [709, 181] on div at bounding box center [720, 226] width 104 height 124
drag, startPoint x: 695, startPoint y: 264, endPoint x: 698, endPoint y: 206, distance: 58.2
click at [726, 220] on div at bounding box center [719, 227] width 109 height 80
drag, startPoint x: 726, startPoint y: 220, endPoint x: 738, endPoint y: 248, distance: 30.0
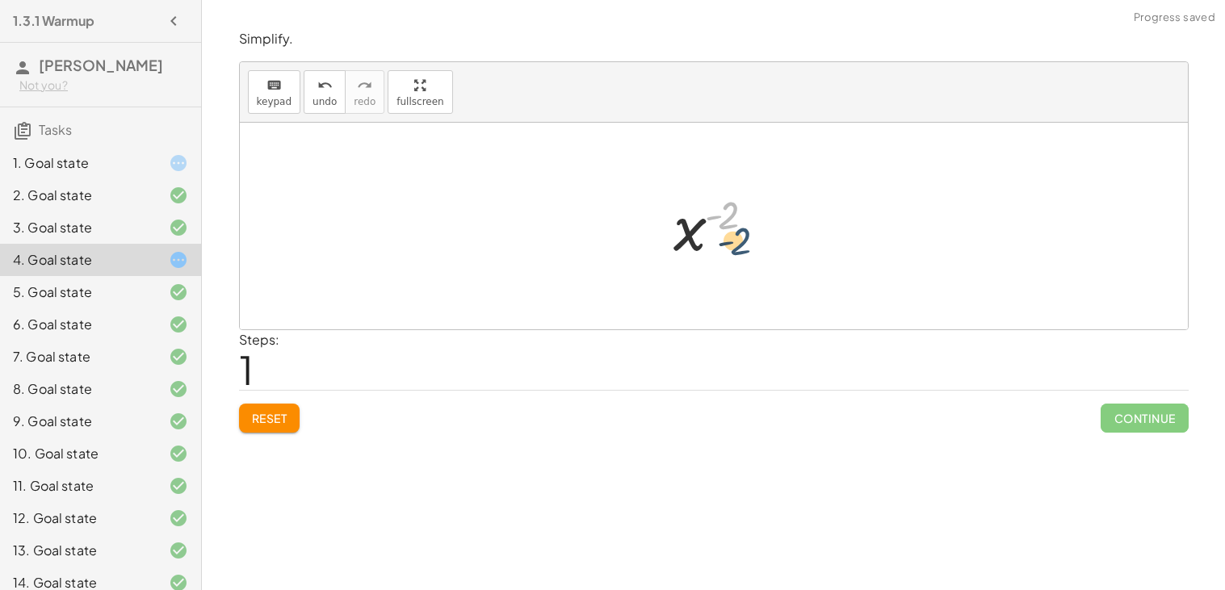
click at [738, 248] on div at bounding box center [719, 227] width 109 height 80
click at [249, 417] on button "Reset" at bounding box center [269, 418] width 61 height 29
click at [699, 222] on div at bounding box center [720, 226] width 104 height 124
drag, startPoint x: 725, startPoint y: 218, endPoint x: 722, endPoint y: 267, distance: 49.4
drag, startPoint x: 713, startPoint y: 216, endPoint x: 694, endPoint y: 250, distance: 38.4
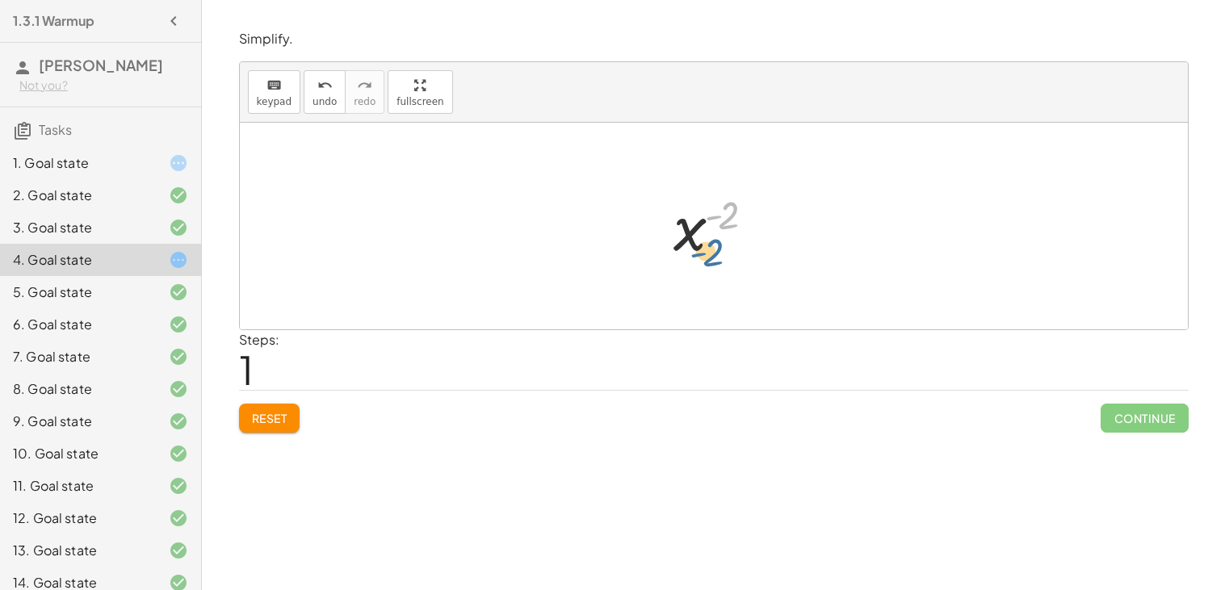
click at [694, 250] on div at bounding box center [719, 227] width 109 height 80
drag, startPoint x: 694, startPoint y: 250, endPoint x: 674, endPoint y: 245, distance: 20.6
click at [674, 245] on div at bounding box center [719, 227] width 109 height 80
drag, startPoint x: 674, startPoint y: 245, endPoint x: 700, endPoint y: 269, distance: 36.0
click at [700, 269] on div "· x 3 · x 5 x ( + 3 − 5 ) x ( - 2 ) x ( ) - 2" at bounding box center [713, 227] width 129 height 88
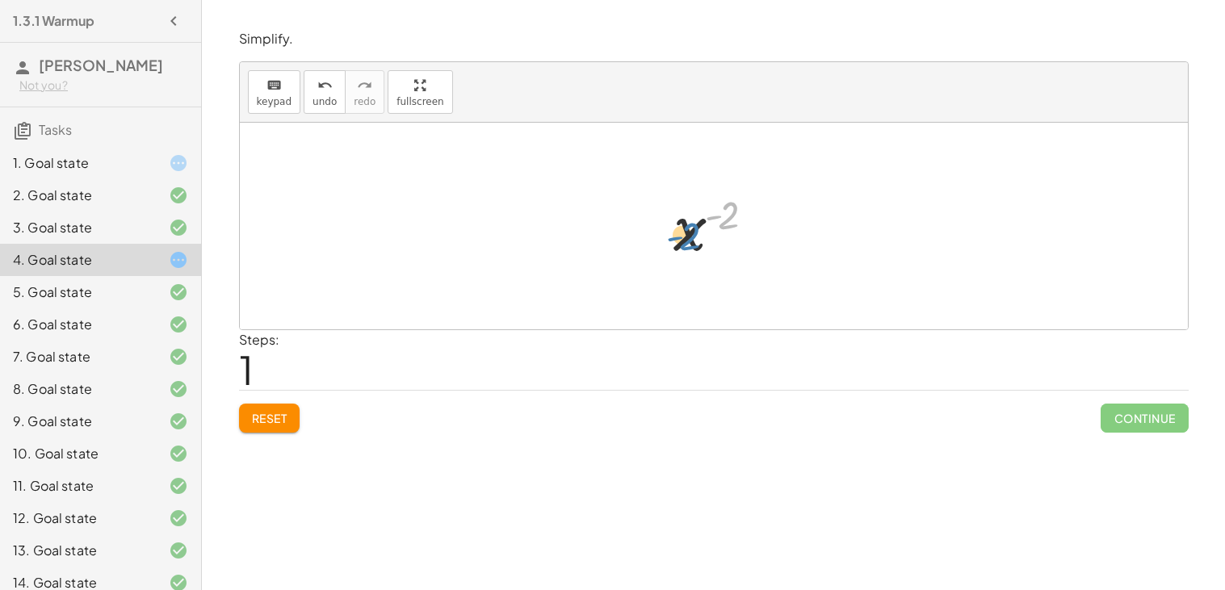
drag, startPoint x: 720, startPoint y: 212, endPoint x: 683, endPoint y: 233, distance: 42.0
click at [683, 233] on div at bounding box center [719, 227] width 109 height 80
click at [690, 231] on div at bounding box center [719, 227] width 109 height 80
click at [281, 422] on span "Reset" at bounding box center [270, 418] width 36 height 15
click at [120, 162] on div "1. Goal state" at bounding box center [78, 162] width 130 height 19
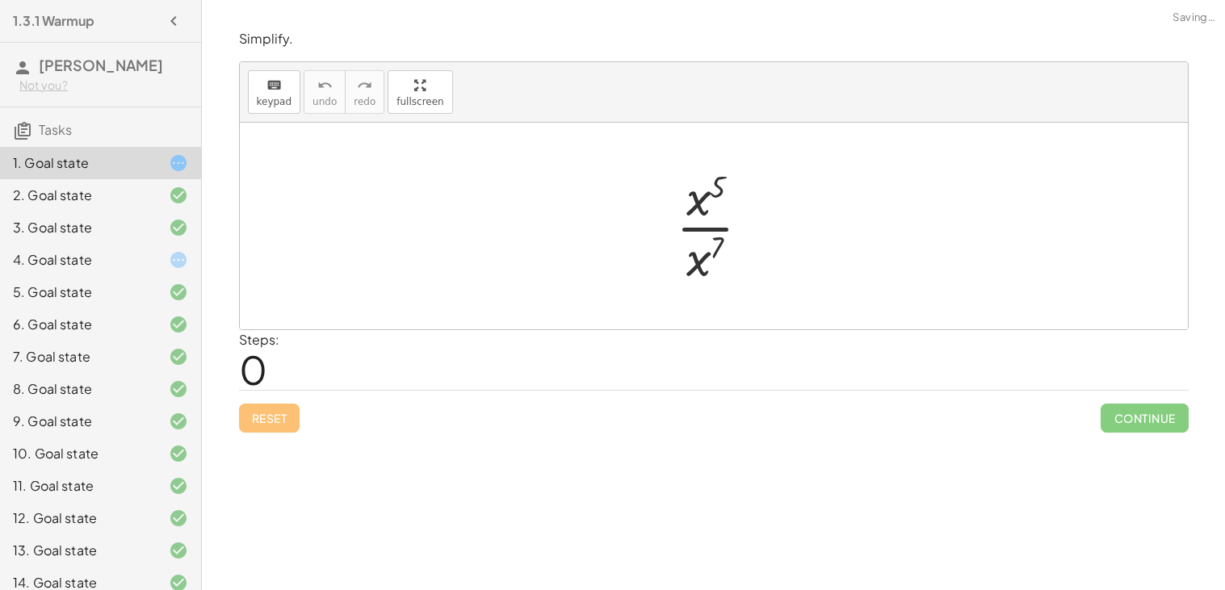
click at [695, 230] on div at bounding box center [720, 226] width 104 height 124
click at [686, 245] on div at bounding box center [719, 227] width 109 height 80
click at [710, 235] on div at bounding box center [719, 227] width 109 height 80
click at [703, 236] on div at bounding box center [719, 227] width 109 height 80
click at [717, 221] on div at bounding box center [719, 227] width 109 height 80
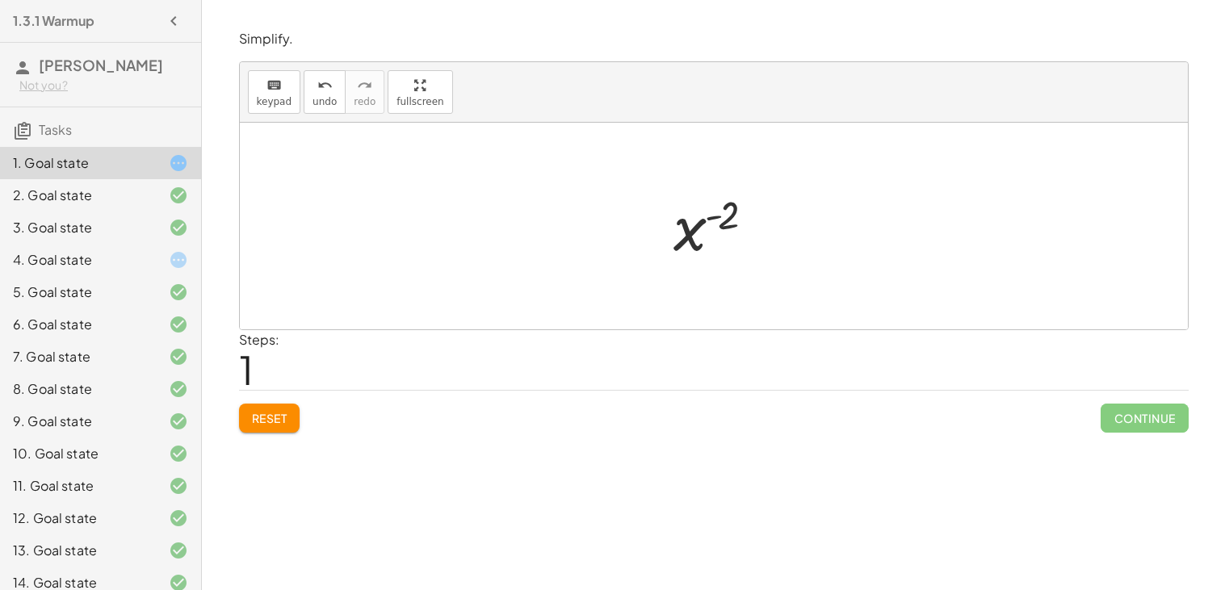
click at [284, 420] on span "Reset" at bounding box center [270, 418] width 36 height 15
drag, startPoint x: 717, startPoint y: 187, endPoint x: 708, endPoint y: 264, distance: 78.0
click at [708, 264] on div at bounding box center [720, 226] width 104 height 124
drag, startPoint x: 715, startPoint y: 241, endPoint x: 719, endPoint y: 179, distance: 61.5
click at [719, 179] on div at bounding box center [720, 226] width 104 height 124
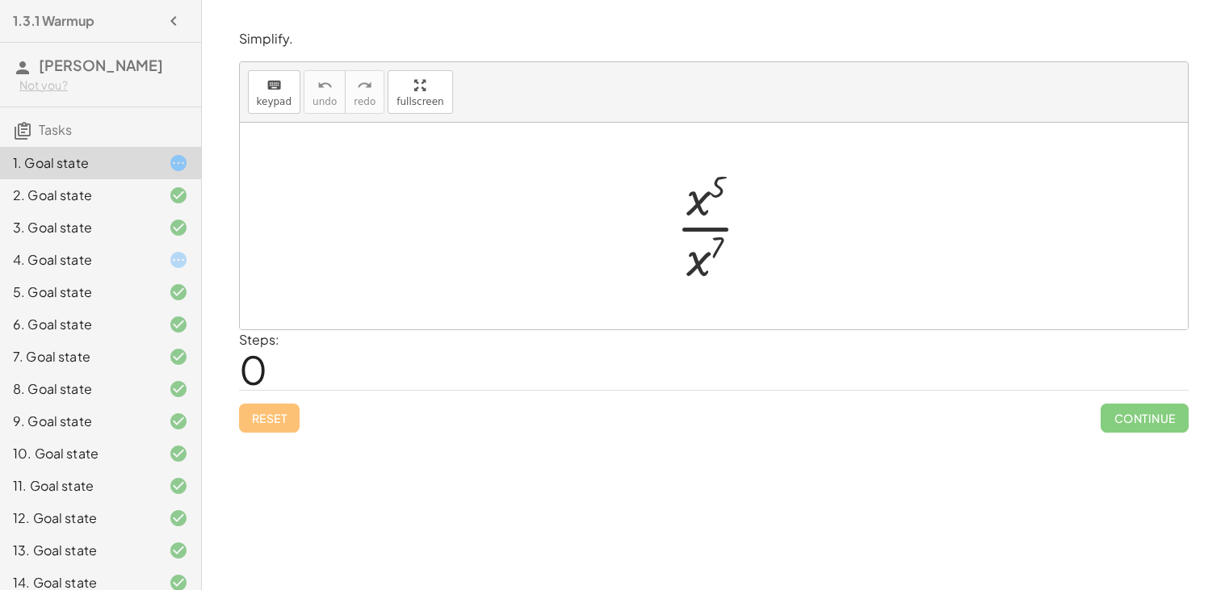
click at [123, 267] on div "4. Goal state" at bounding box center [78, 259] width 130 height 19
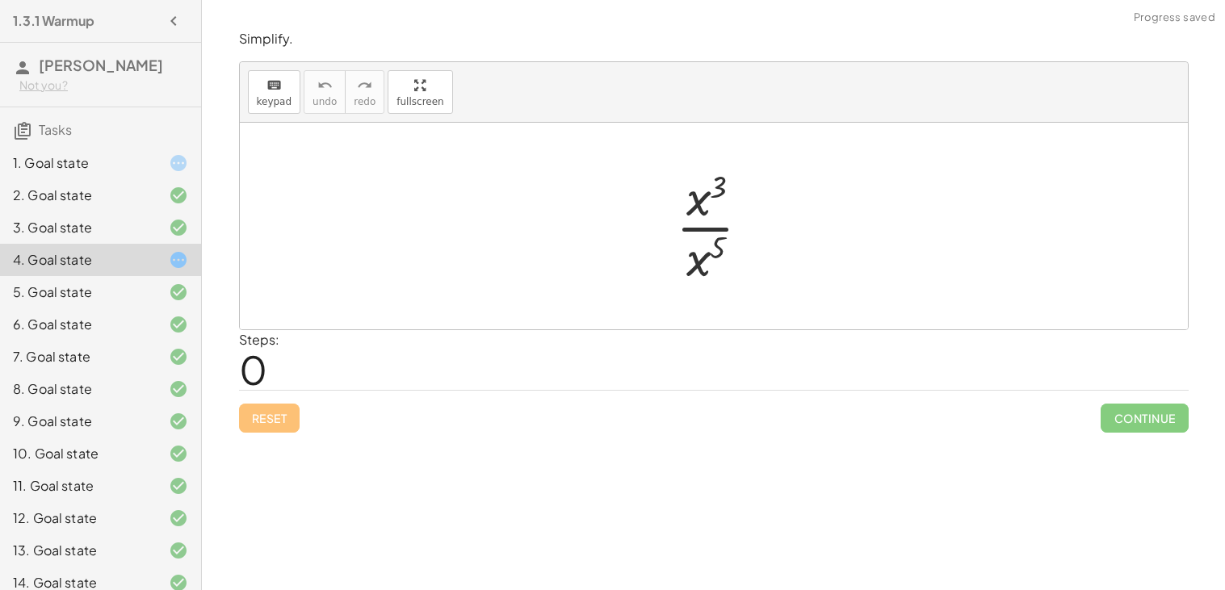
scroll to position [241, 0]
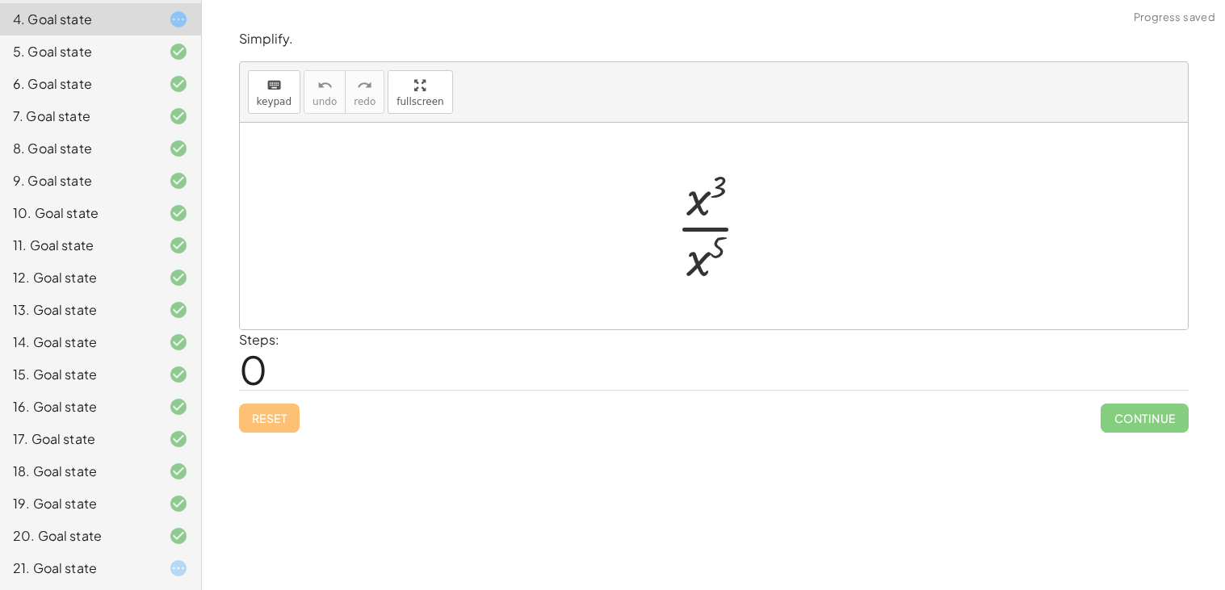
click at [160, 561] on div at bounding box center [165, 568] width 45 height 19
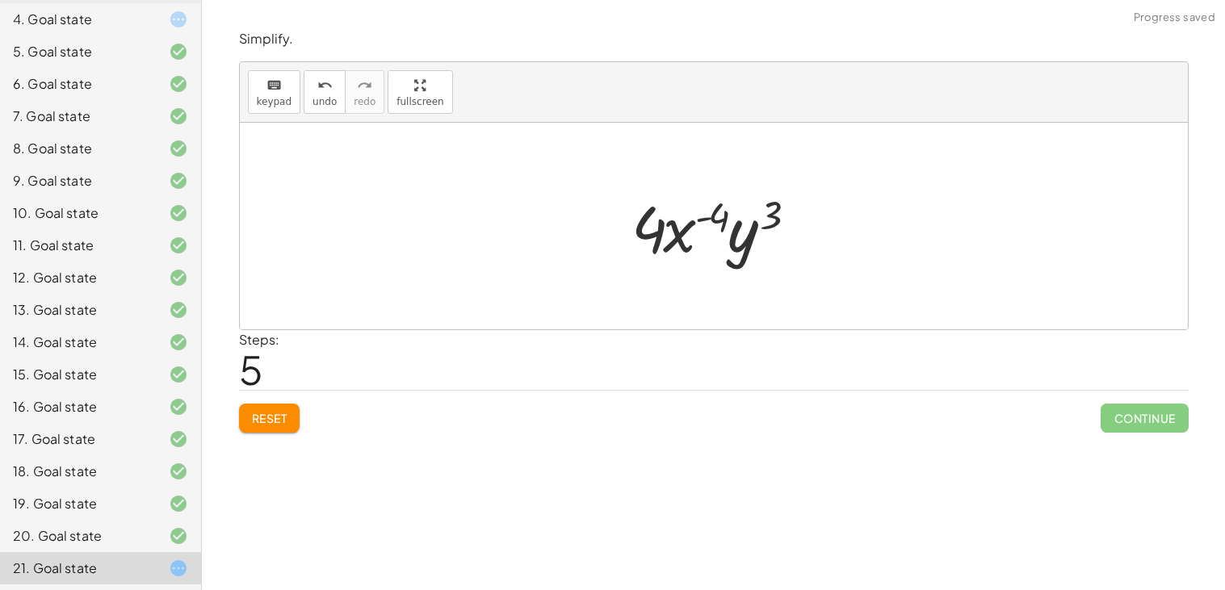
click at [286, 410] on button "Reset" at bounding box center [269, 418] width 61 height 29
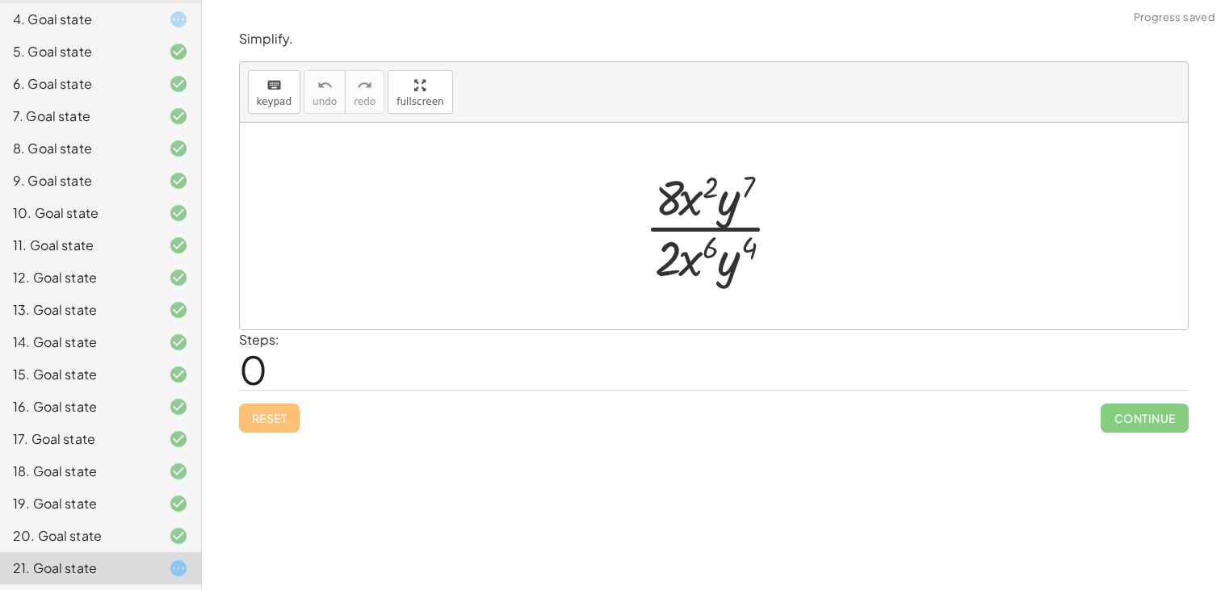
scroll to position [0, 0]
